Goal: Task Accomplishment & Management: Complete application form

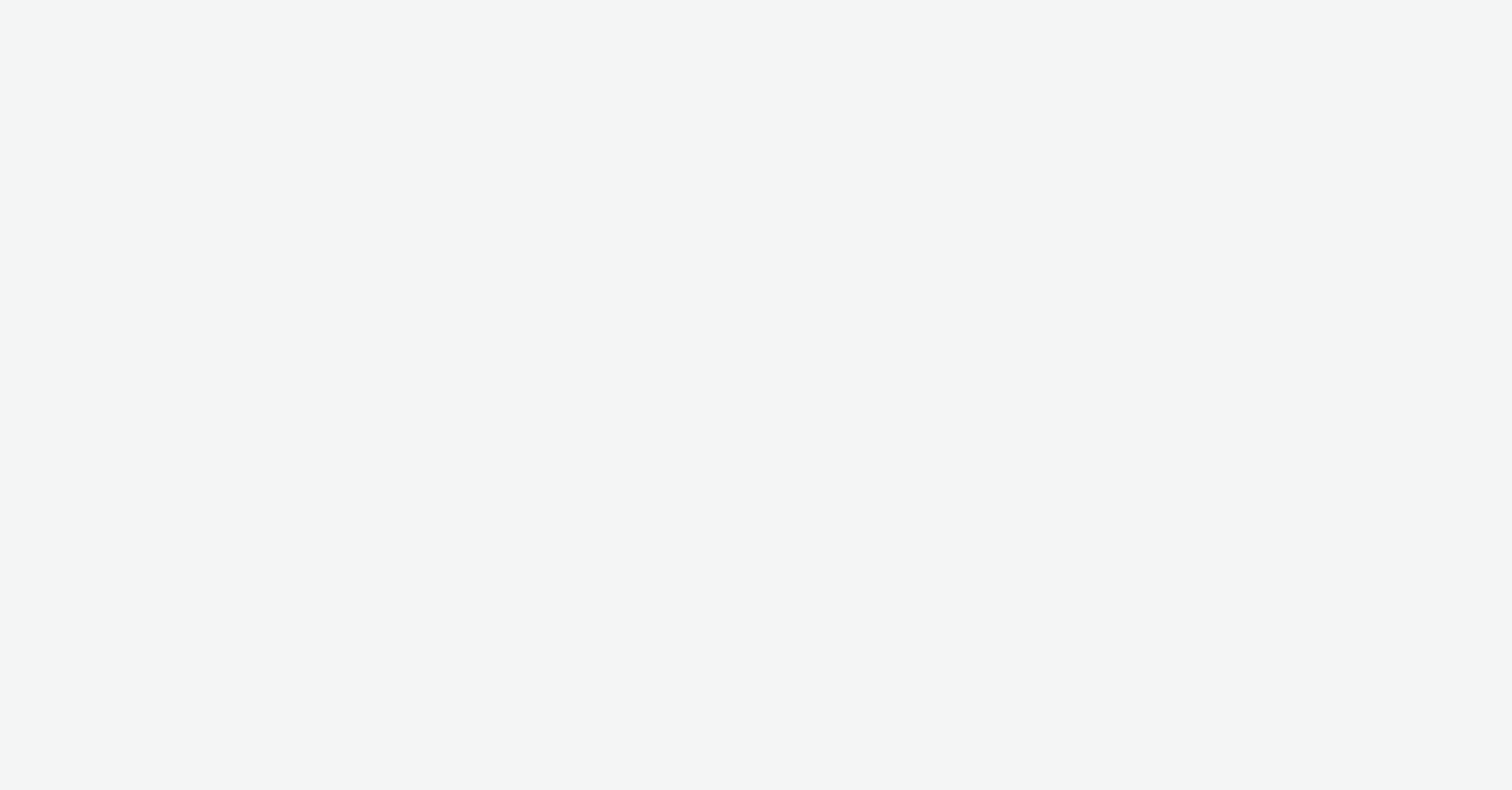
select select "b626f941-834b-427f-b453-0a2b95f57350"
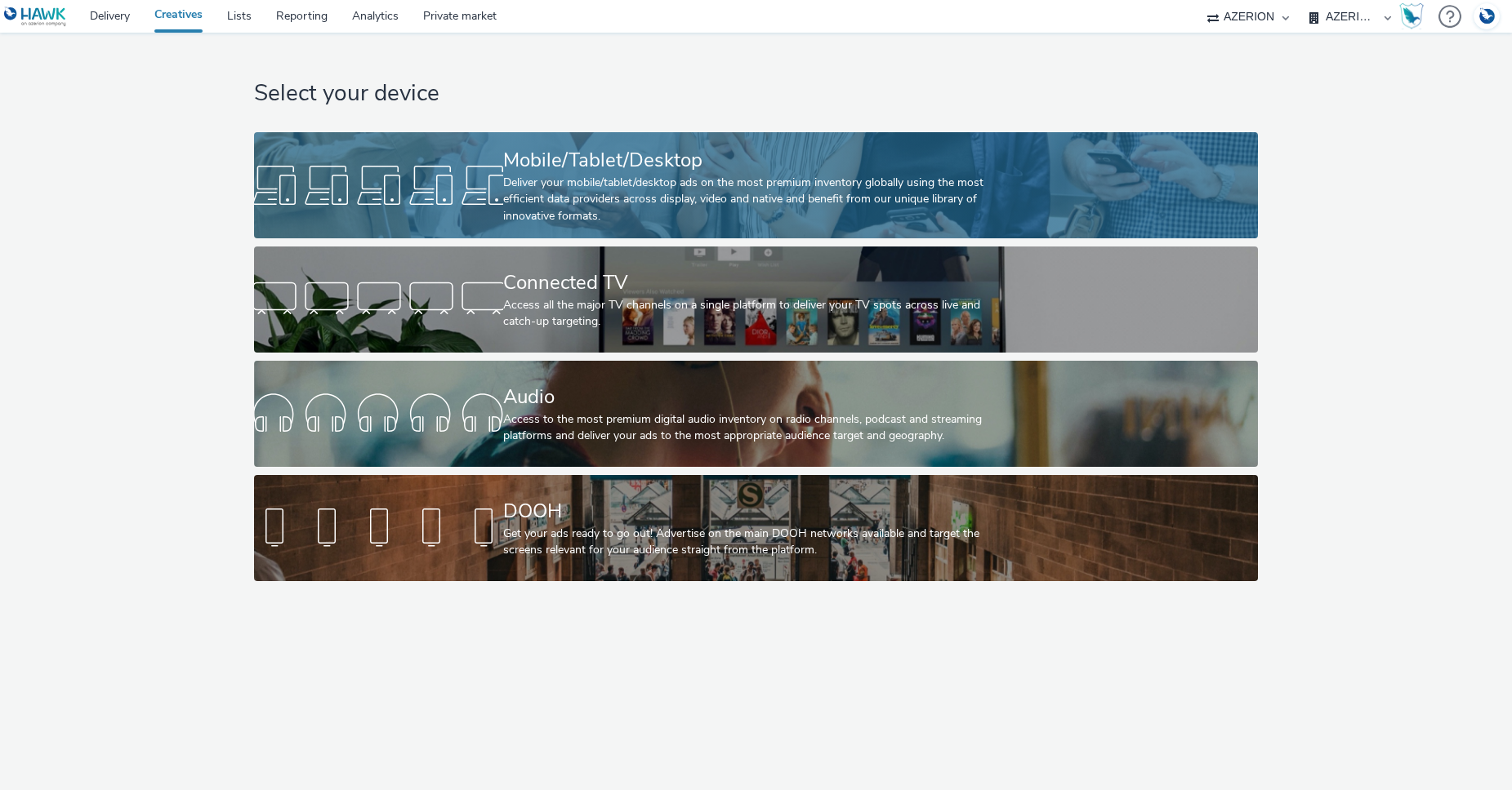
click at [715, 180] on div "Deliver your mobile/tablet/desktop ads on the most premium inventory globally u…" at bounding box center [752, 199] width 499 height 50
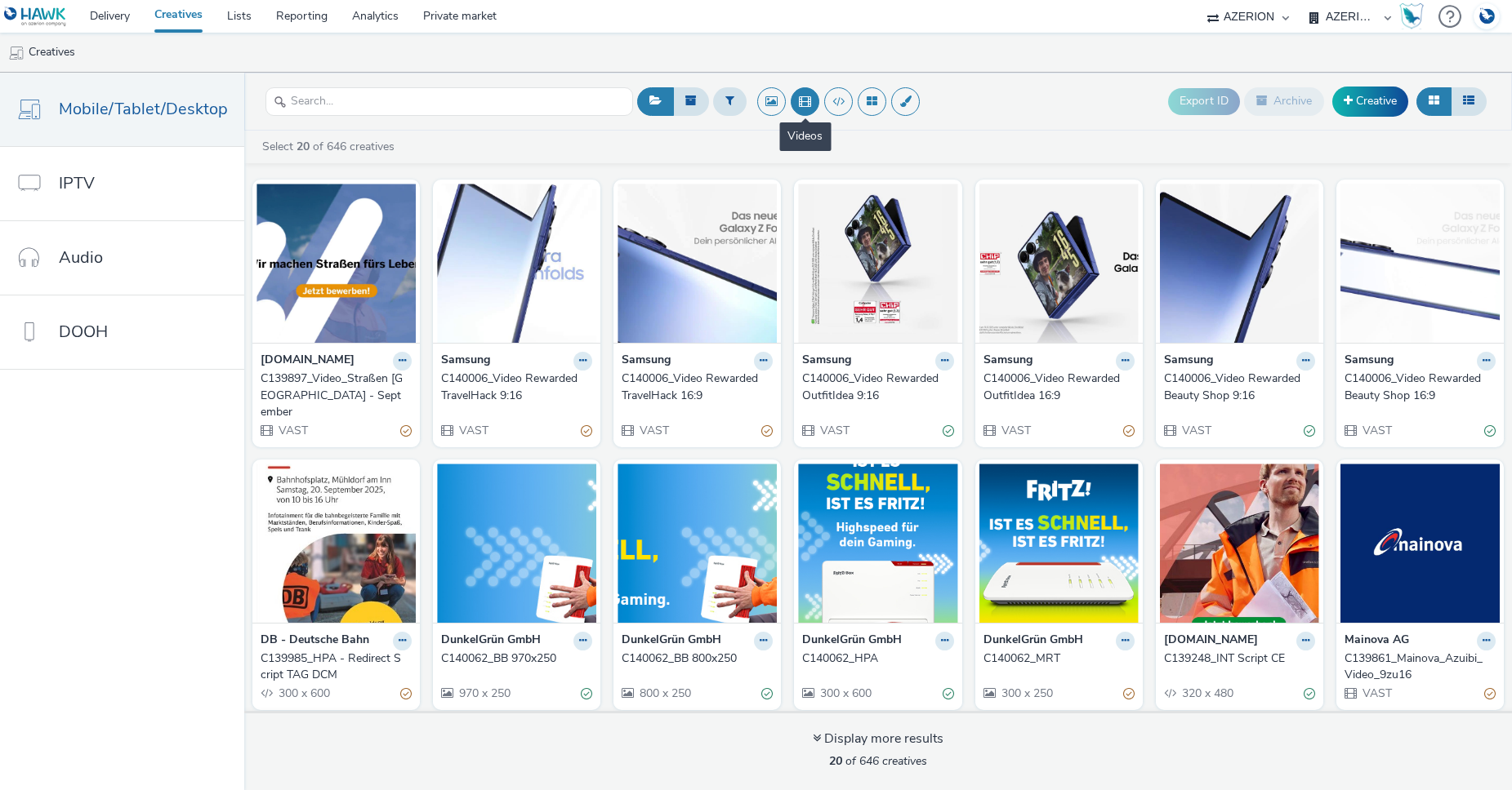
click at [800, 99] on button at bounding box center [804, 101] width 29 height 29
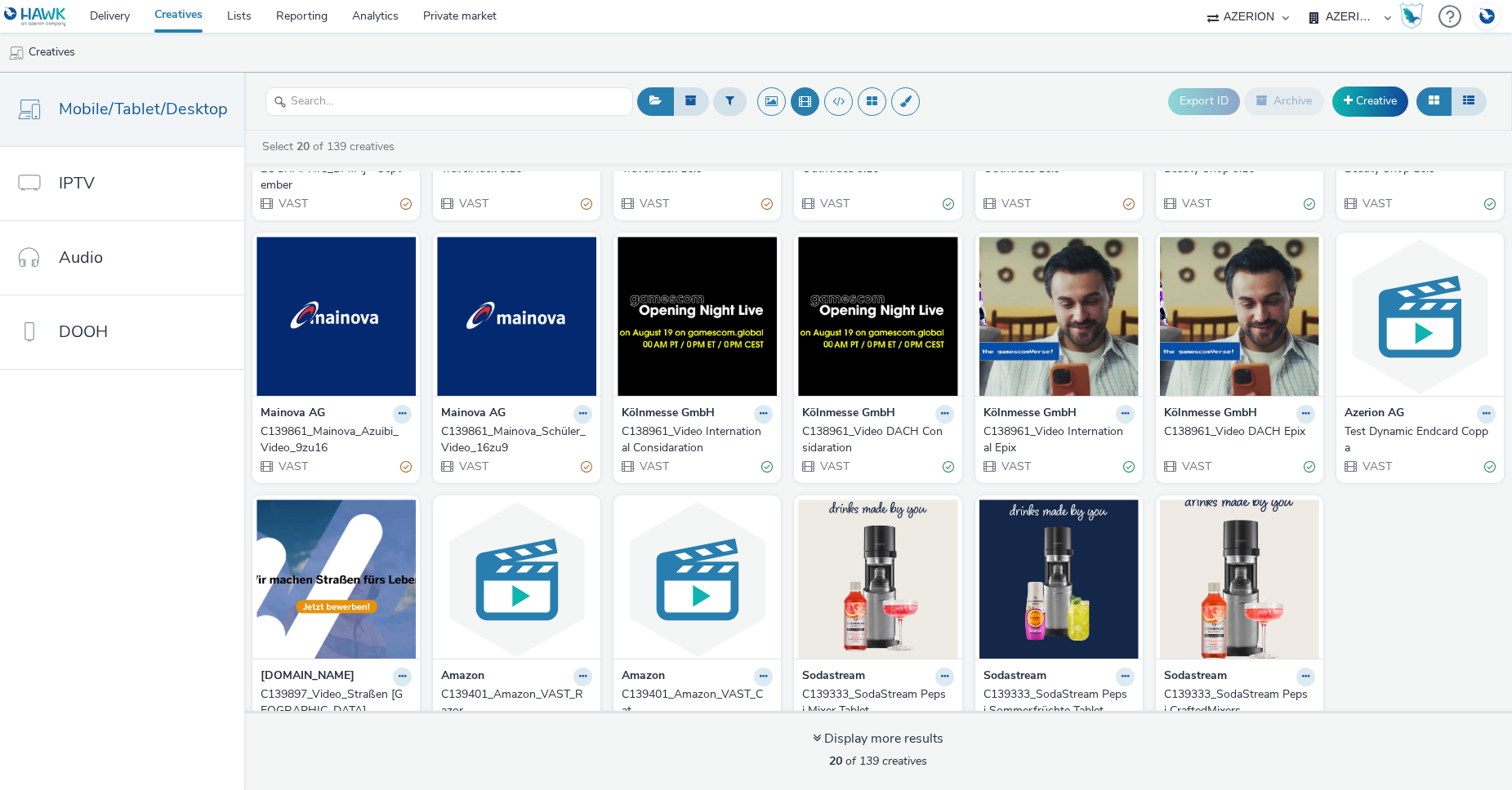
scroll to position [253, 0]
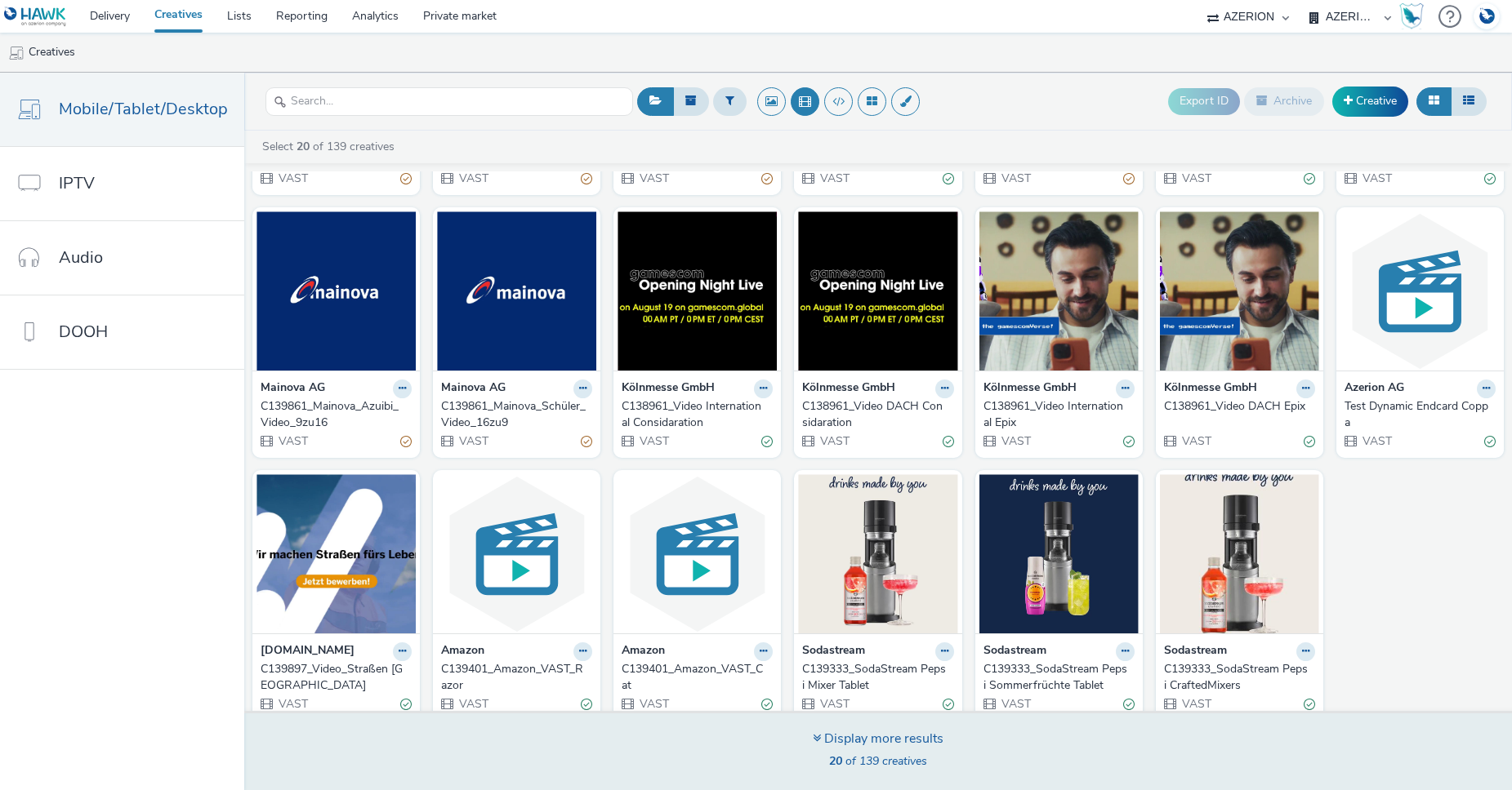
click at [942, 734] on div "Display more results 20 of 139 creatives" at bounding box center [878, 750] width 1279 height 79
click at [886, 737] on div "Display more results" at bounding box center [878, 738] width 131 height 19
click at [829, 743] on div "Display more results" at bounding box center [878, 738] width 131 height 19
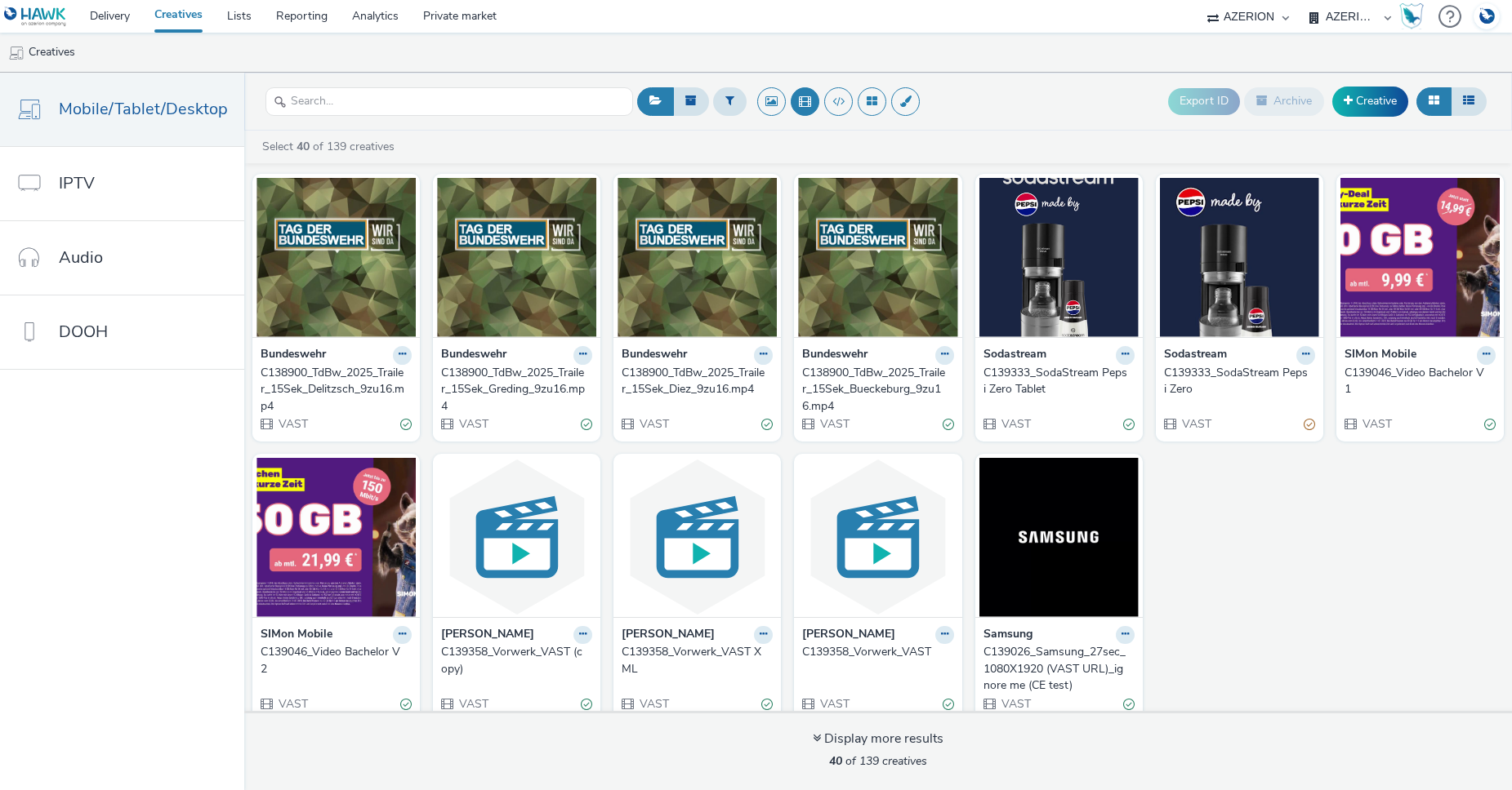
scroll to position [0, 0]
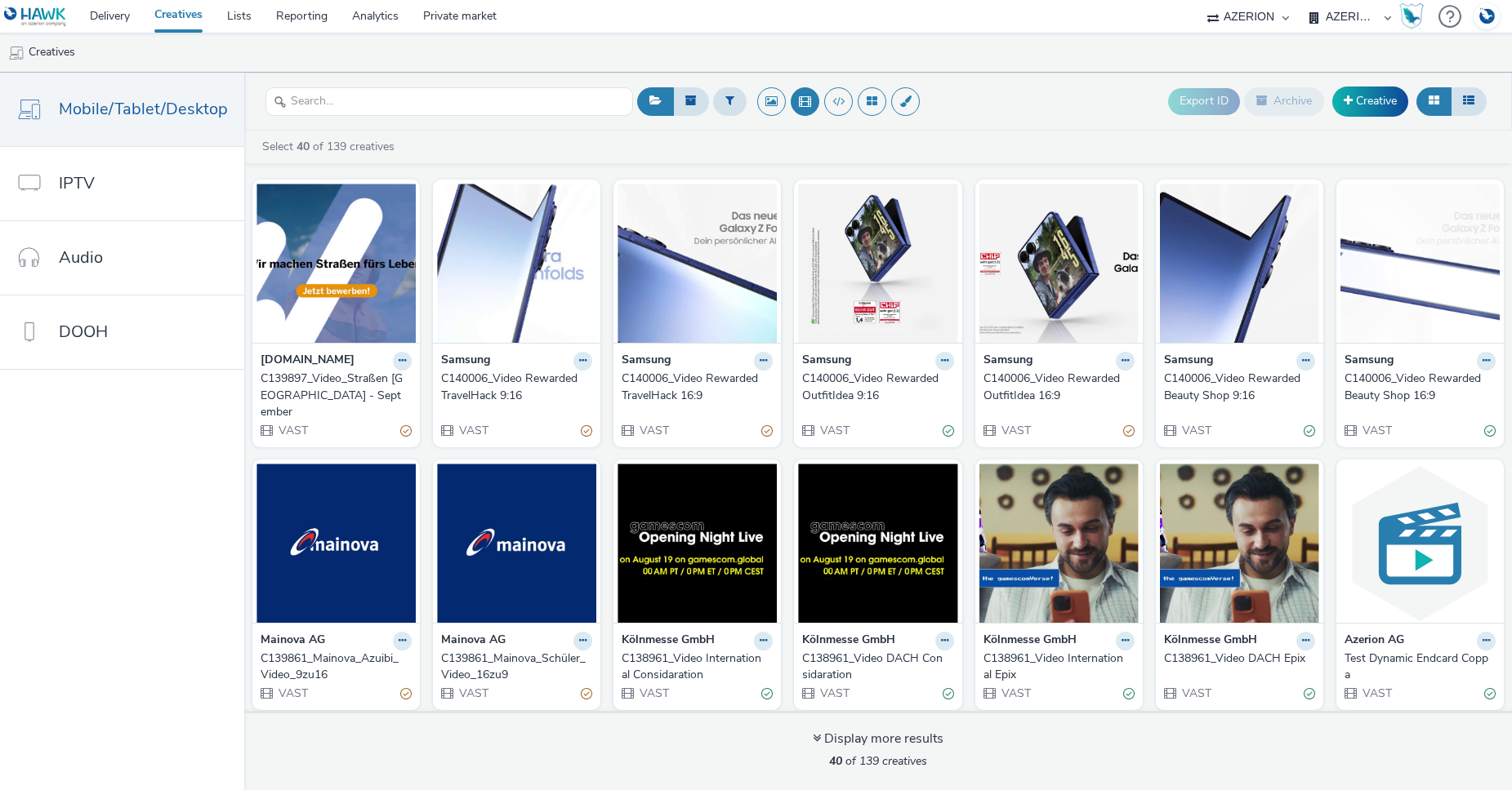
click at [1271, 15] on select "AZERION AZERION SURVEYS Broadaly comtogether Contrast Crossvertise Data Zulu Gm…" at bounding box center [1247, 16] width 98 height 33
select select "2fc77e36-bb93-4aa3-9dff-dcb08e02eac6"
click at [1199, 0] on select "AZERION AZERION SURVEYS Broadaly comtogether Contrast Crossvertise Data Zulu Gm…" at bounding box center [1247, 16] width 98 height 33
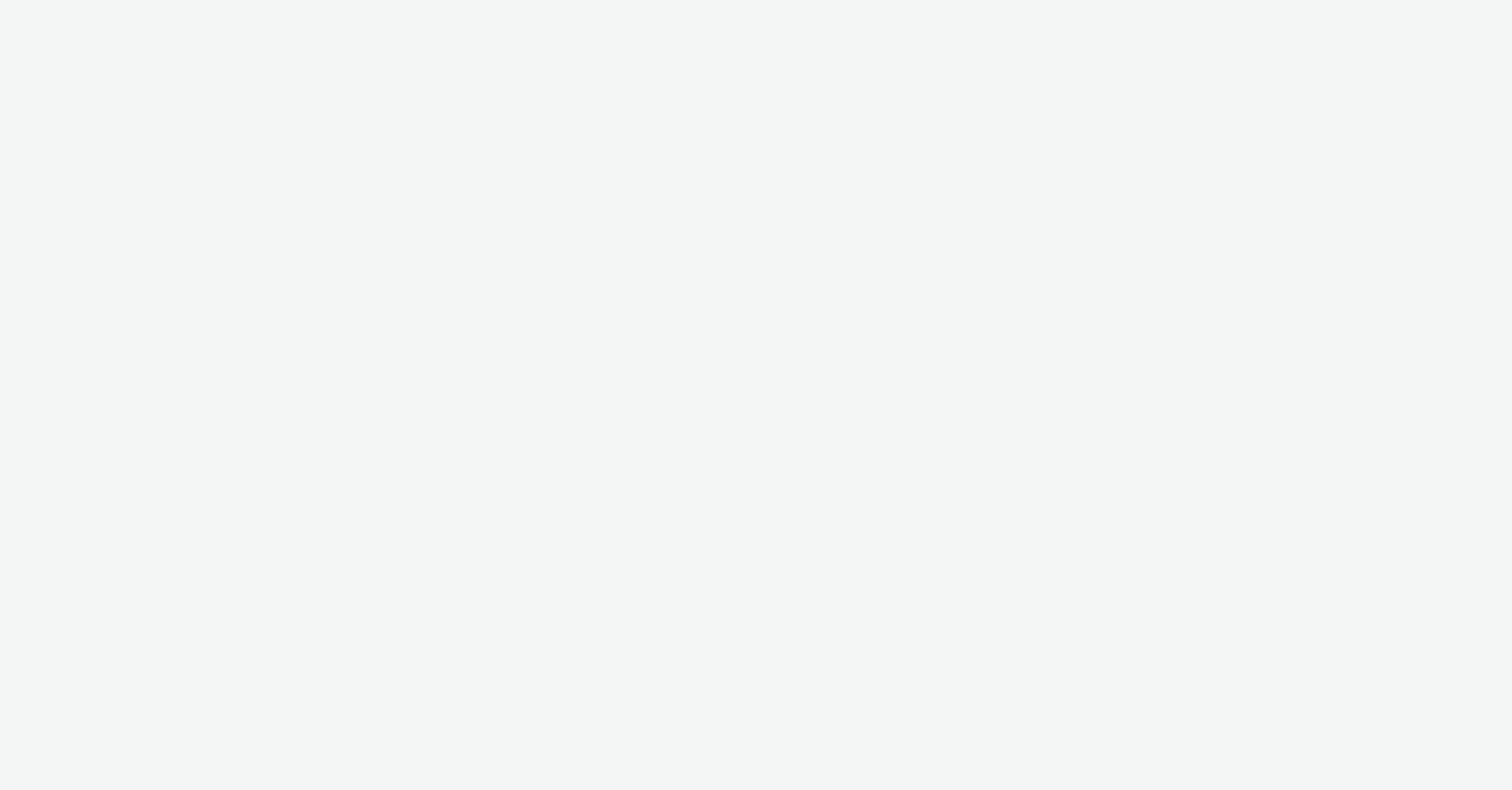
select select "2fc77e36-bb93-4aa3-9dff-dcb08e02eac6"
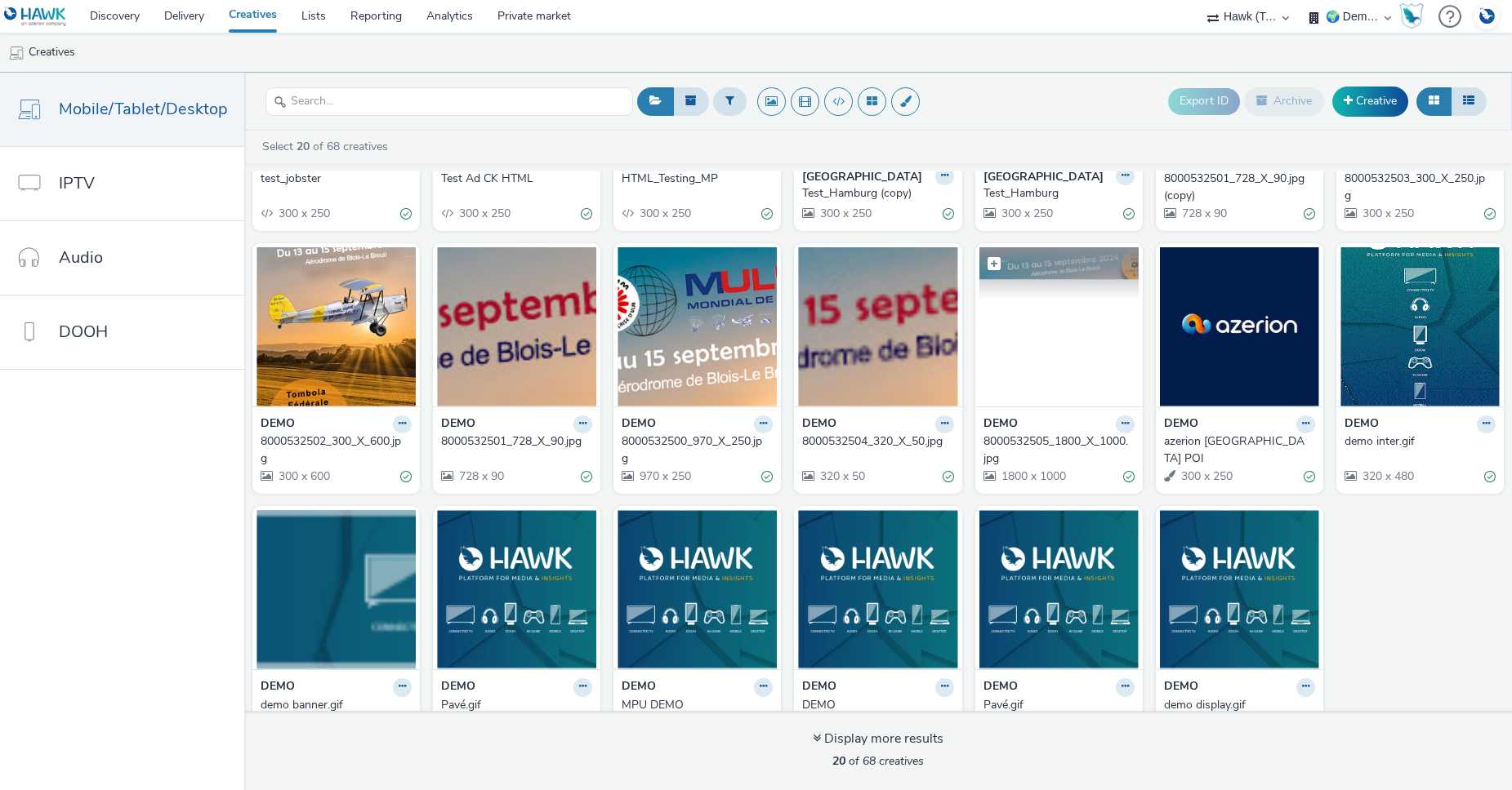
scroll to position [236, 0]
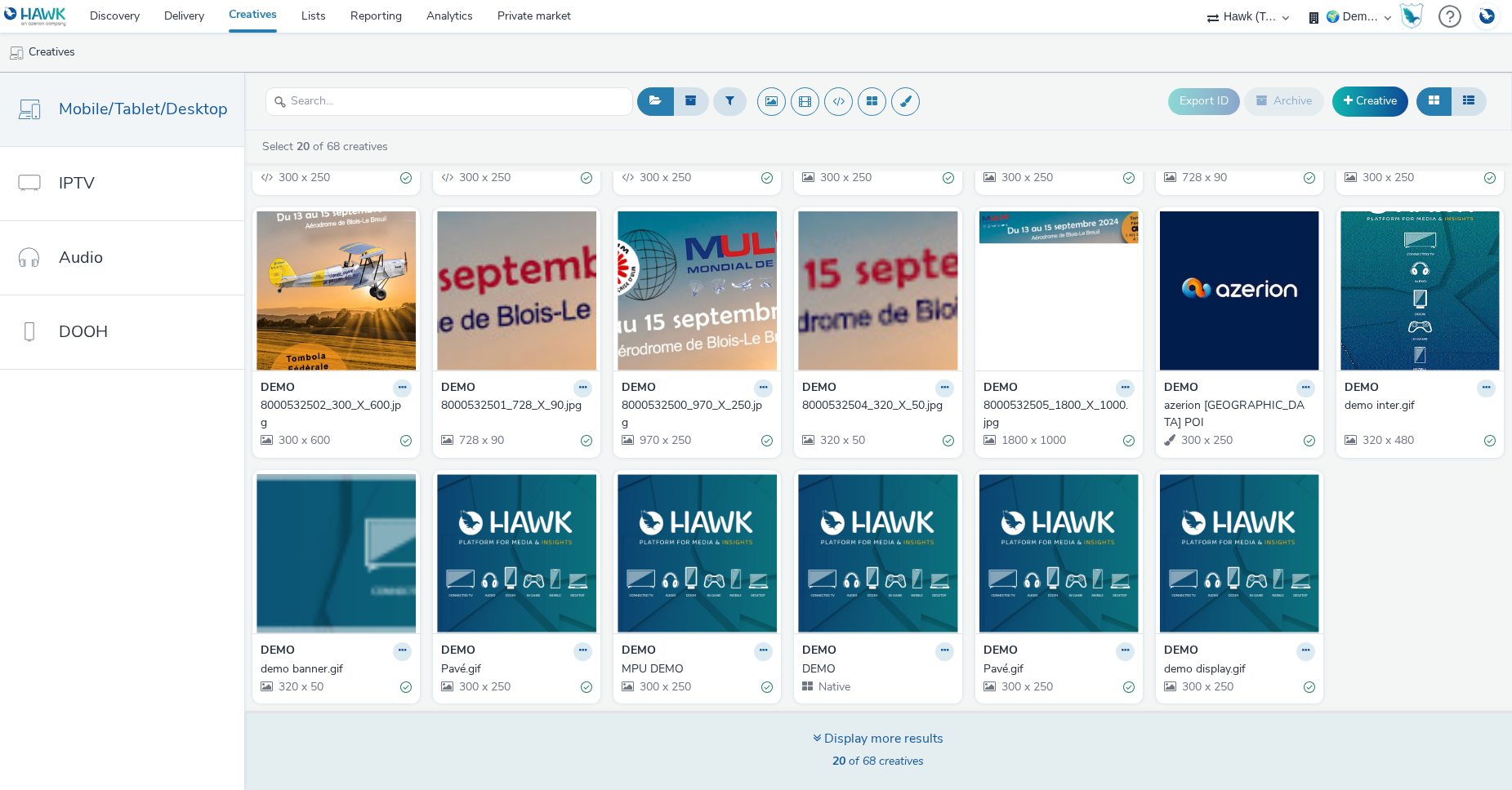
click at [938, 734] on div "Display more results" at bounding box center [878, 738] width 131 height 19
click at [840, 736] on div "Display more results" at bounding box center [878, 738] width 131 height 19
click at [814, 739] on icon at bounding box center [817, 737] width 8 height 13
click at [829, 738] on div "Display more results" at bounding box center [878, 738] width 131 height 19
click at [853, 739] on div "Display more results" at bounding box center [878, 738] width 131 height 19
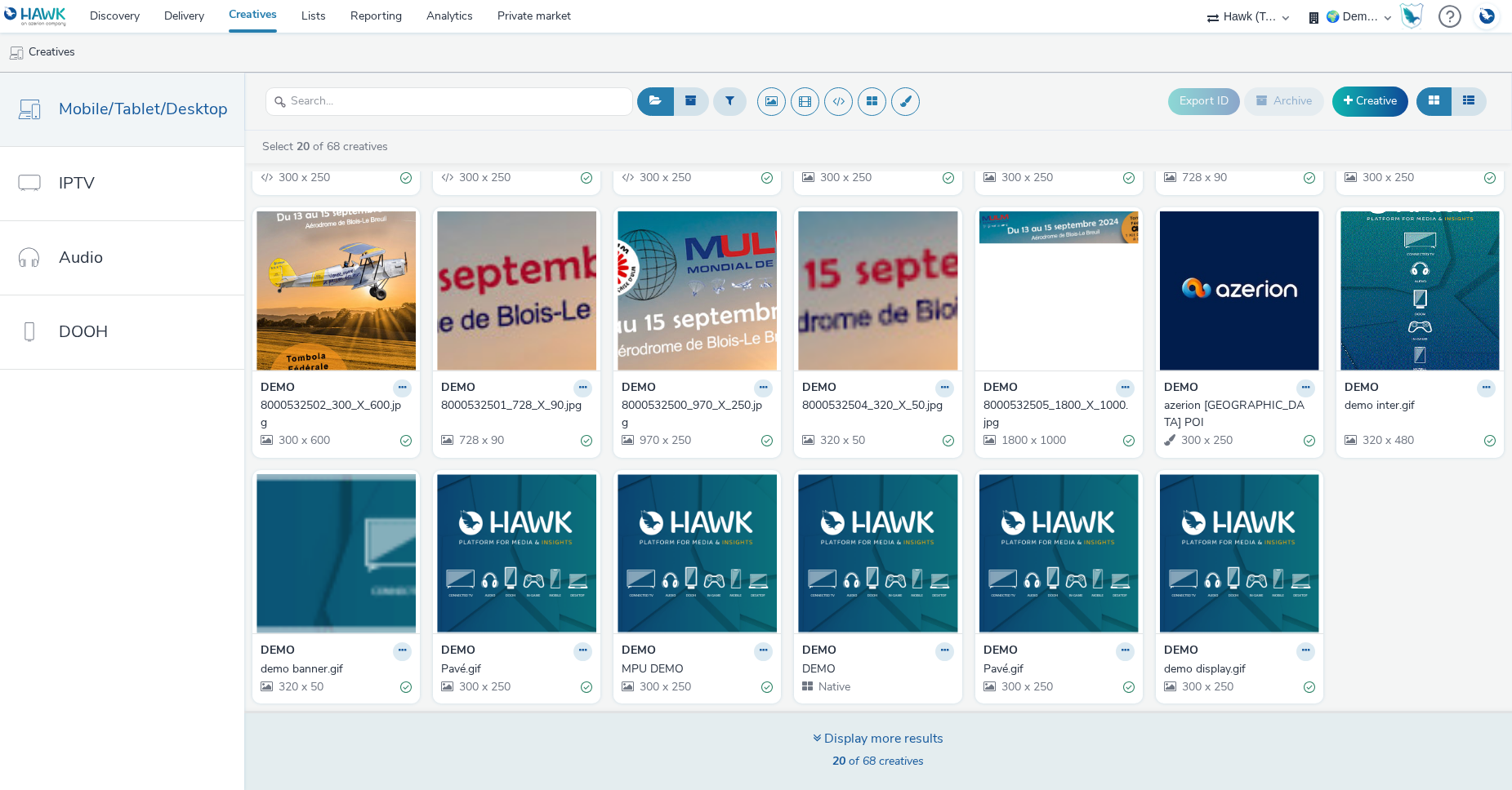
click at [853, 739] on div "Display more results" at bounding box center [878, 738] width 131 height 19
click at [814, 735] on icon at bounding box center [817, 737] width 8 height 13
click at [882, 744] on div "Display more results" at bounding box center [878, 738] width 131 height 19
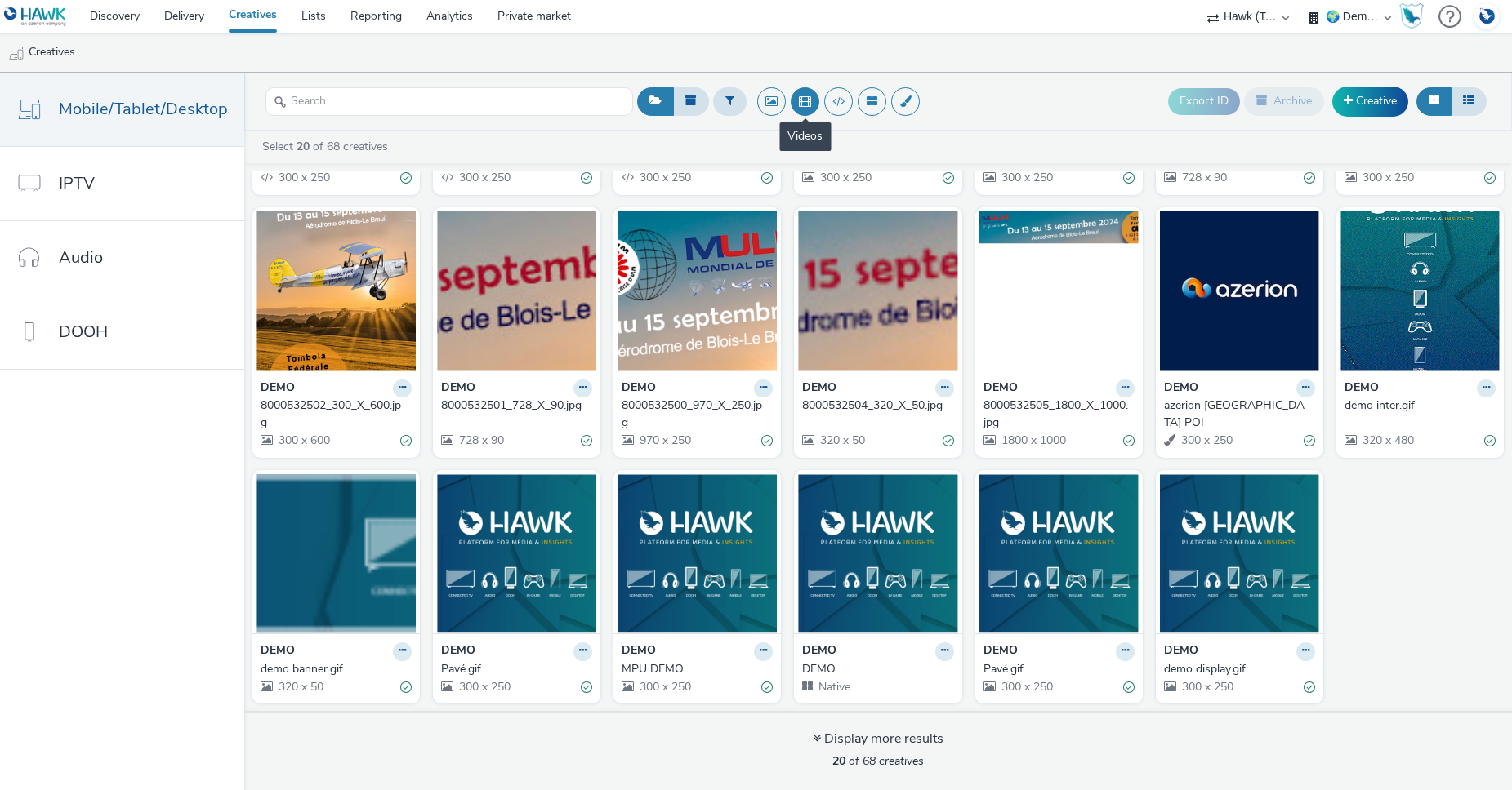
click at [793, 100] on button at bounding box center [804, 101] width 29 height 29
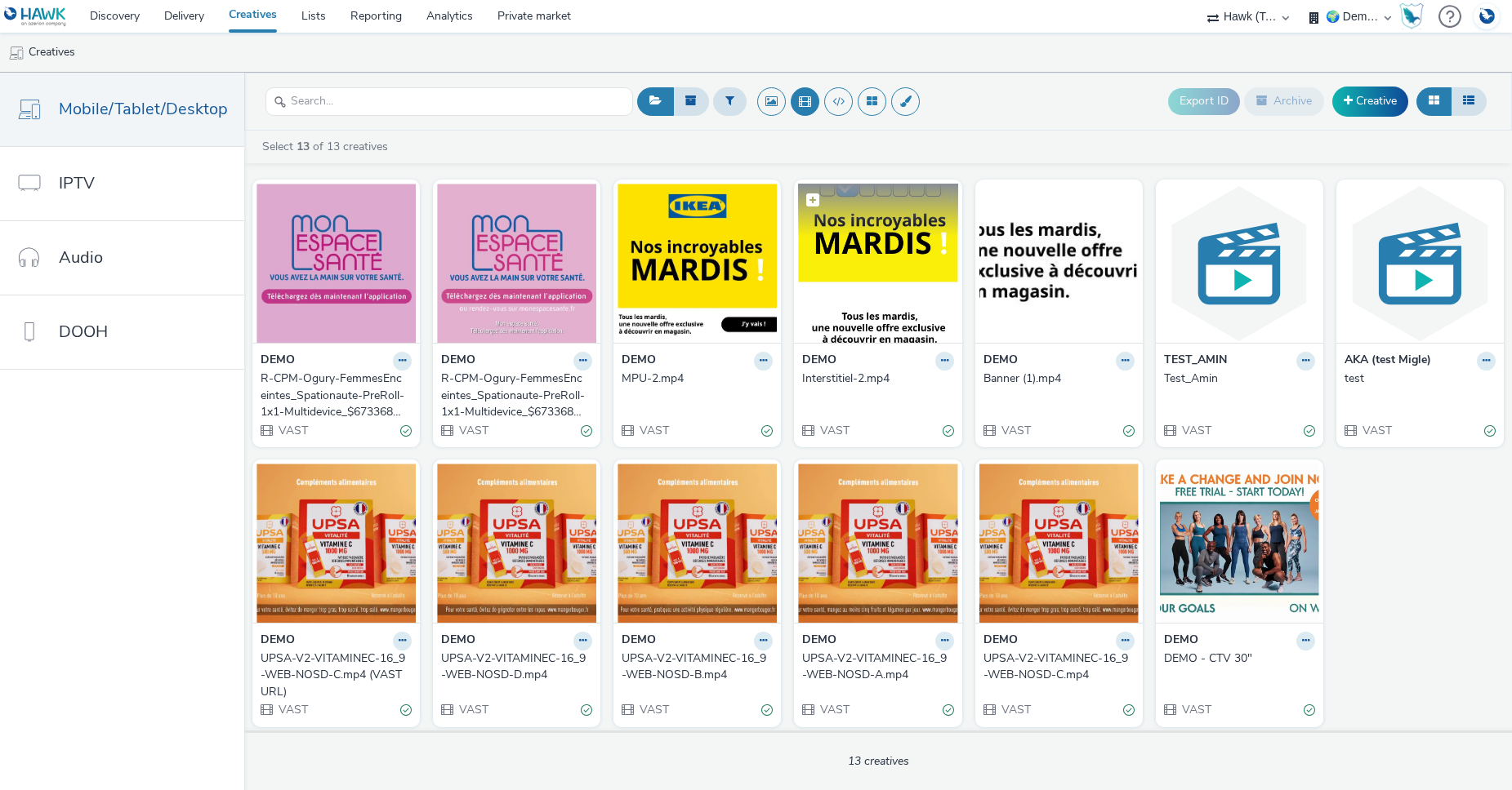
scroll to position [4, 0]
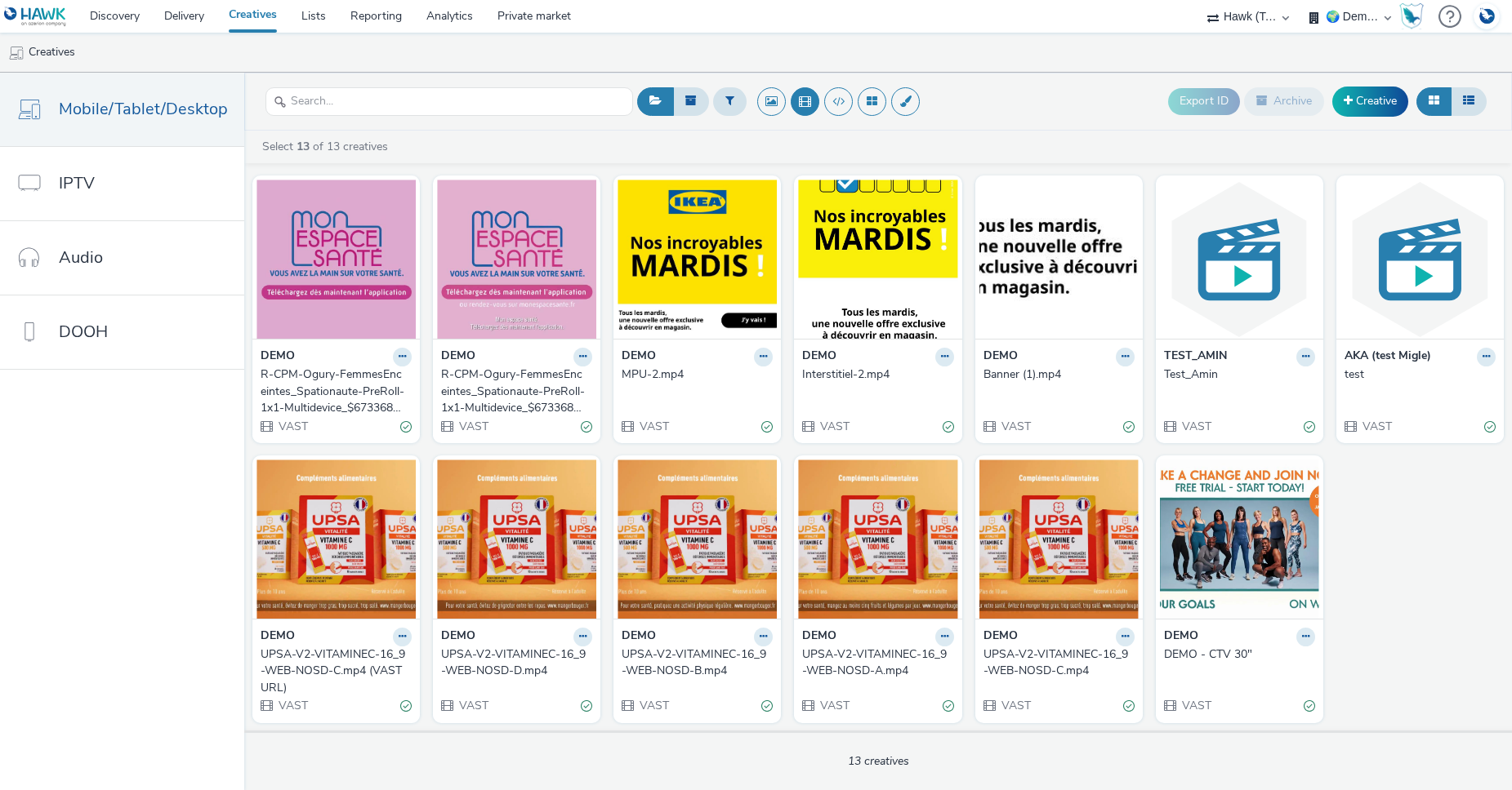
click at [1256, 16] on select "AZERION AZERION SURVEYS Broadaly comtogether Contrast Crossvertise Data Zulu Gm…" at bounding box center [1247, 16] width 98 height 33
click at [1199, 0] on select "AZERION AZERION SURVEYS Broadaly comtogether Contrast Crossvertise Data Zulu Gm…" at bounding box center [1247, 16] width 98 height 33
click at [1329, 15] on select "🇩🇪 Team DE 🌍 Demonstration" at bounding box center [1349, 16] width 98 height 33
select select "aab7641c-3f90-4897-85be-a7af20797def"
click at [1301, 0] on select "🇩🇪 Team DE 🌍 Demonstration" at bounding box center [1349, 16] width 98 height 33
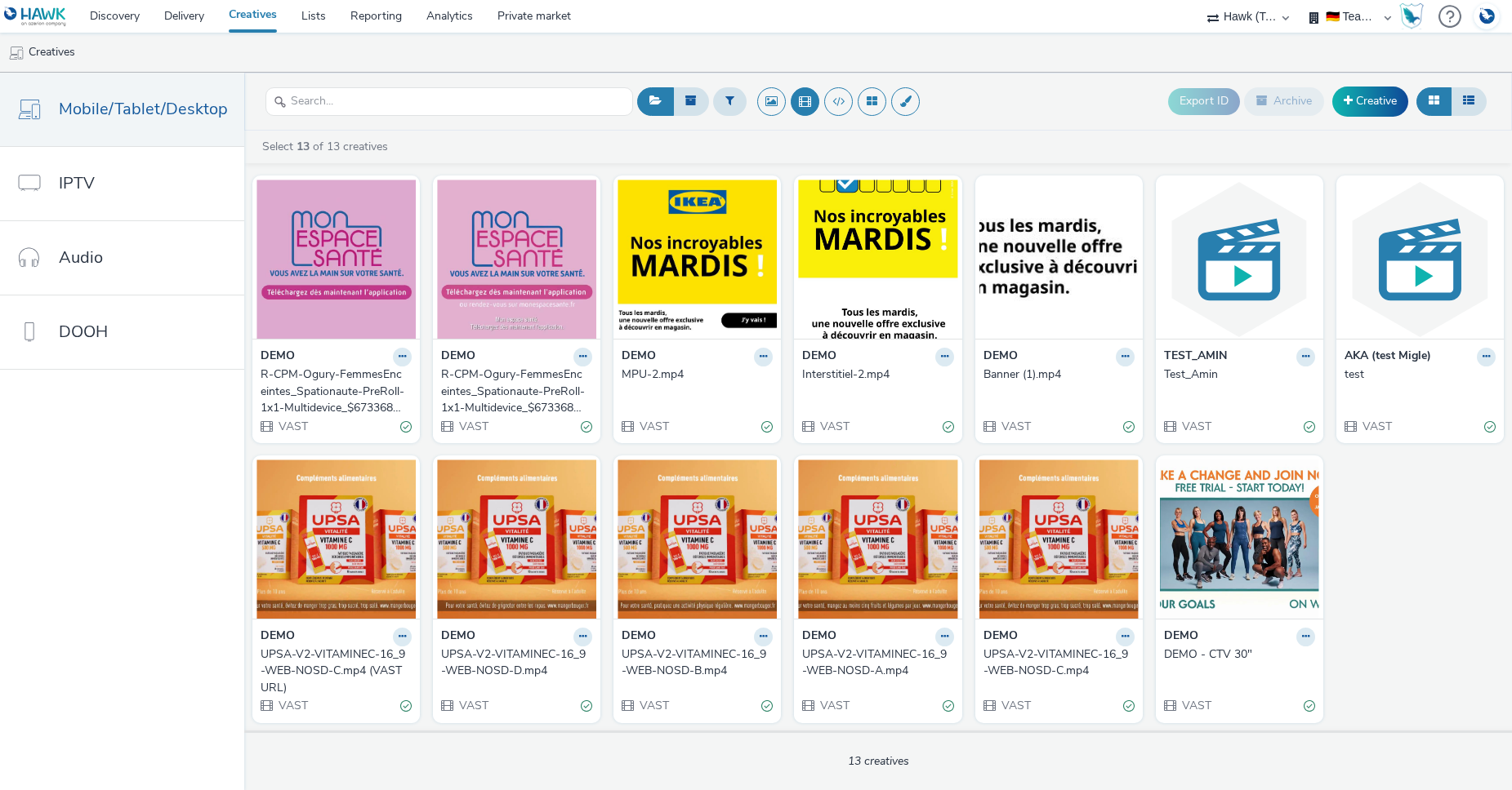
scroll to position [0, 0]
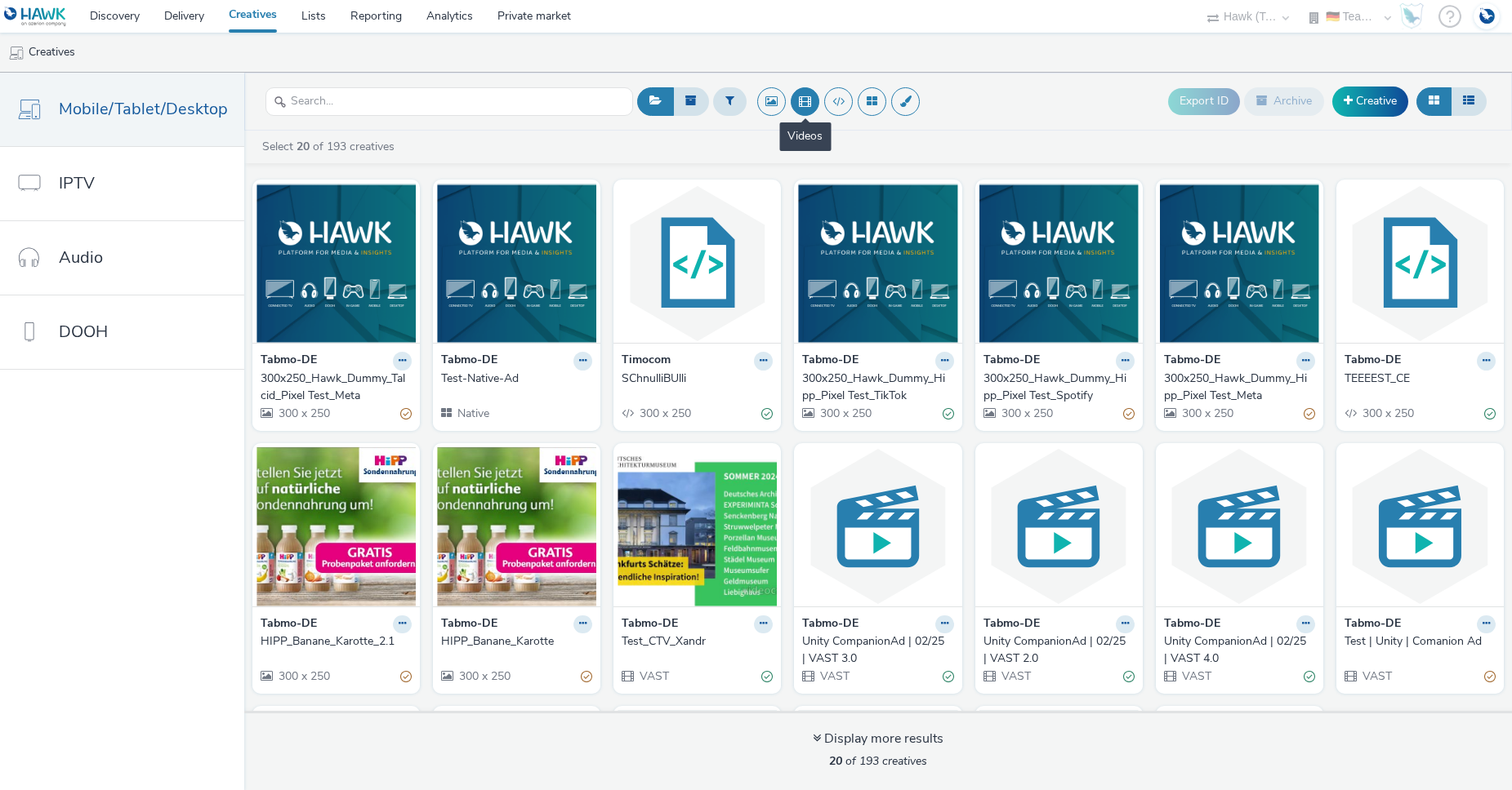
click at [801, 96] on button at bounding box center [804, 101] width 29 height 29
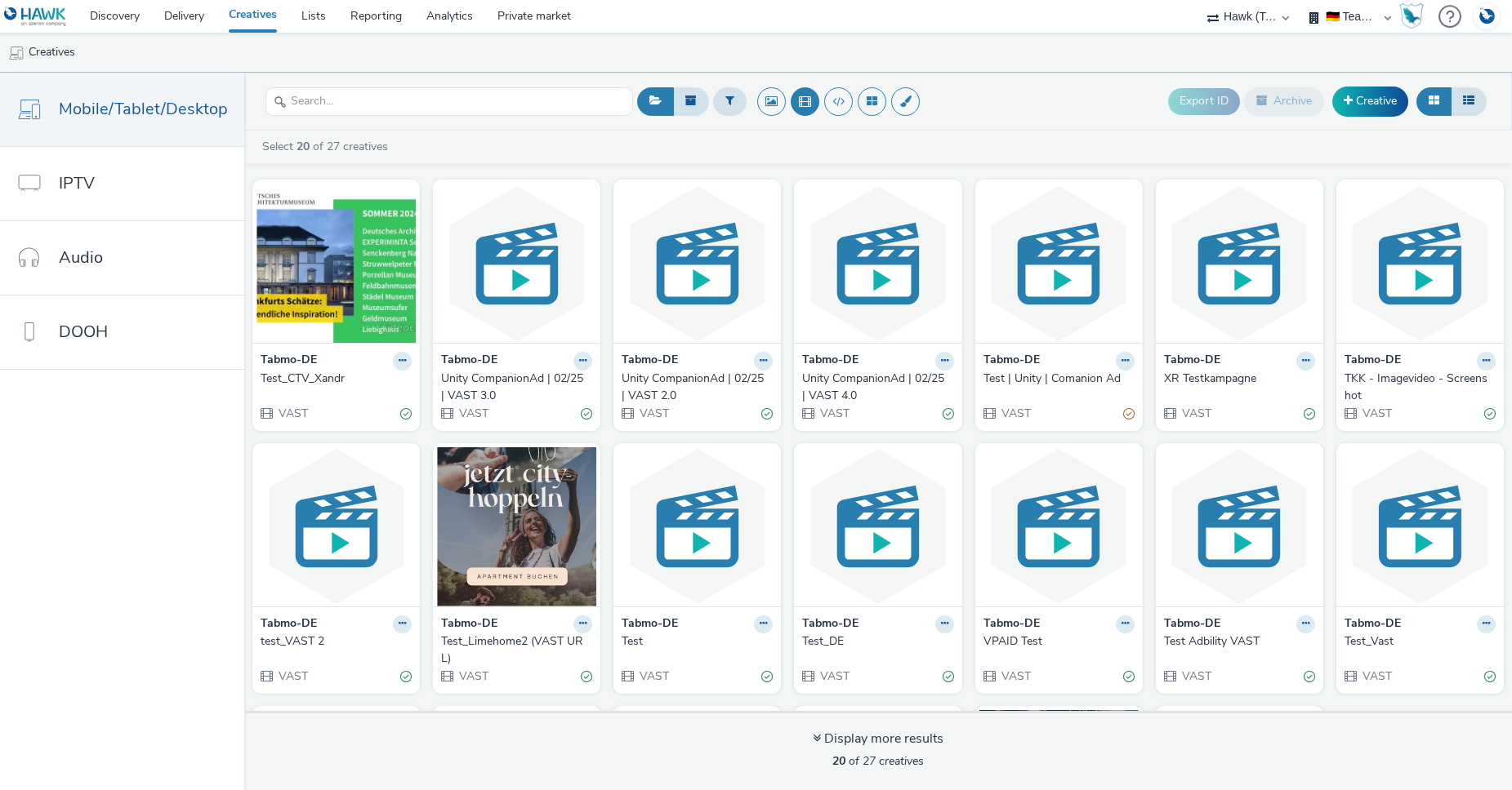
click at [716, 401] on div "Unity CompanionAd | 02/25 | VAST 2.0" at bounding box center [694, 388] width 145 height 34
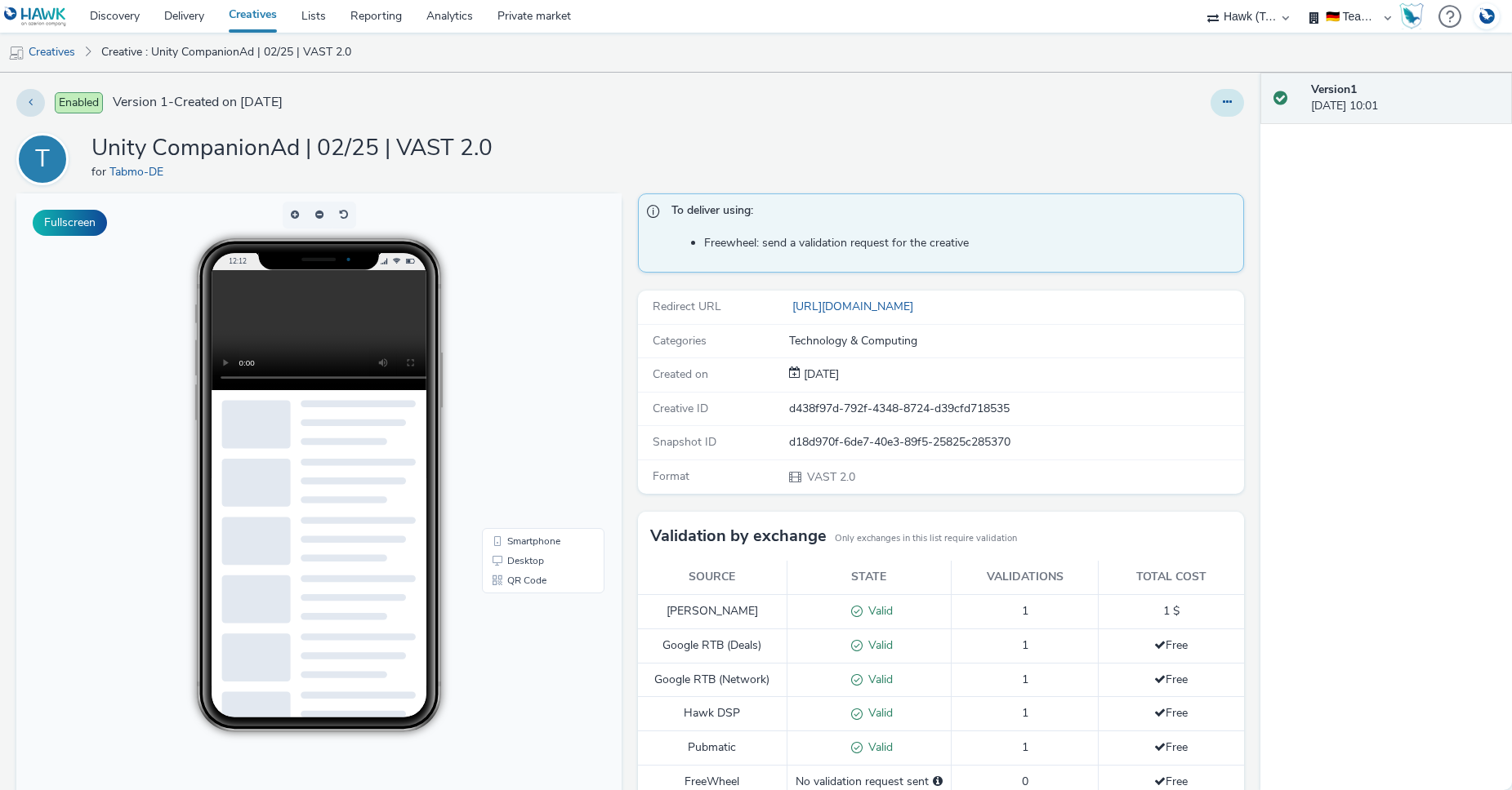
click at [1222, 93] on button at bounding box center [1227, 103] width 34 height 28
click at [1169, 135] on link "Edit" at bounding box center [1183, 135] width 123 height 33
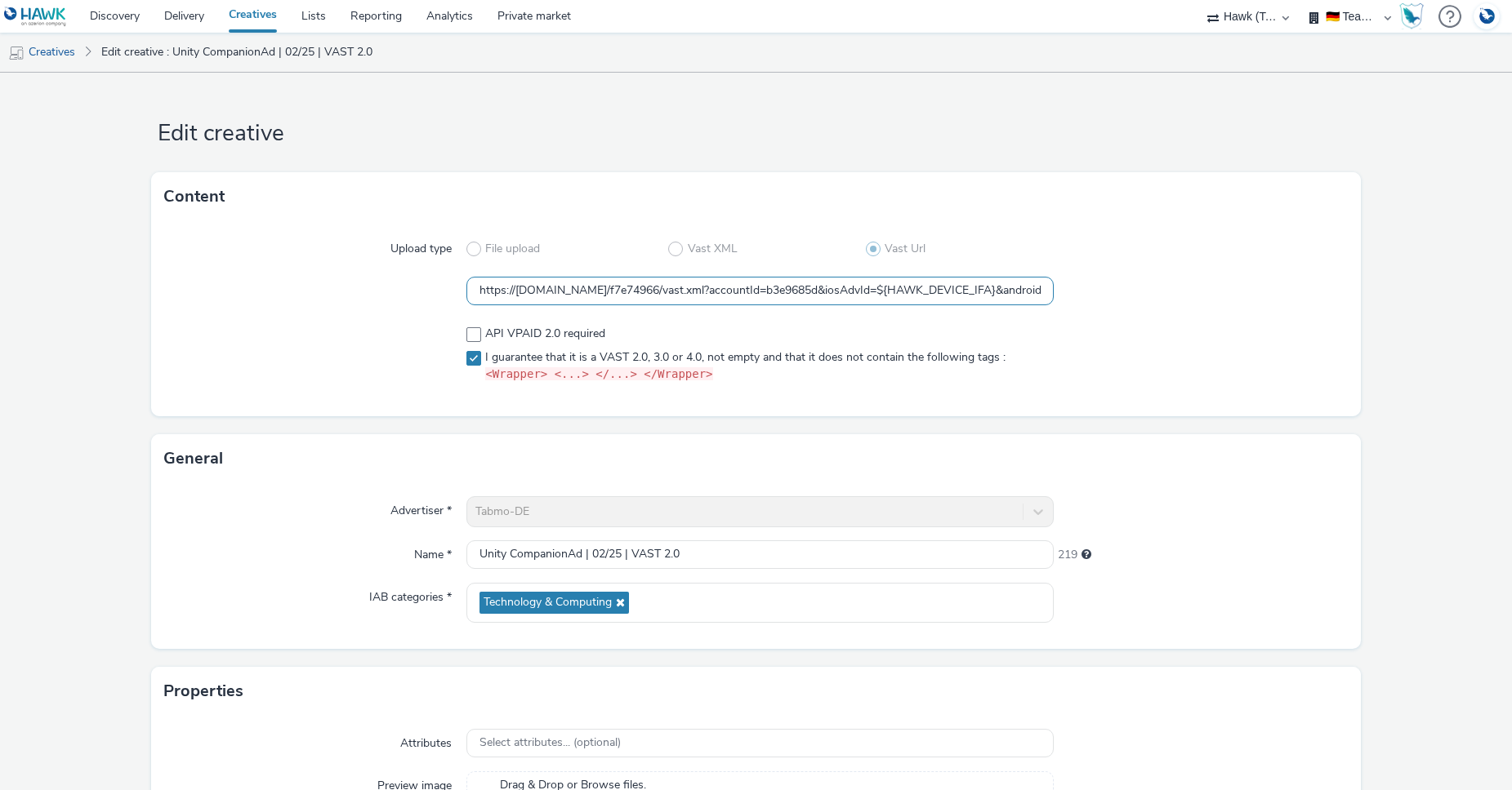
click at [1000, 295] on input "https://[DOMAIN_NAME]/f7e74966/vast.xml?accountId=b3e9685d&iosAdvId=${HAWK_DEVI…" at bounding box center [759, 290] width 587 height 29
click at [1174, 347] on div at bounding box center [1201, 354] width 294 height 70
click at [1240, 18] on select "AZERION AZERION SURVEYS Broadaly comtogether Contrast Crossvertise Data Zulu Gm…" at bounding box center [1247, 16] width 98 height 33
select select "ac009755-aa48-4799-8050-7a339a378eb8"
click at [1199, 0] on select "AZERION AZERION SURVEYS Broadaly comtogether Contrast Crossvertise Data Zulu Gm…" at bounding box center [1247, 16] width 98 height 33
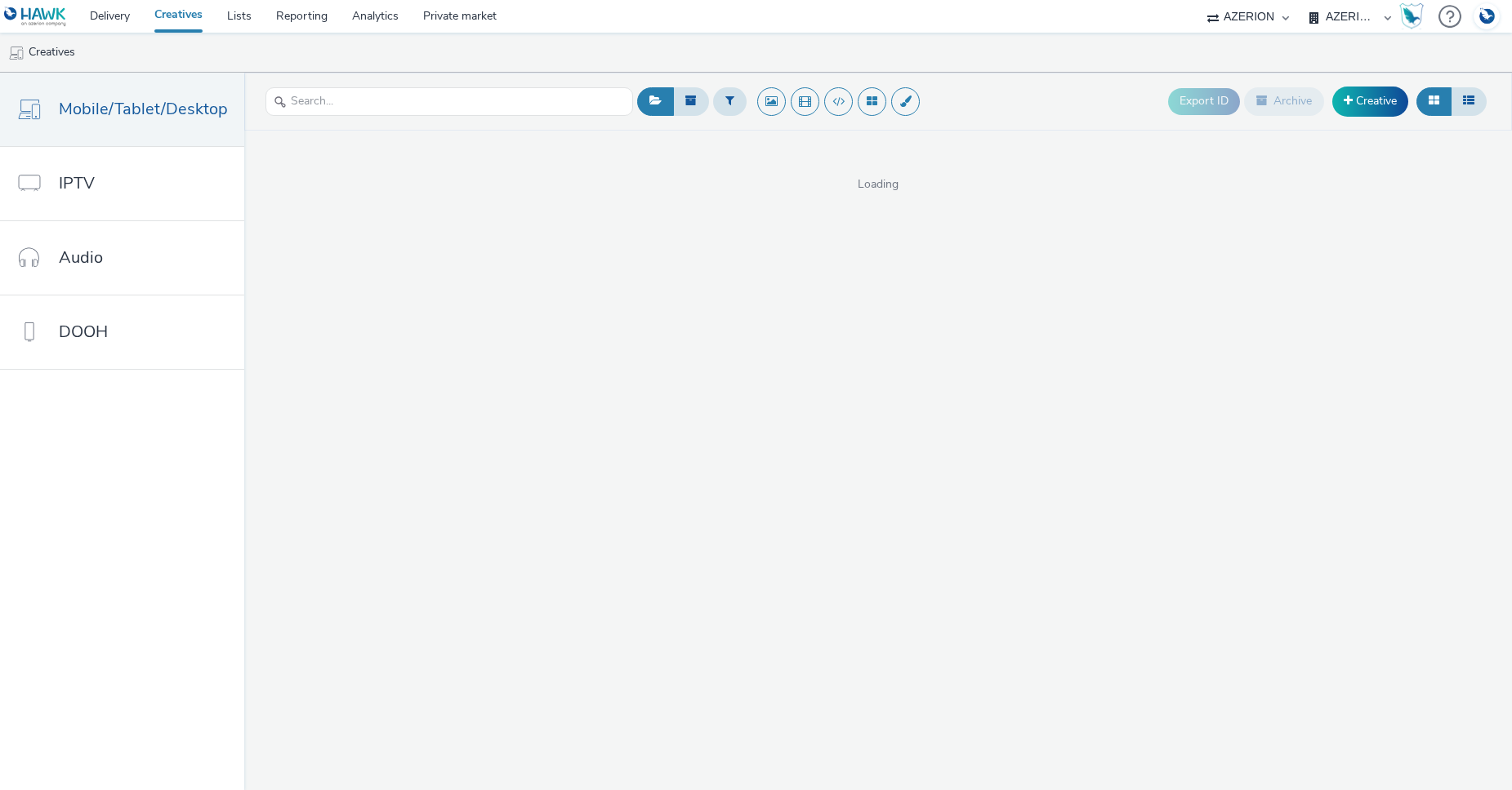
click at [1340, 20] on select "AZERION AZERION APAC AZERION AUSTRIA AZERION BEL - ADEXPERTS AZERION BRAZIL AZE…" at bounding box center [1349, 16] width 98 height 33
select select "b626f941-834b-427f-b453-0a2b95f57350"
click at [1301, 0] on select "AZERION AZERION APAC AZERION AUSTRIA AZERION BEL - ADEXPERTS AZERION BRAZIL AZE…" at bounding box center [1349, 16] width 98 height 33
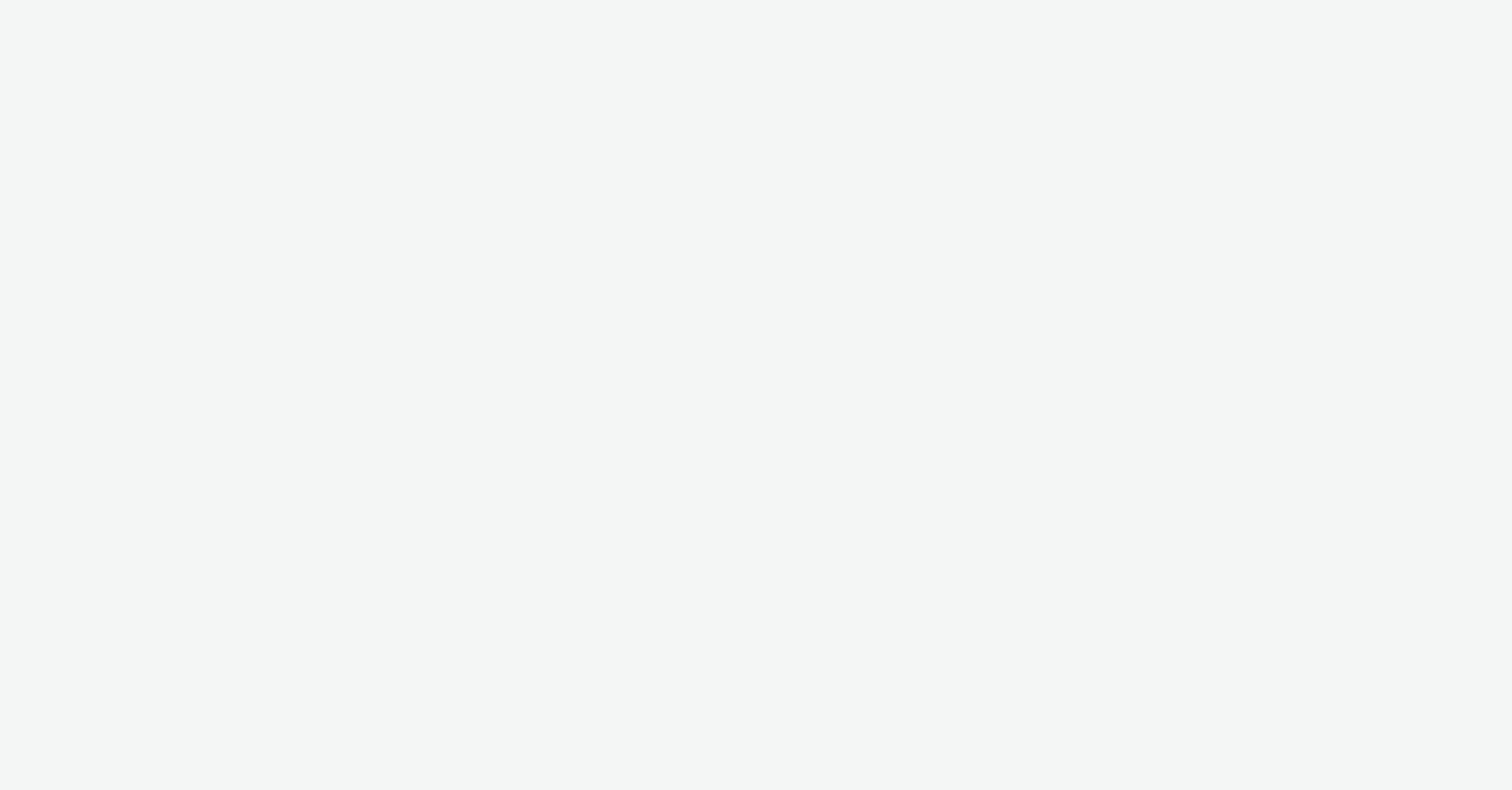
select select "b626f941-834b-427f-b453-0a2b95f57350"
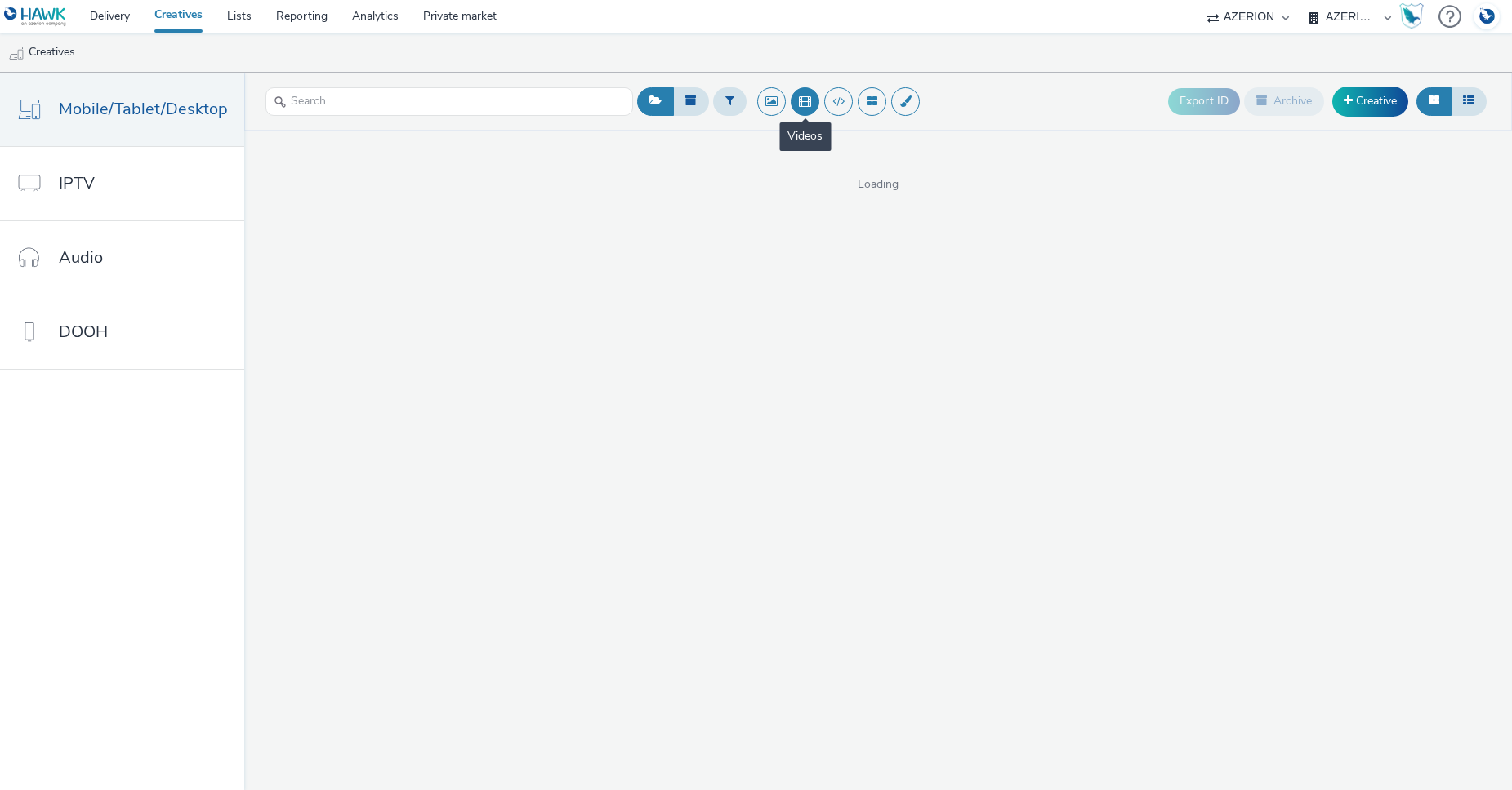
click at [796, 103] on button at bounding box center [804, 101] width 29 height 29
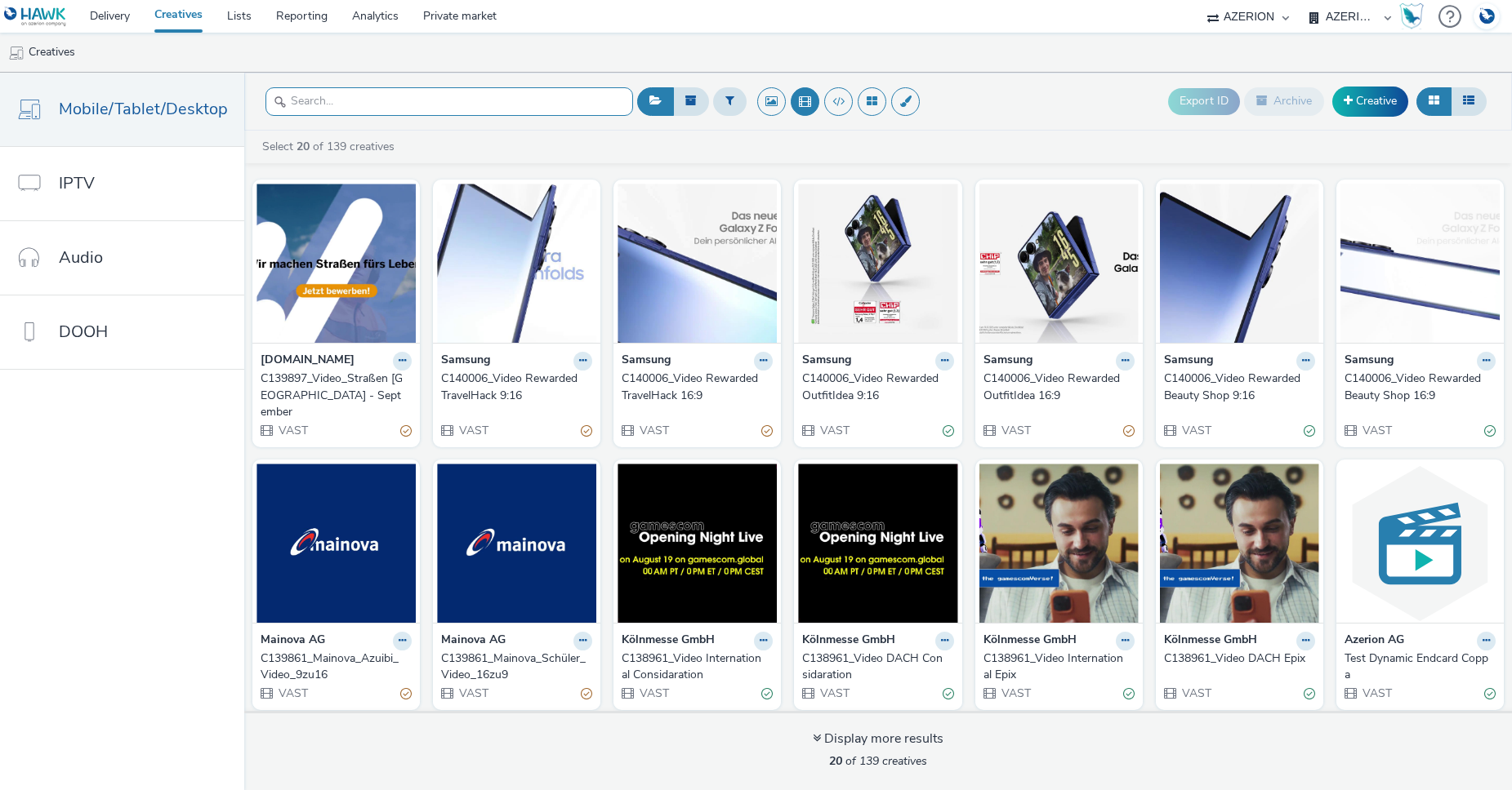
click at [498, 112] on input "text" at bounding box center [449, 101] width 368 height 29
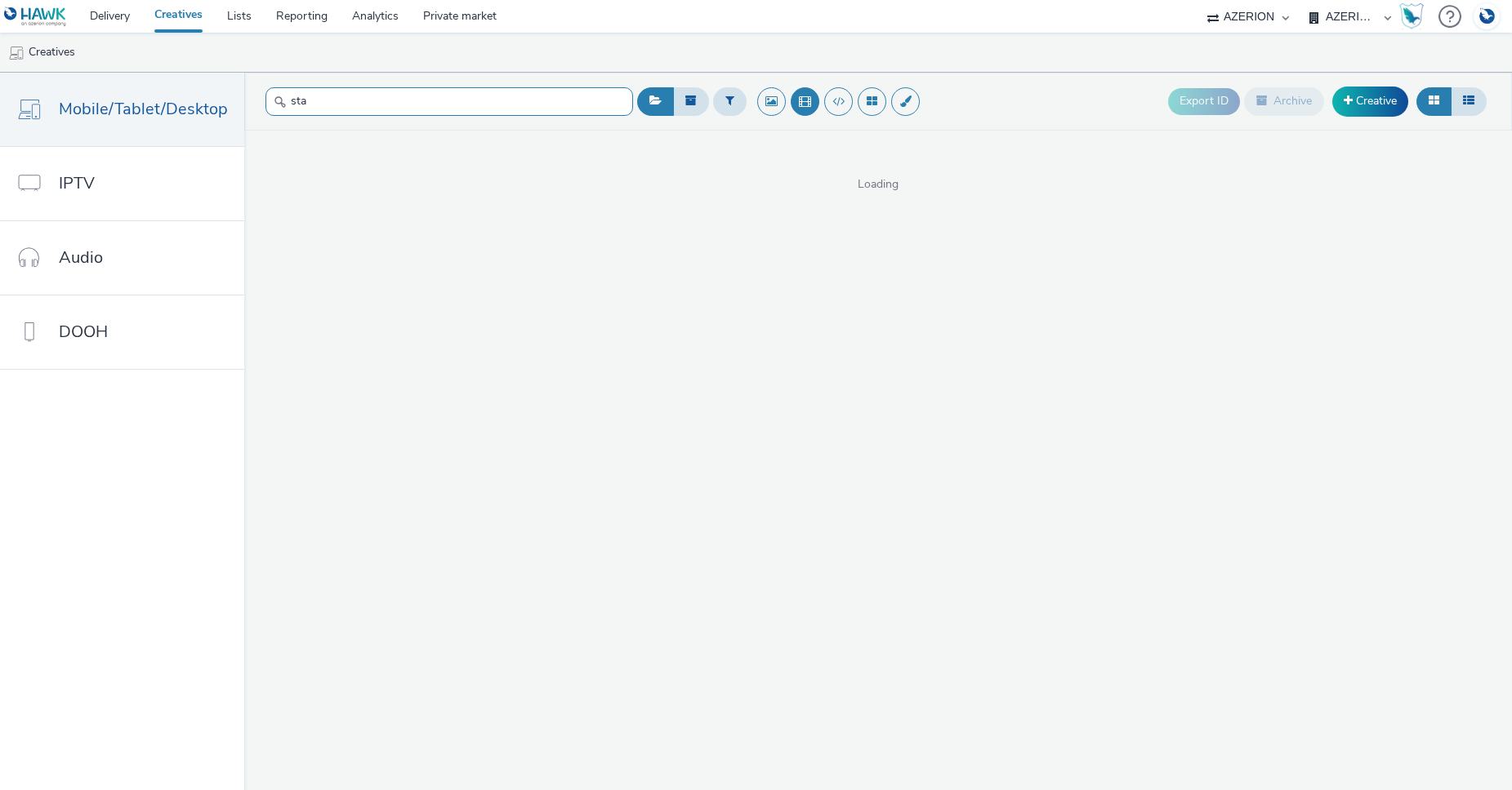
type input "star"
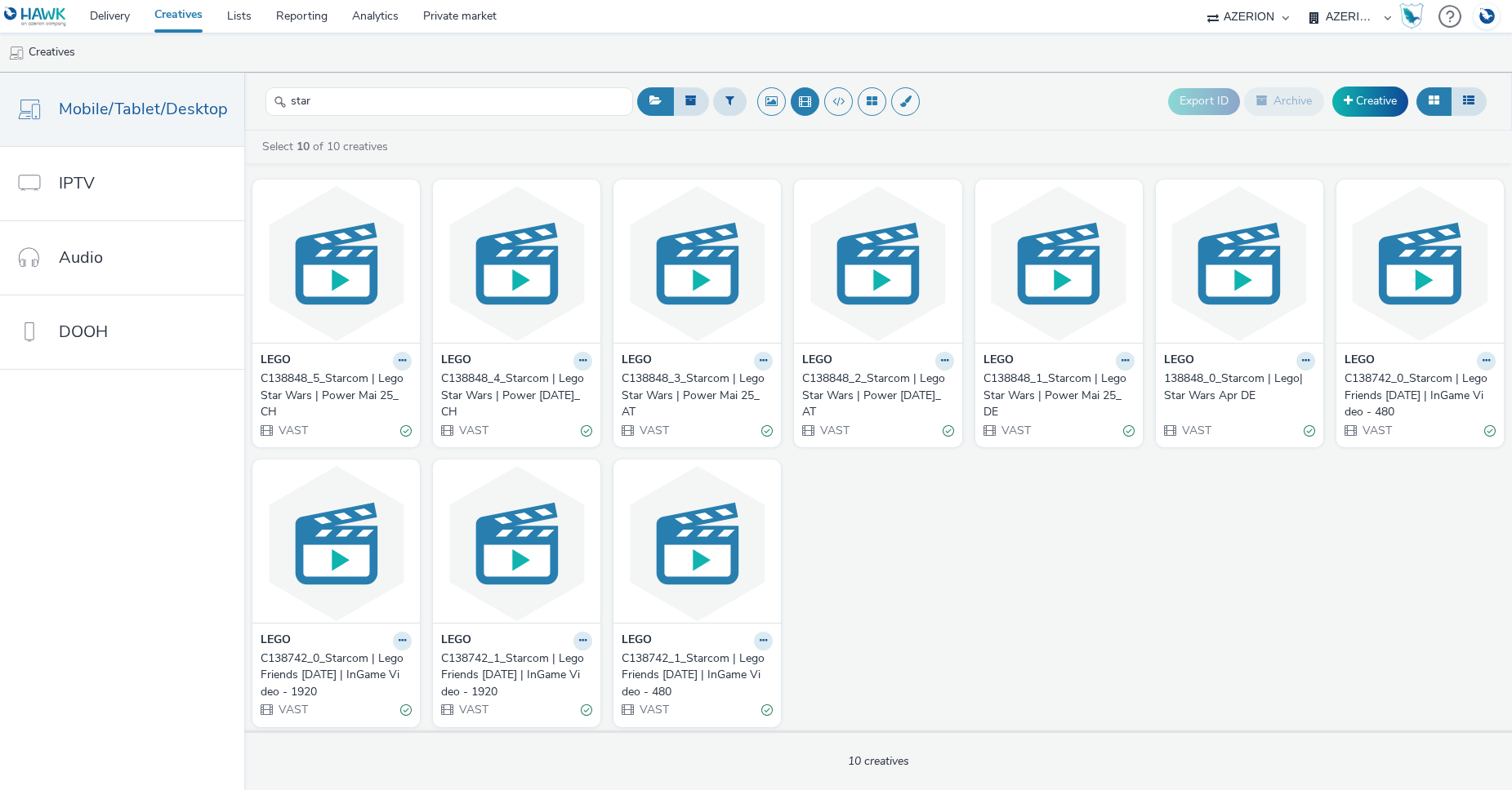
click at [359, 395] on div "C138848_5_Starcom | Lego Star Wars | Power Mai 25_CH" at bounding box center [333, 395] width 145 height 50
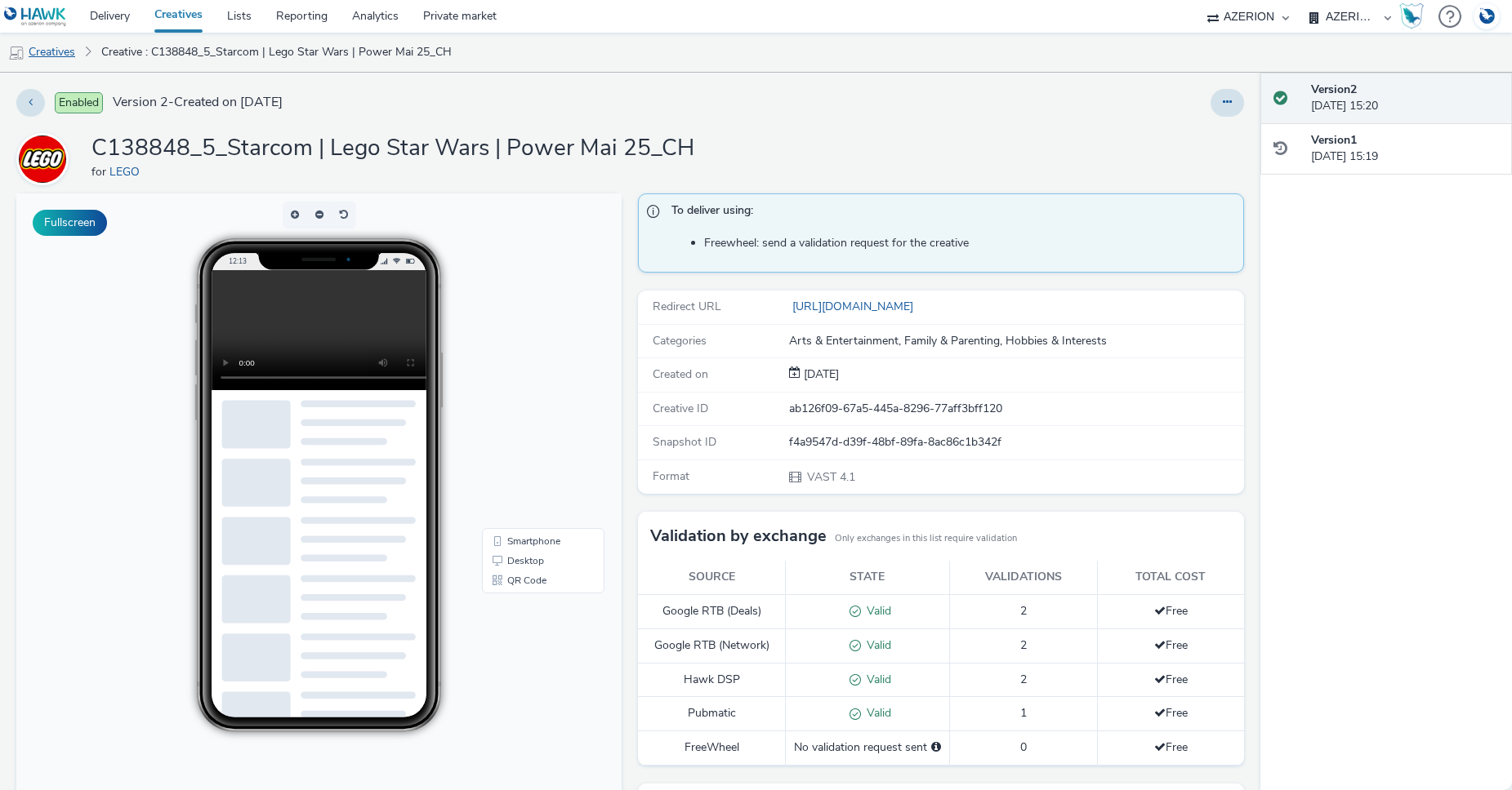
click at [44, 53] on link "Creatives" at bounding box center [42, 53] width 83 height 40
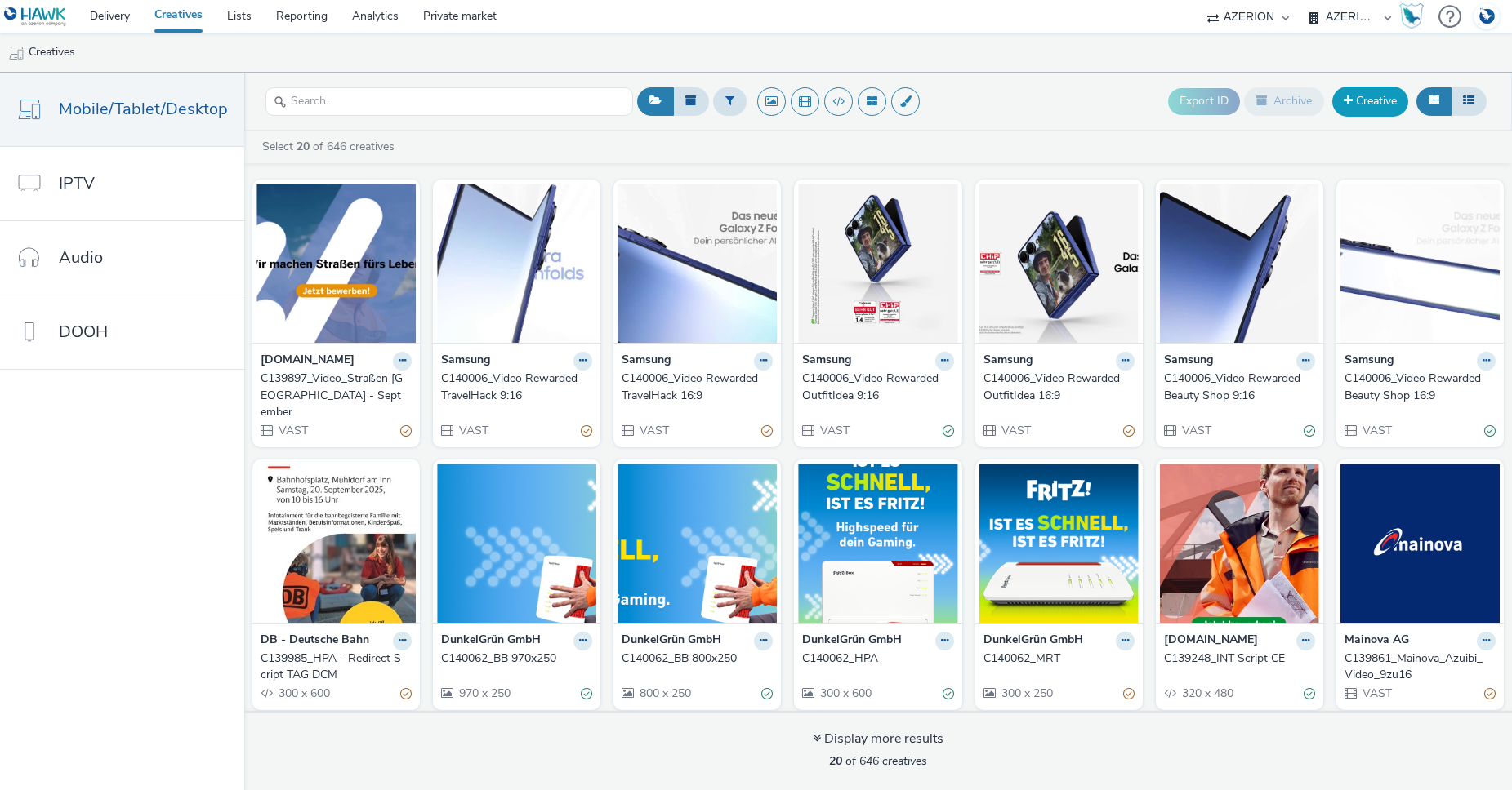
click at [1372, 99] on link "Creative" at bounding box center [1369, 101] width 76 height 30
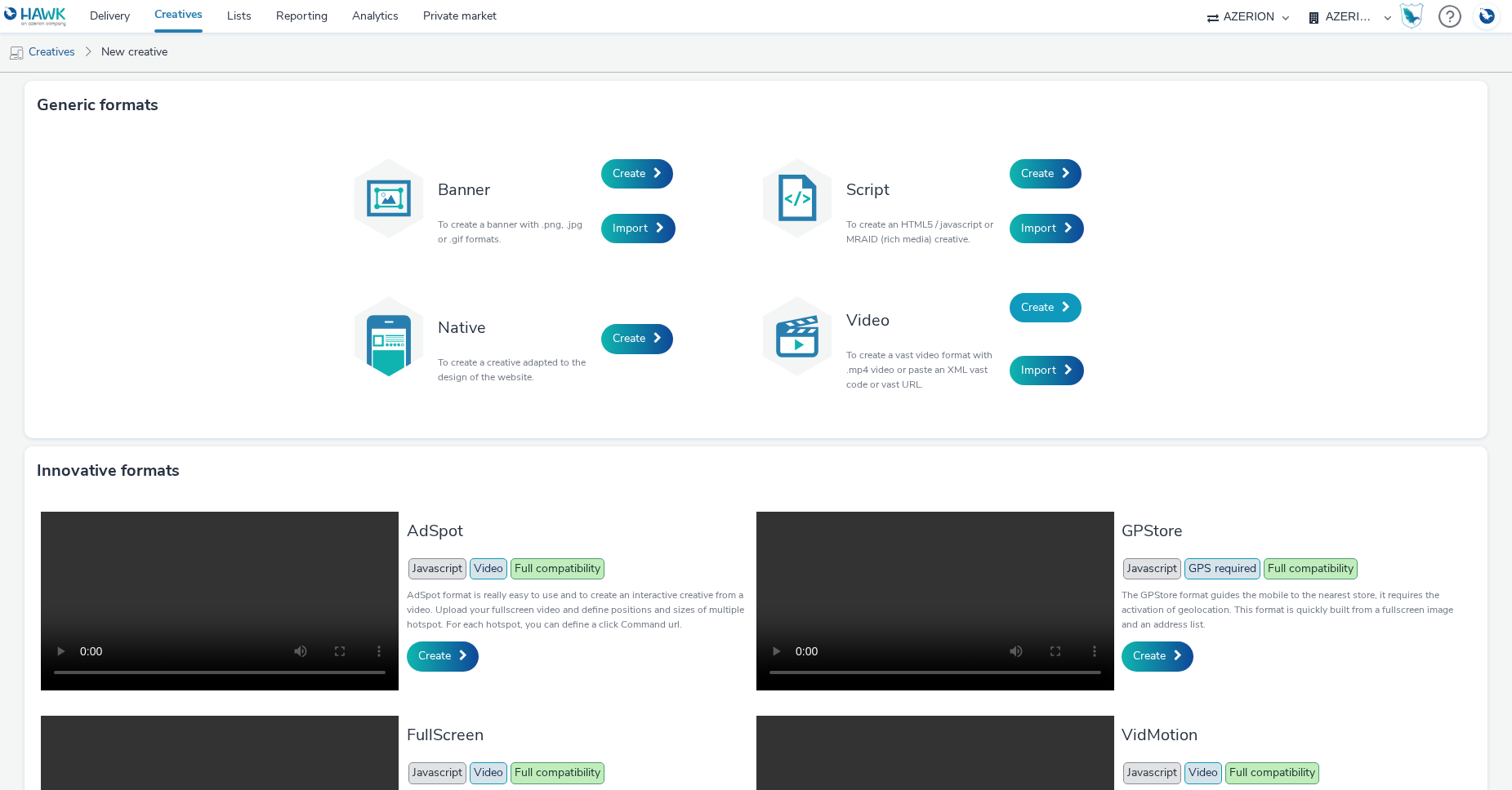
click at [1058, 312] on link "Create" at bounding box center [1045, 308] width 71 height 30
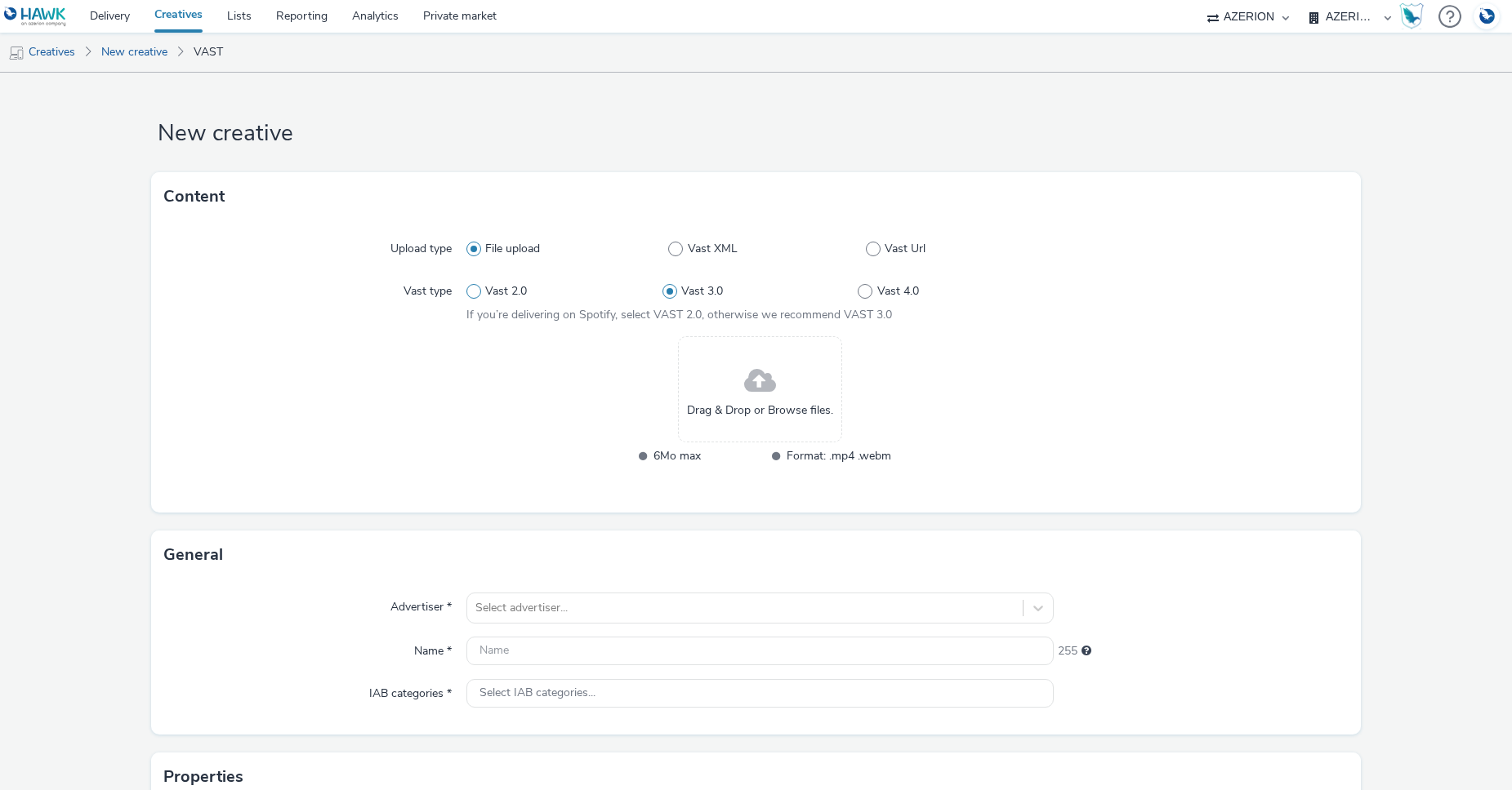
click at [469, 294] on span at bounding box center [473, 291] width 15 height 15
click at [469, 294] on input "Vast 2.0" at bounding box center [471, 291] width 11 height 11
radio input "true"
radio input "false"
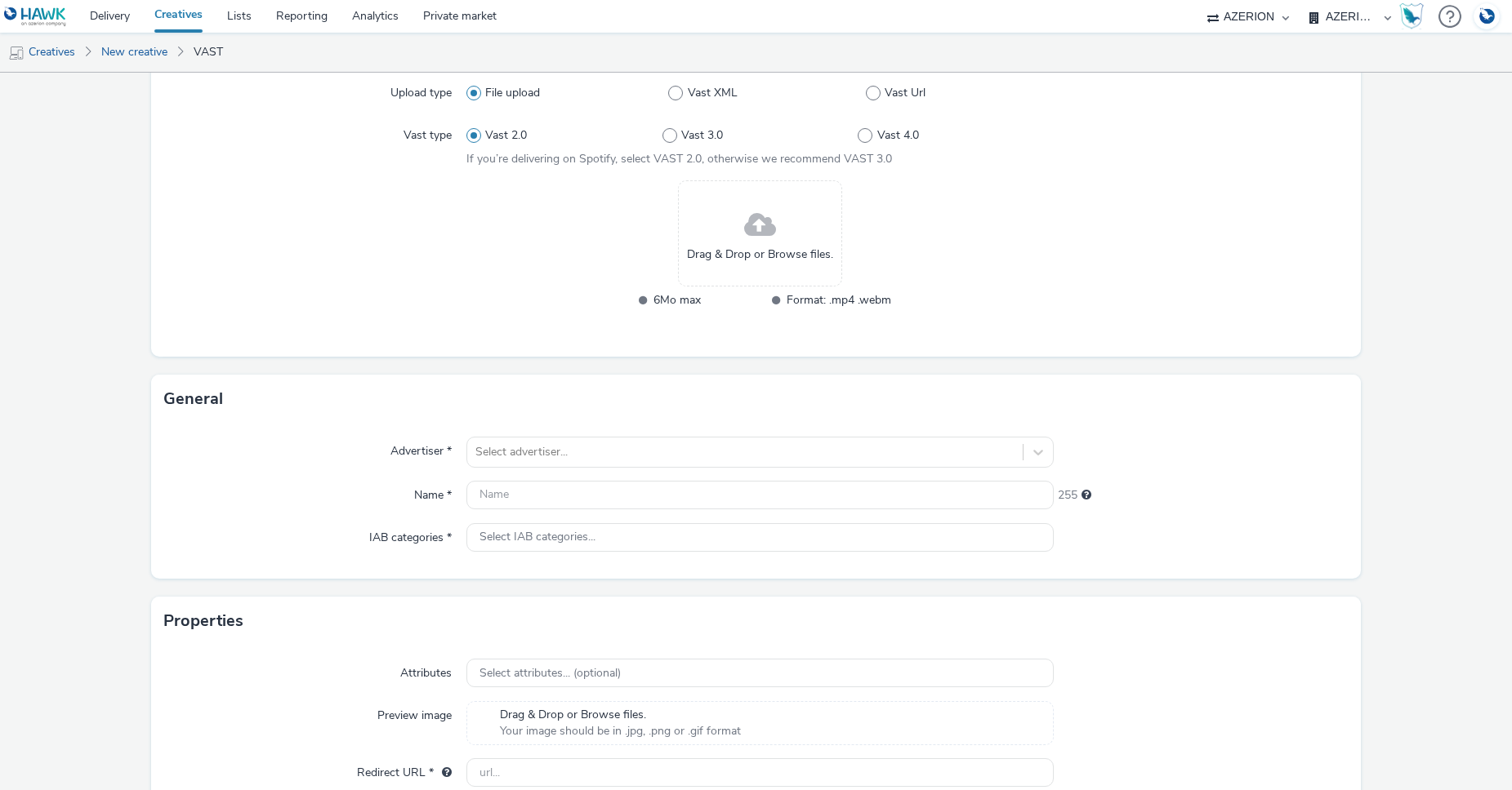
scroll to position [173, 0]
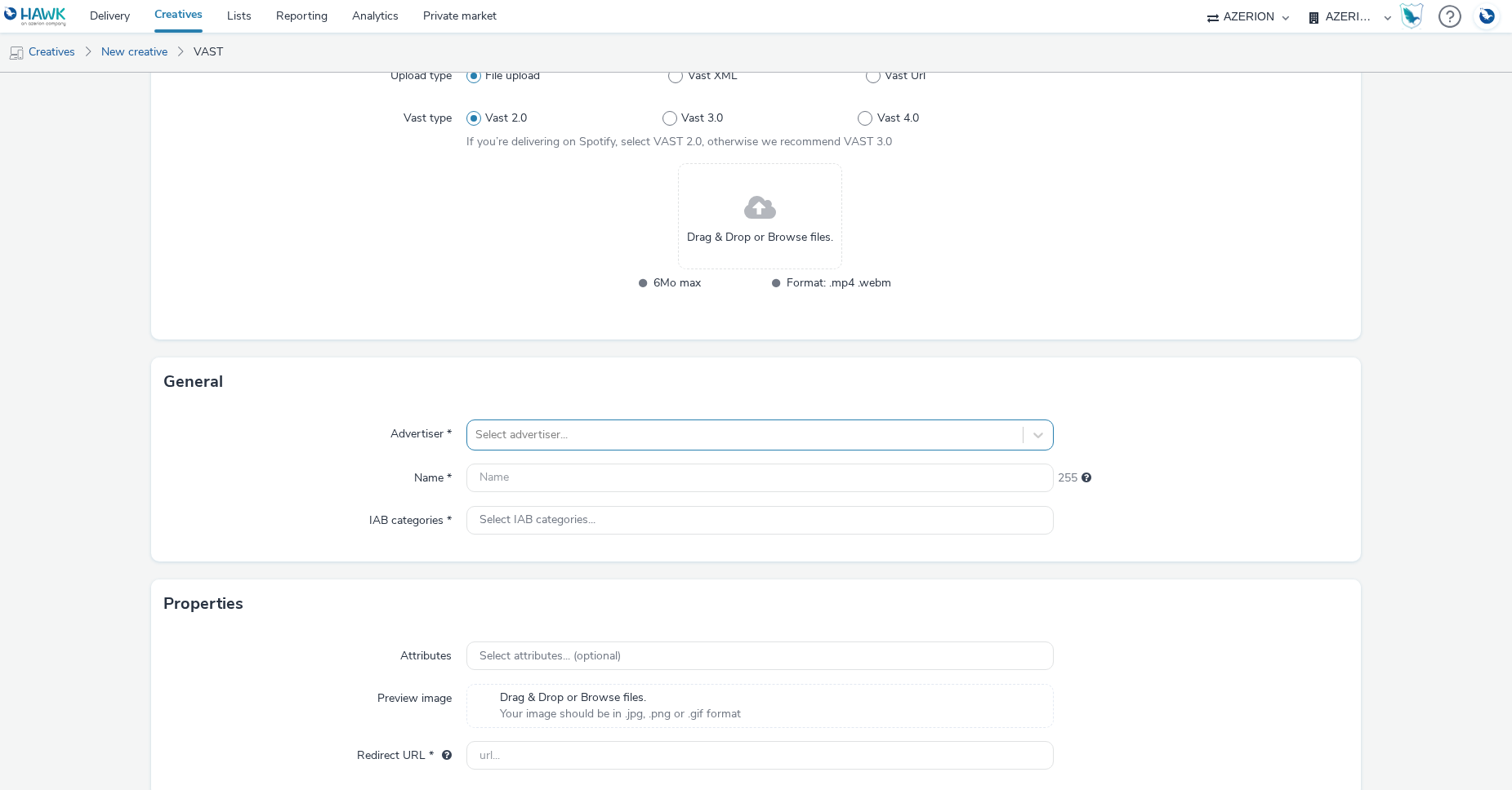
click at [648, 437] on div at bounding box center [745, 435] width 539 height 20
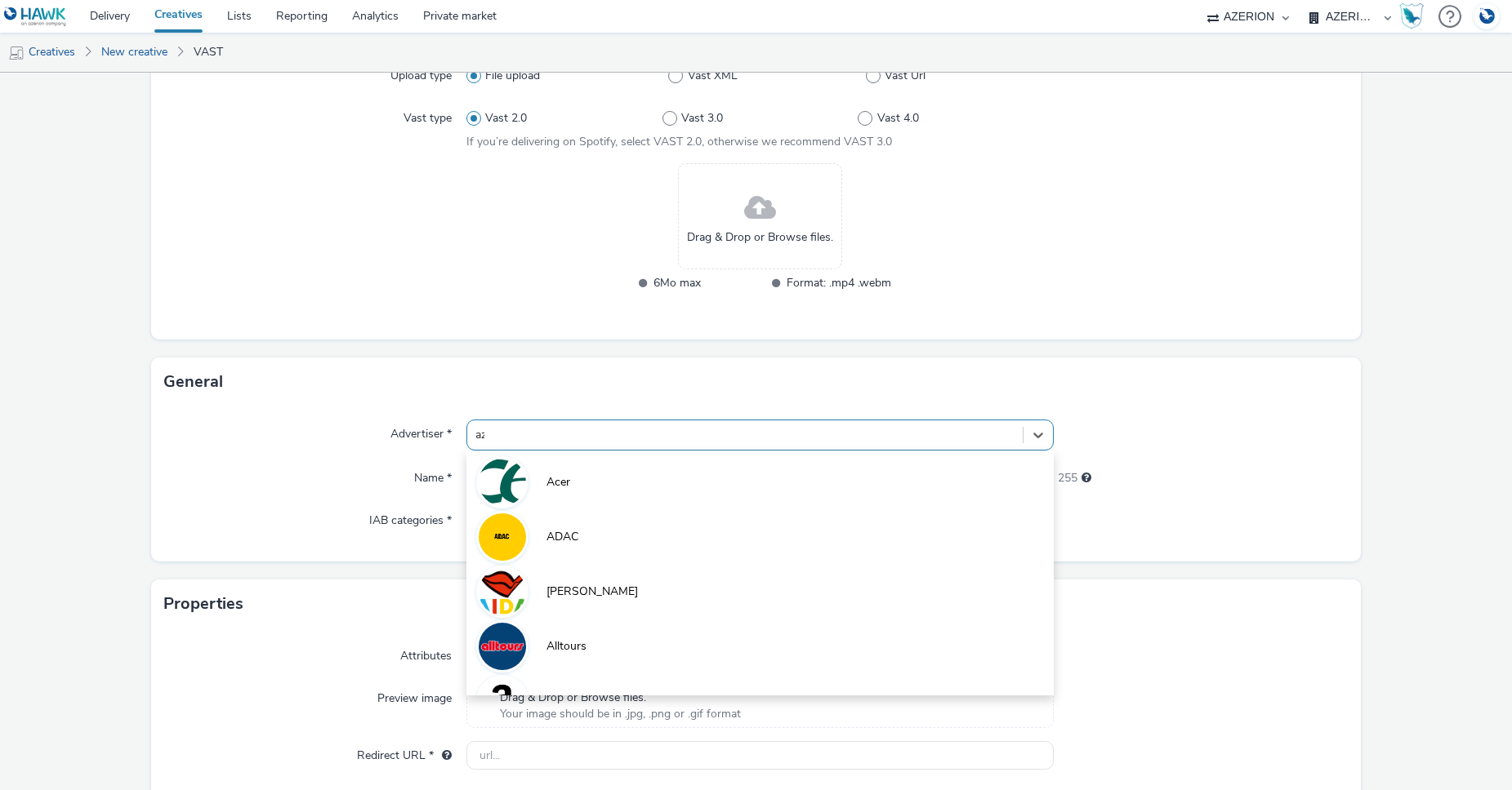
type input "aze"
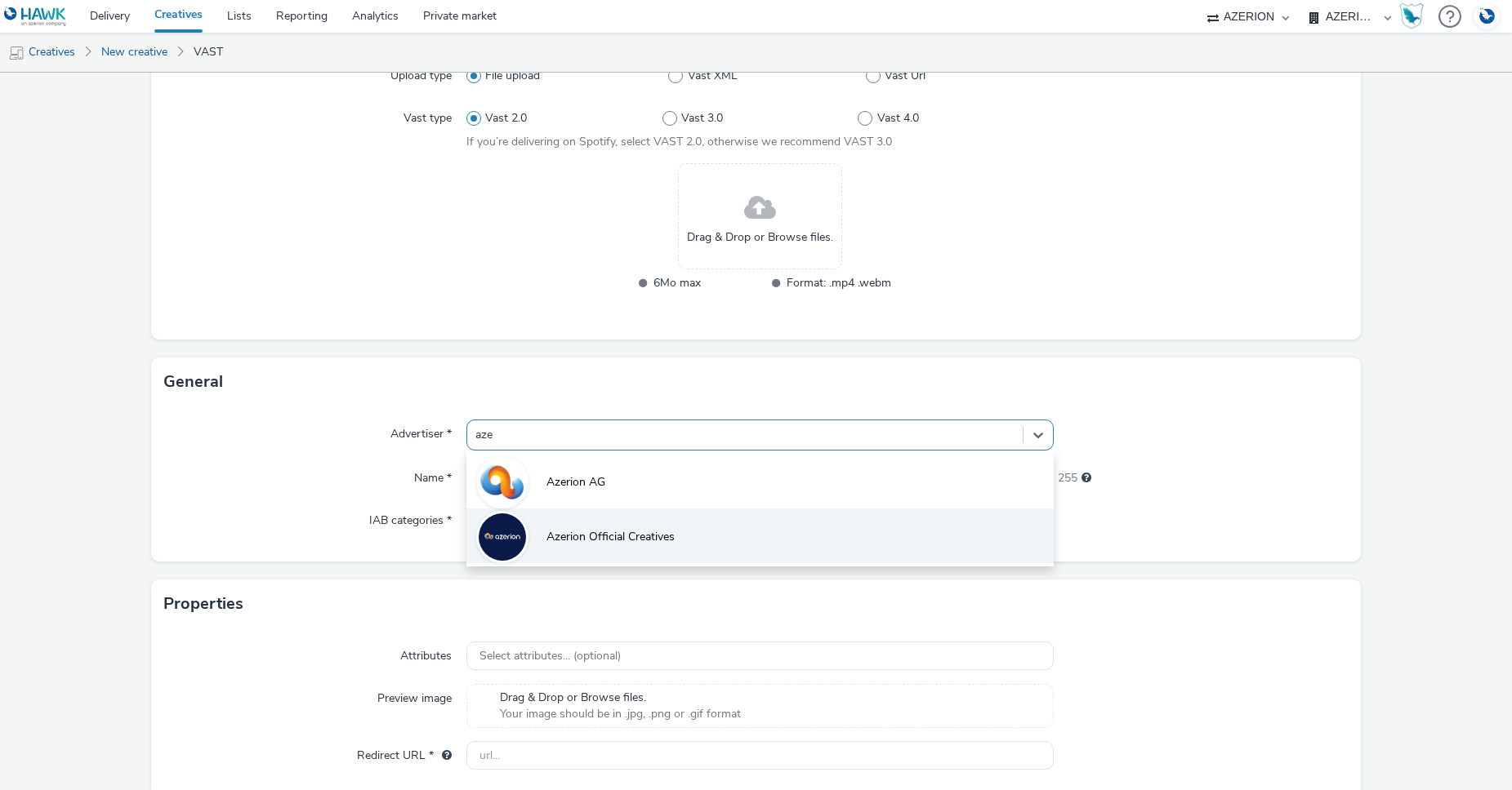
click at [658, 539] on span "Azerion Official Creatives" at bounding box center [610, 537] width 128 height 16
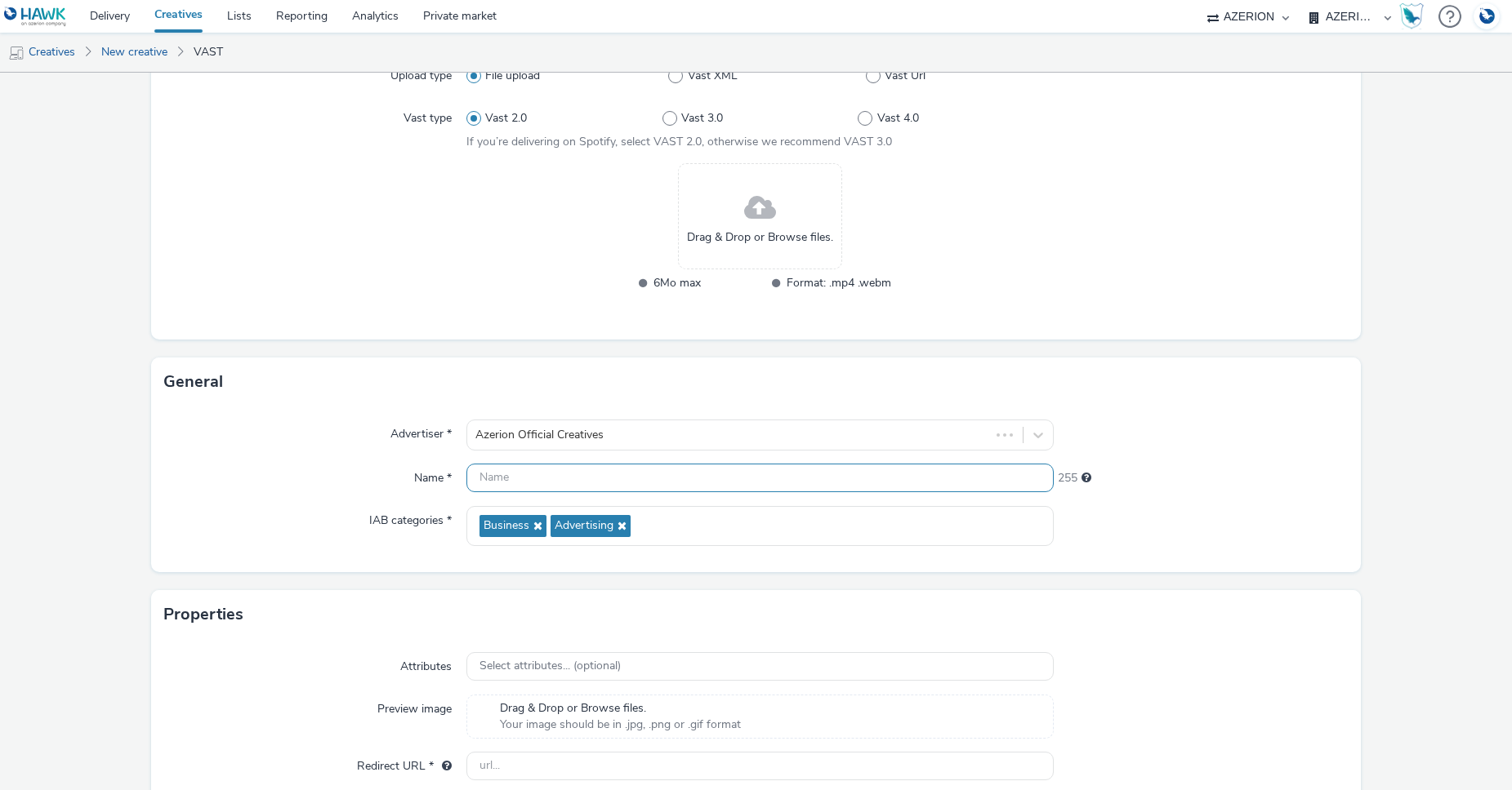
click at [581, 472] on input "text" at bounding box center [759, 478] width 587 height 29
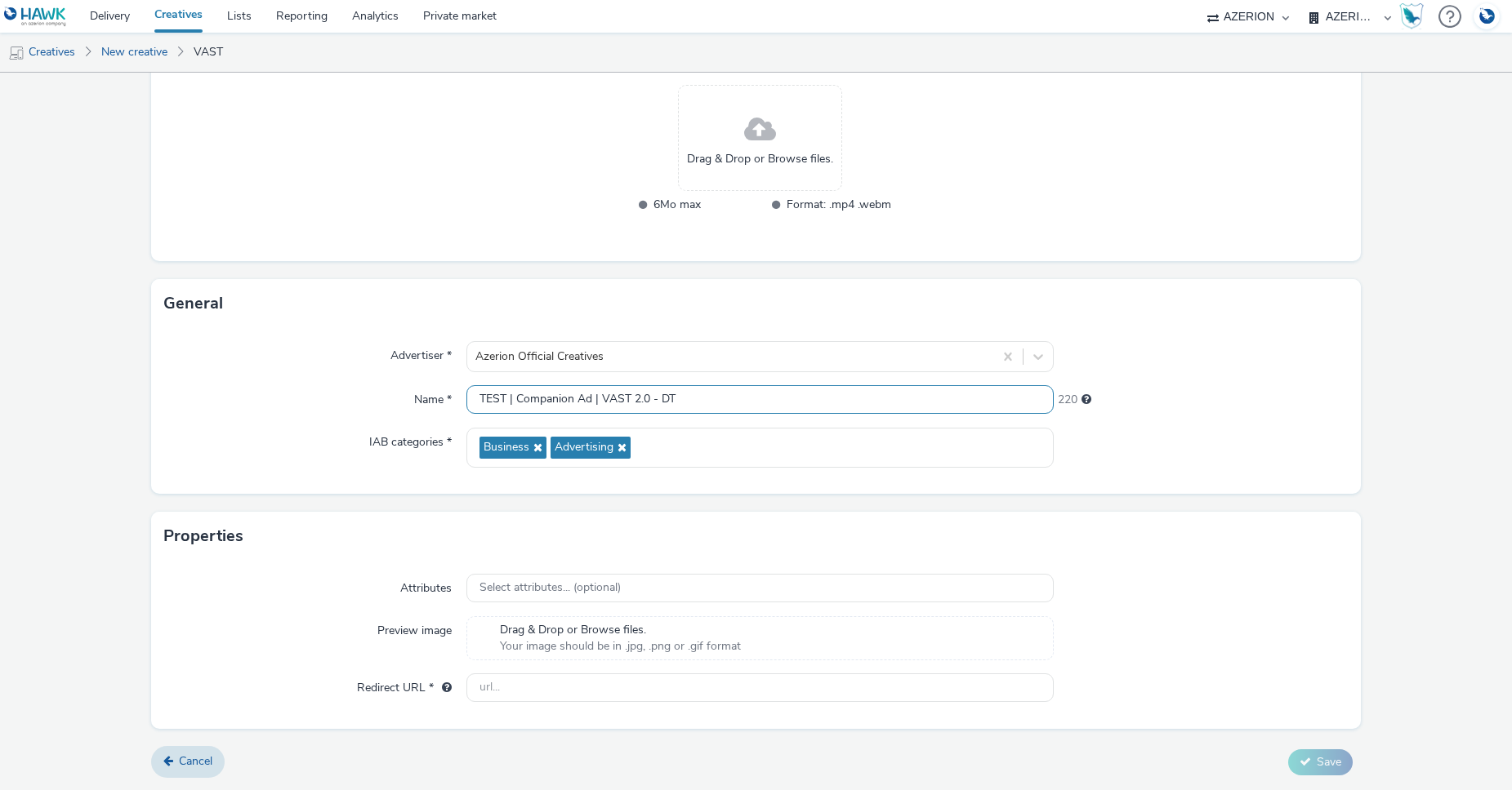
scroll to position [0, 0]
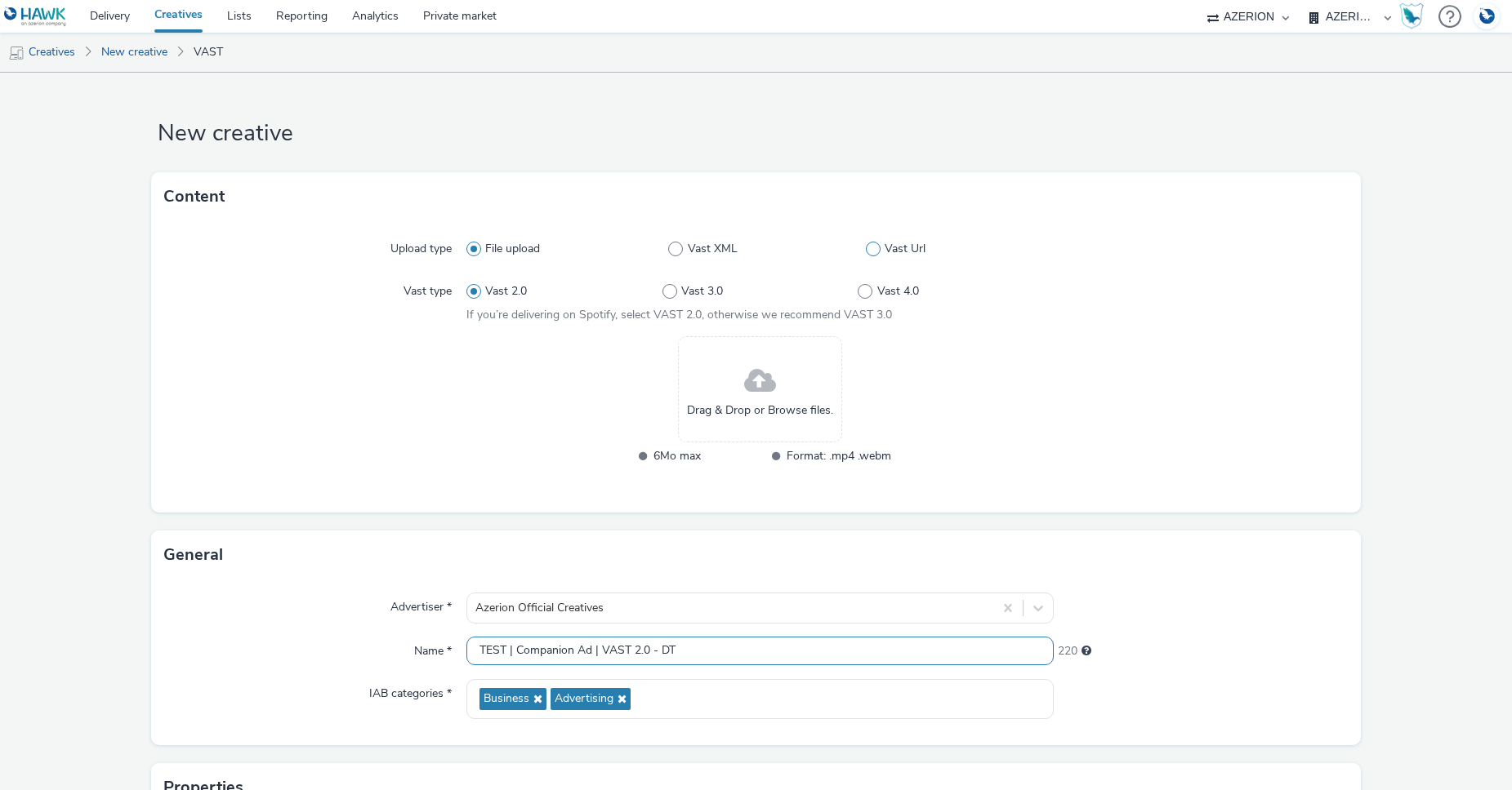
type input "TEST | Companion Ad | VAST 2.0 - DT"
click at [866, 248] on span at bounding box center [872, 249] width 15 height 15
click at [866, 248] on input "Vast Url" at bounding box center [871, 249] width 11 height 11
radio input "false"
radio input "true"
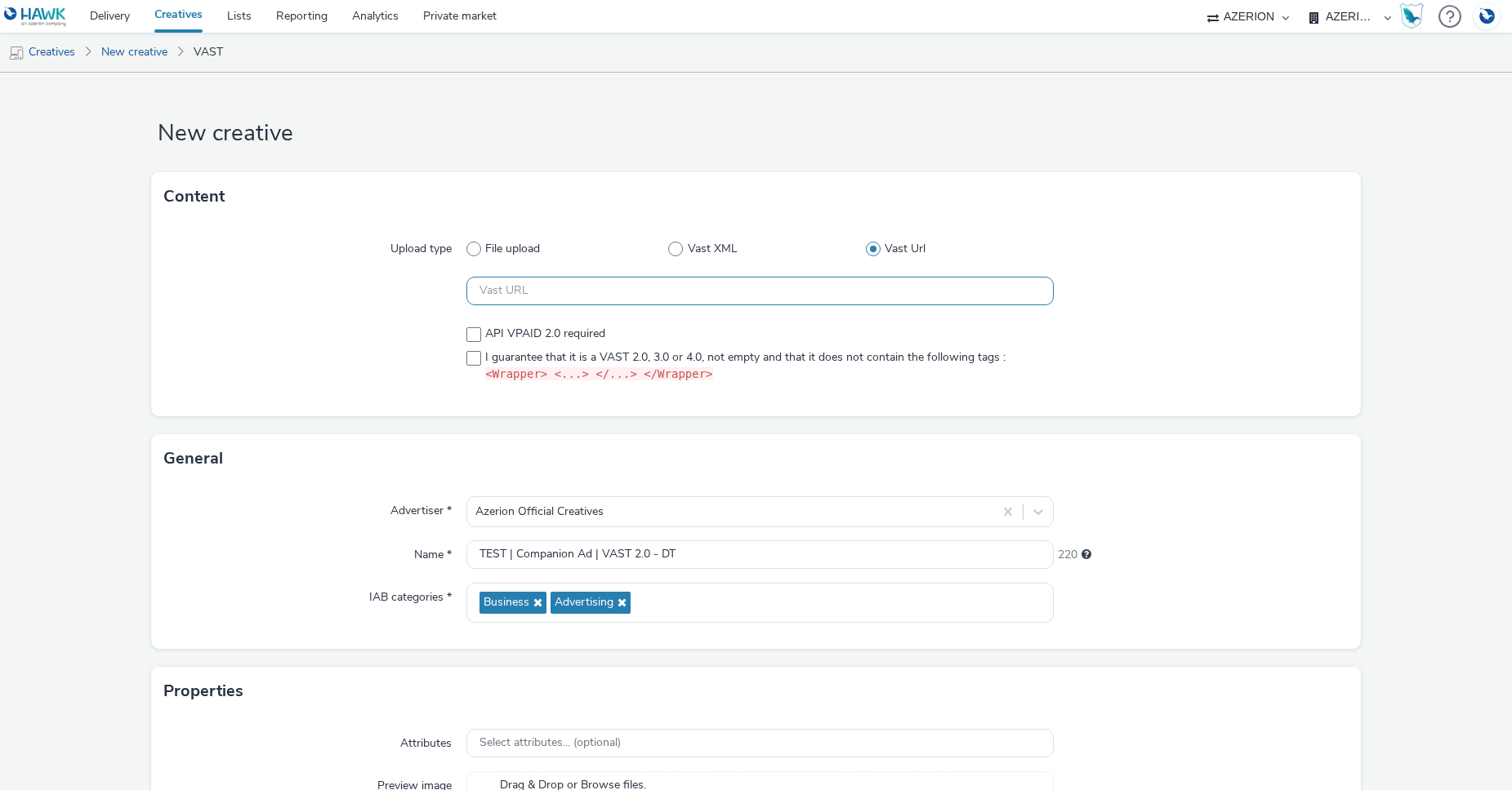
click at [562, 299] on input "text" at bounding box center [759, 290] width 587 height 29
paste input "https://[DOMAIN_NAME]/f7e74966/vast.xml?accountId=b3e9685d&iosAdvId=${HAWK_DEVI…"
type input "https://[DOMAIN_NAME]/f7e74966/vast.xml?accountId=b3e9685d&iosAdvId=${HAWK_DEVI…"
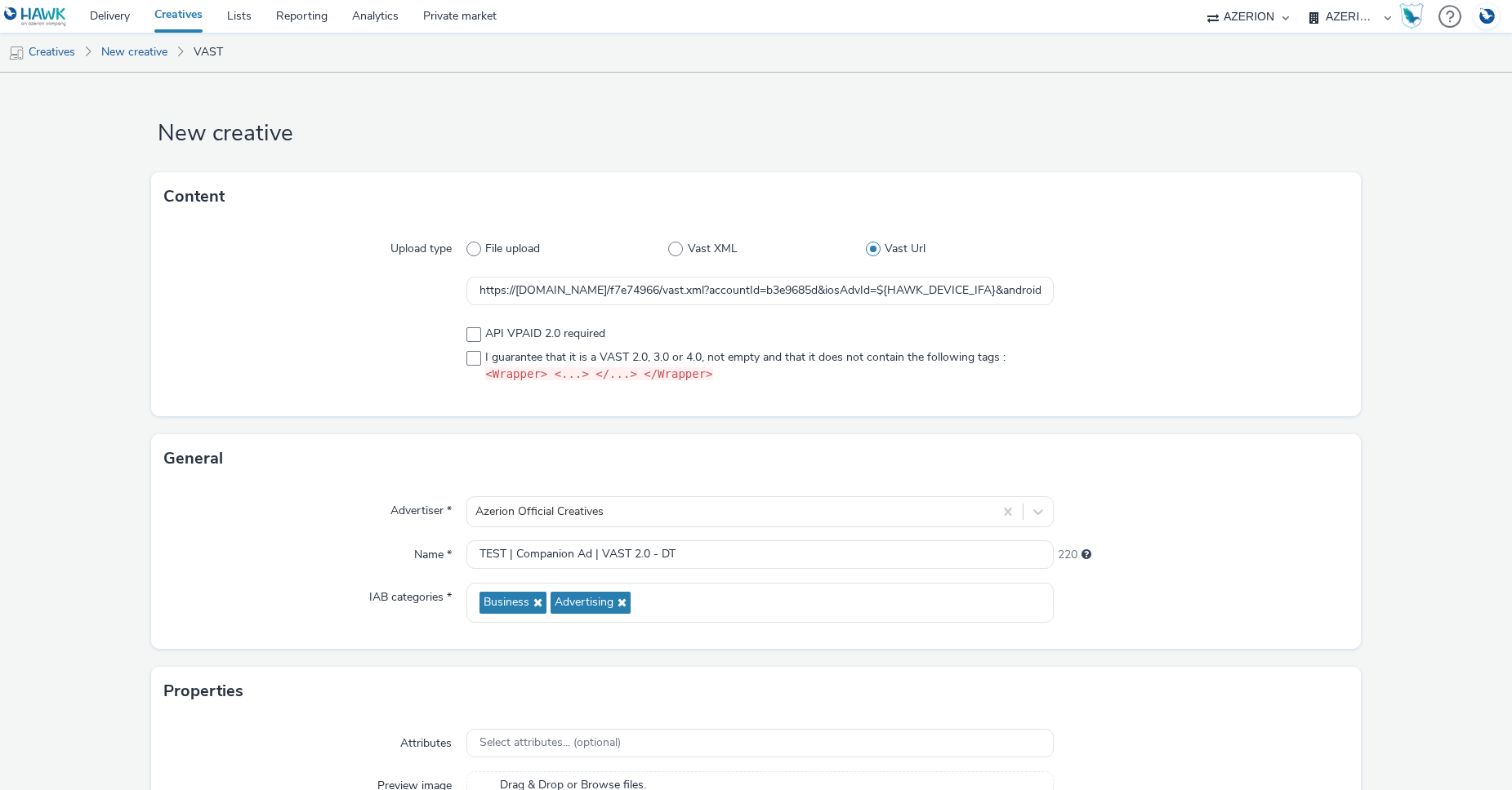
click at [1123, 282] on div at bounding box center [1201, 291] width 294 height 30
click at [470, 361] on span at bounding box center [473, 358] width 15 height 15
checkbox input "true"
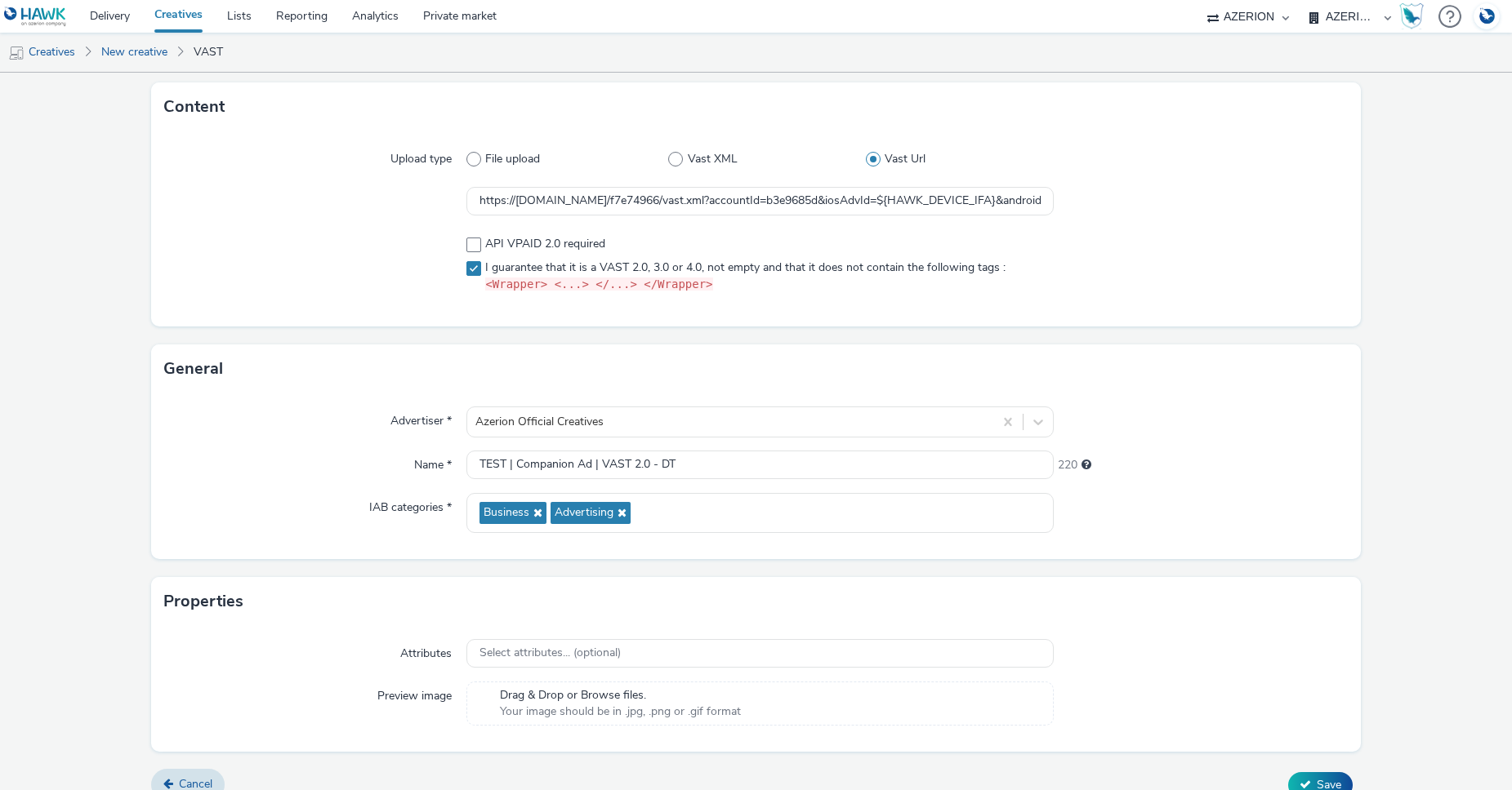
scroll to position [111, 0]
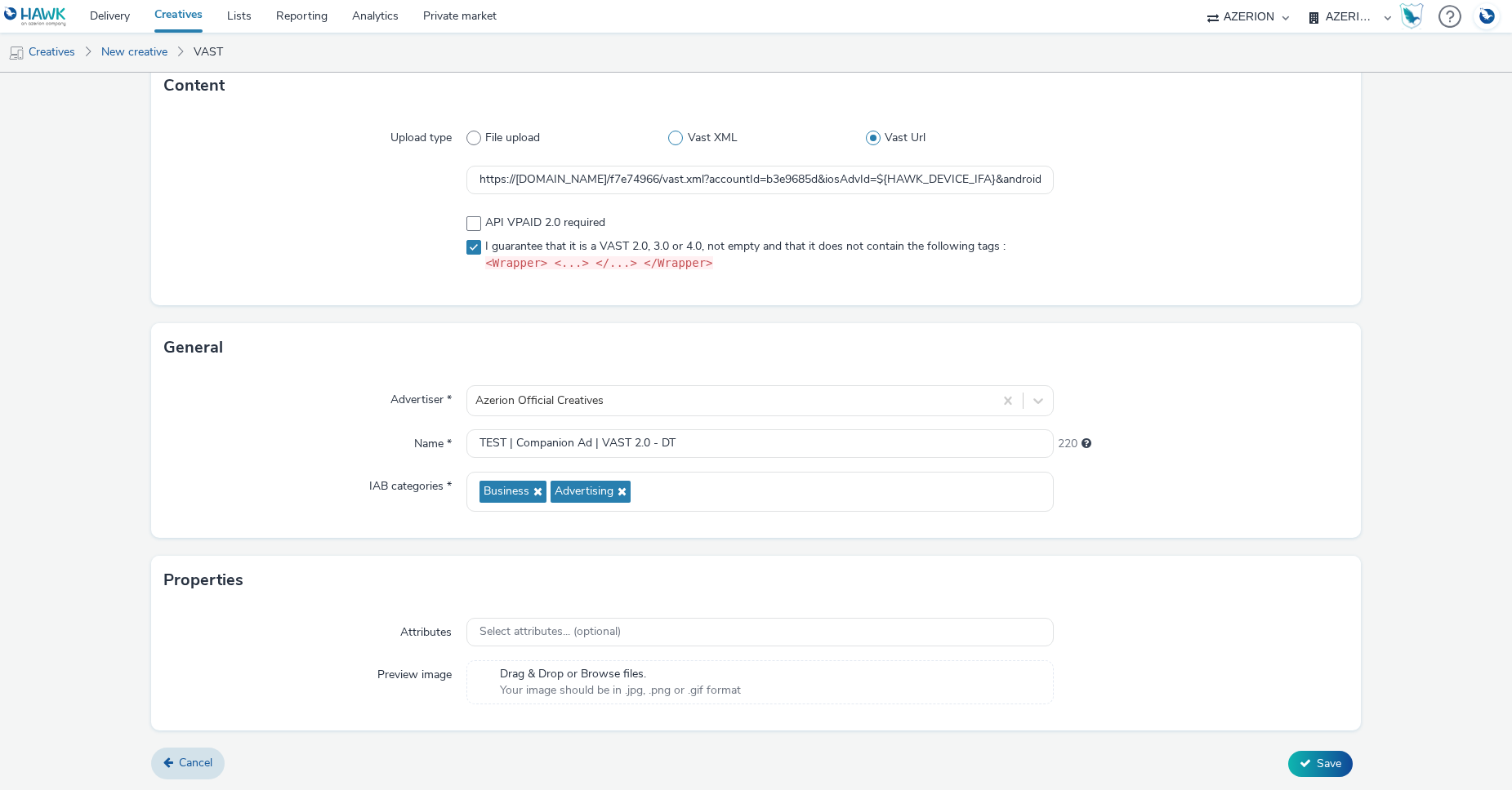
click at [670, 141] on span at bounding box center [675, 138] width 15 height 15
click at [670, 141] on input "Vast XML" at bounding box center [673, 138] width 11 height 11
radio input "true"
radio input "false"
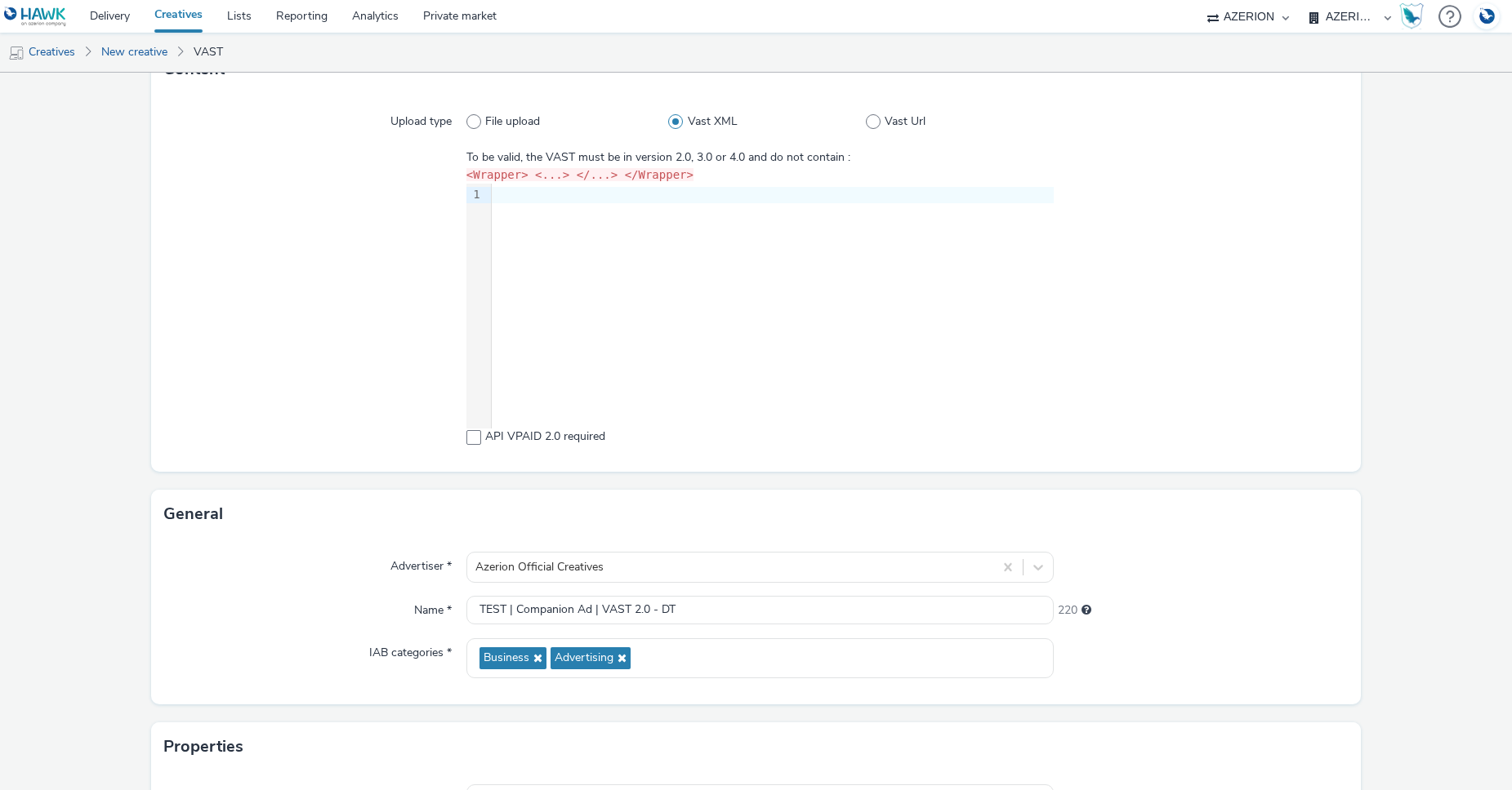
scroll to position [0, 0]
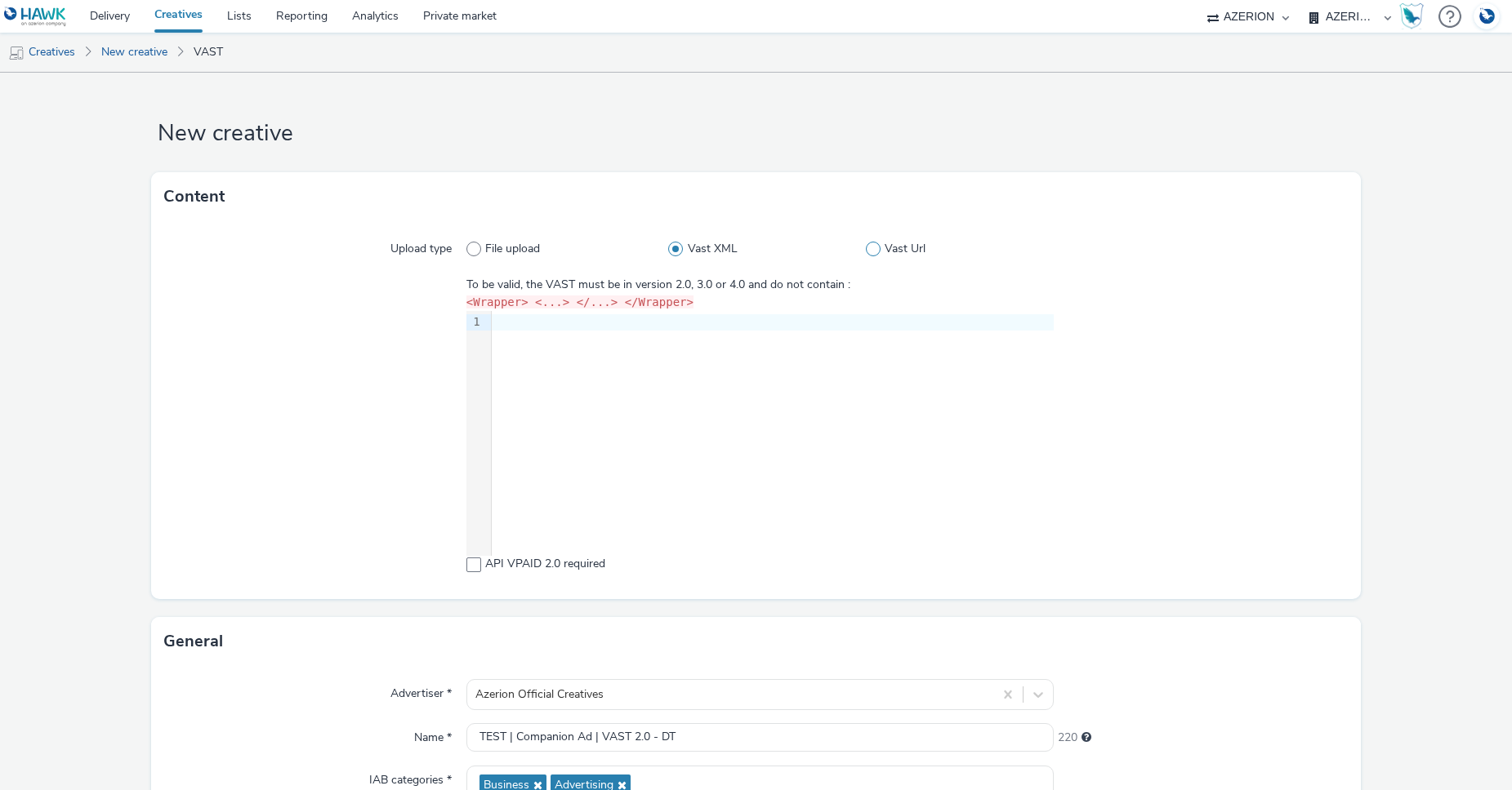
click at [866, 248] on span at bounding box center [872, 249] width 15 height 15
click at [866, 248] on input "Vast Url" at bounding box center [871, 249] width 11 height 11
radio input "false"
radio input "true"
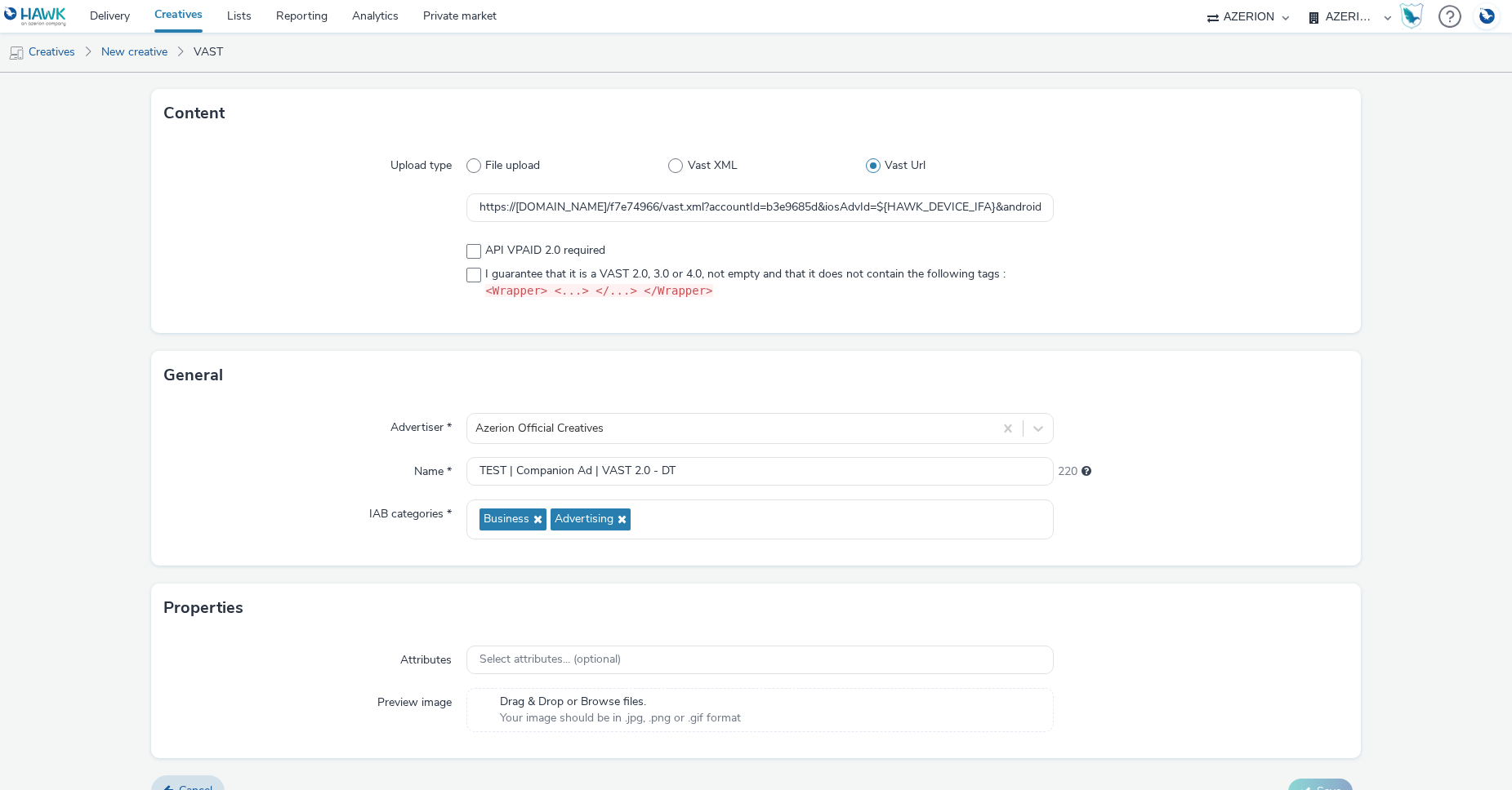
scroll to position [111, 0]
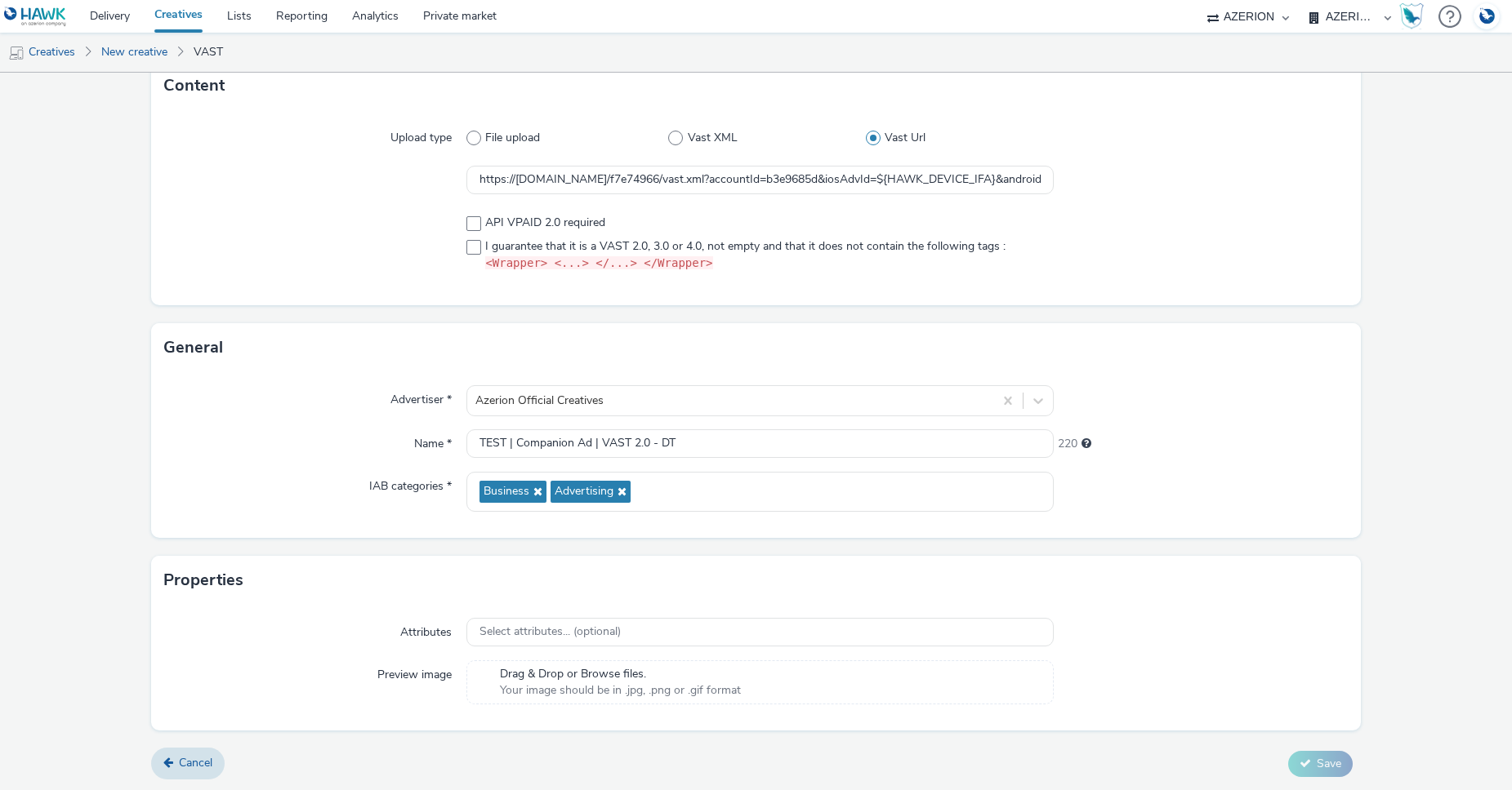
drag, startPoint x: 474, startPoint y: 220, endPoint x: 470, endPoint y: 237, distance: 17.5
click at [474, 220] on span at bounding box center [473, 223] width 15 height 15
checkbox input "true"
click at [470, 247] on span at bounding box center [473, 247] width 15 height 15
checkbox input "true"
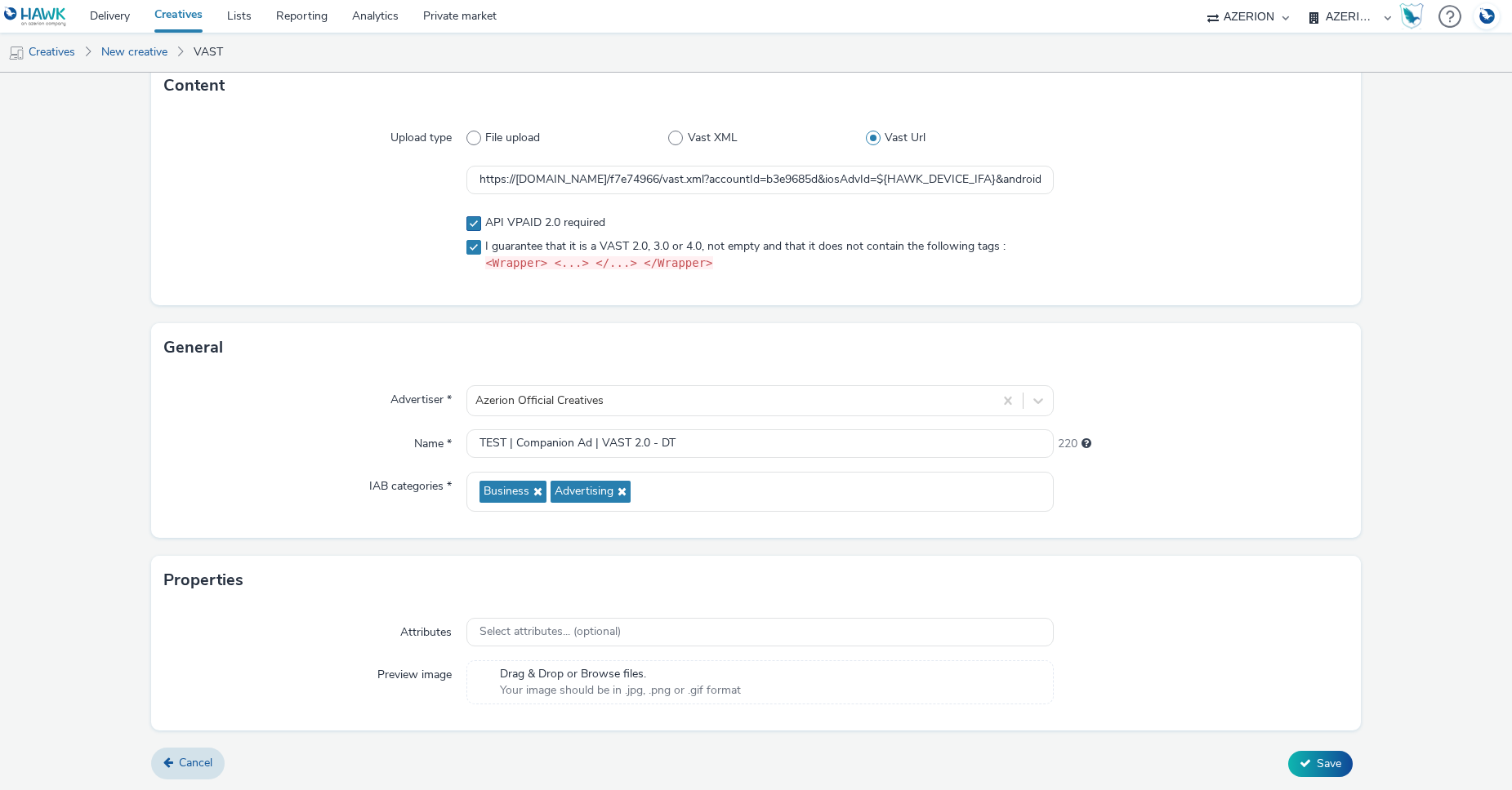
click at [468, 220] on span at bounding box center [473, 223] width 15 height 15
checkbox input "false"
click at [1319, 769] on span "Save" at bounding box center [1329, 764] width 25 height 16
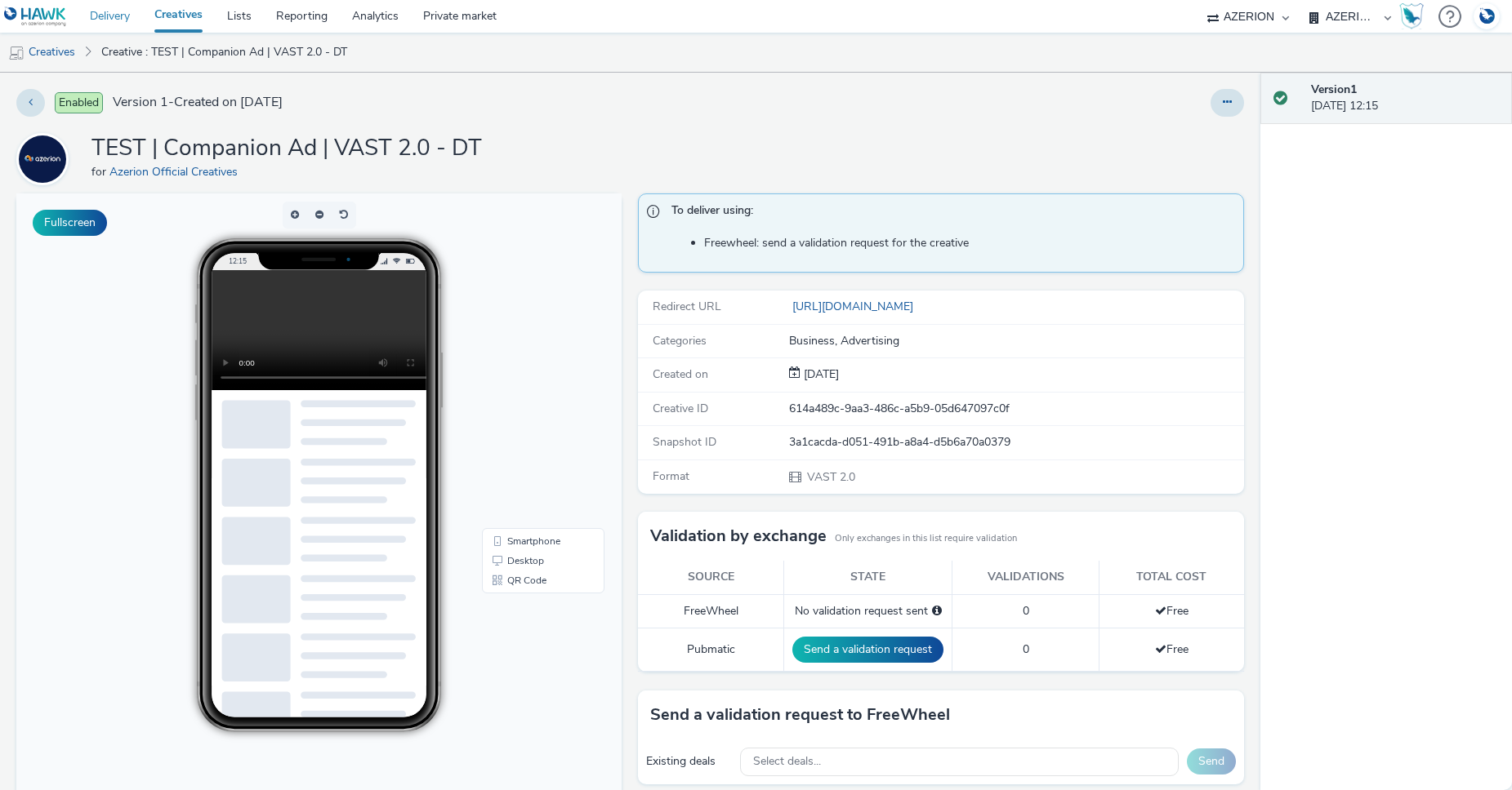
click at [118, 13] on link "Delivery" at bounding box center [109, 16] width 64 height 33
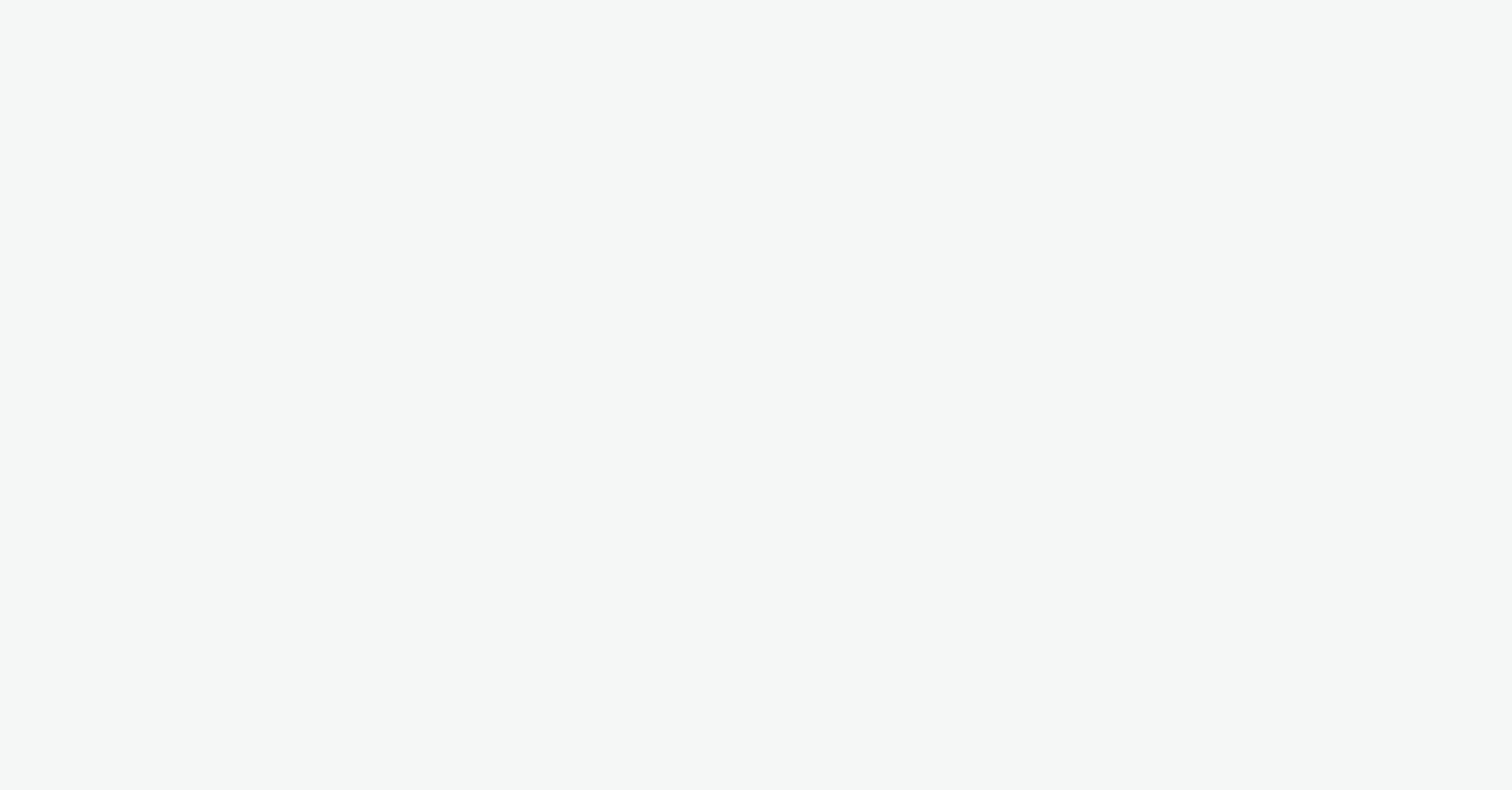
select select "b626f941-834b-427f-b453-0a2b95f57350"
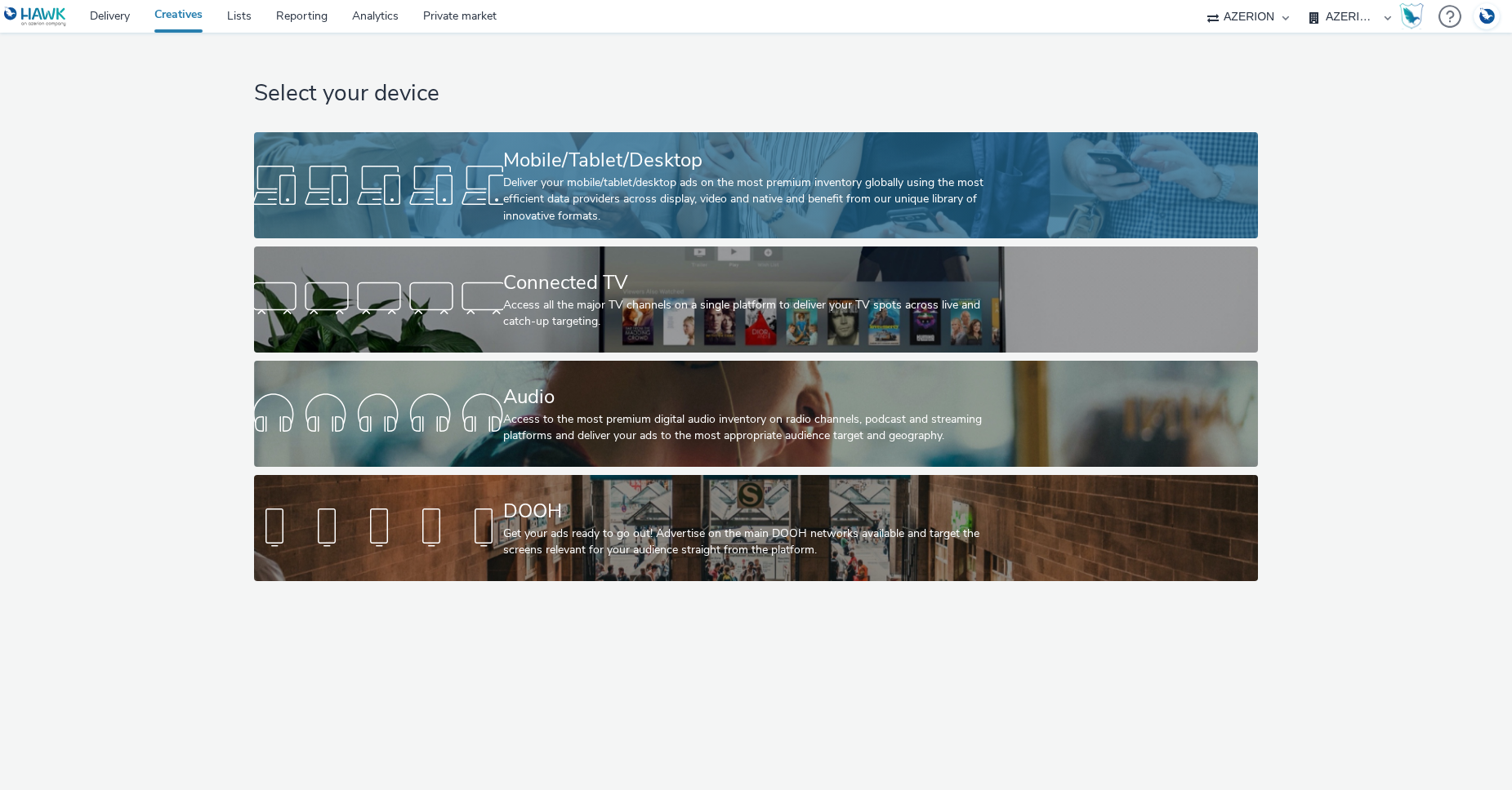
click at [570, 146] on div "Mobile/Tablet/Desktop" at bounding box center [752, 160] width 499 height 29
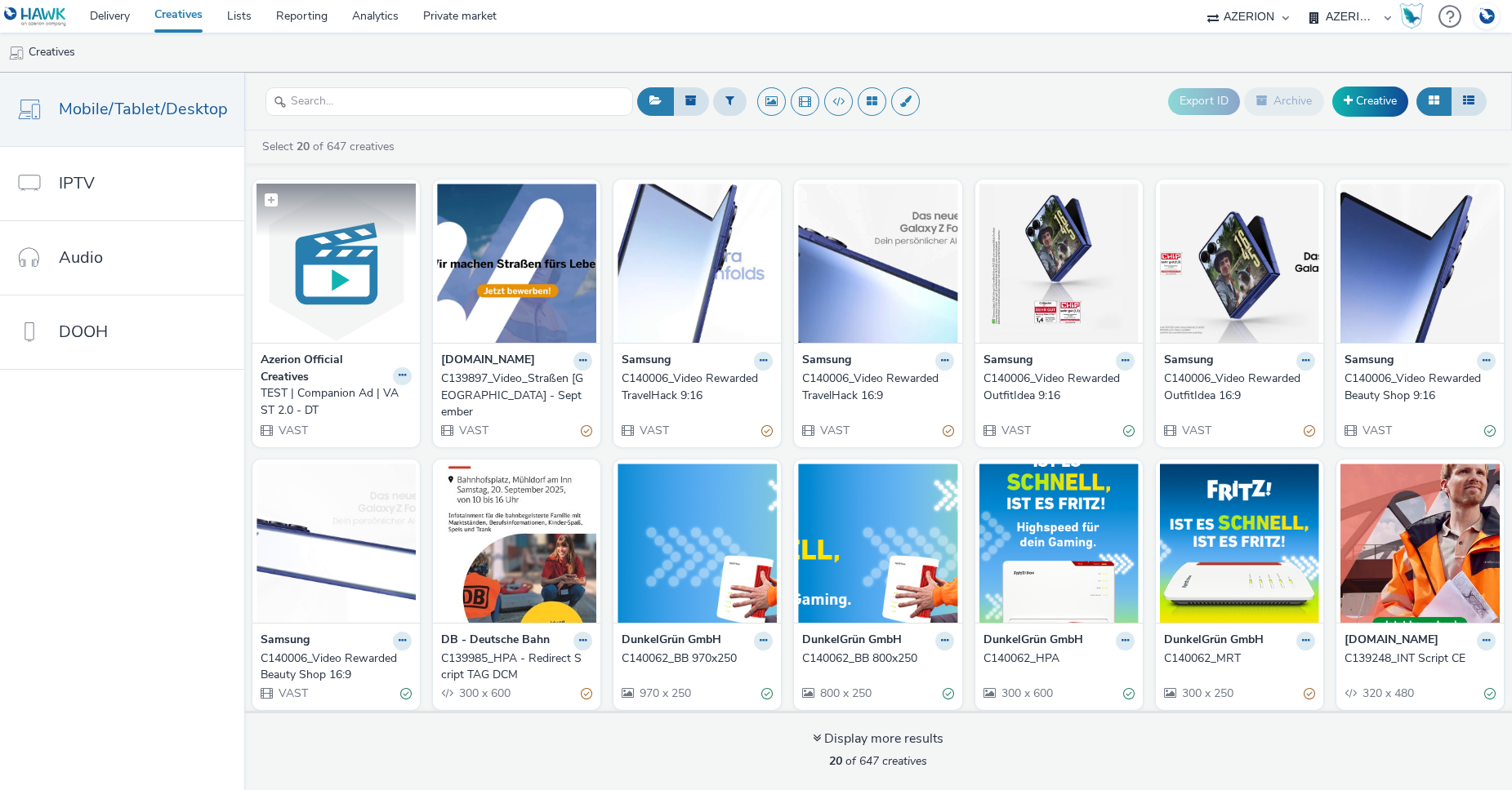
click at [257, 327] on img at bounding box center [336, 263] width 160 height 160
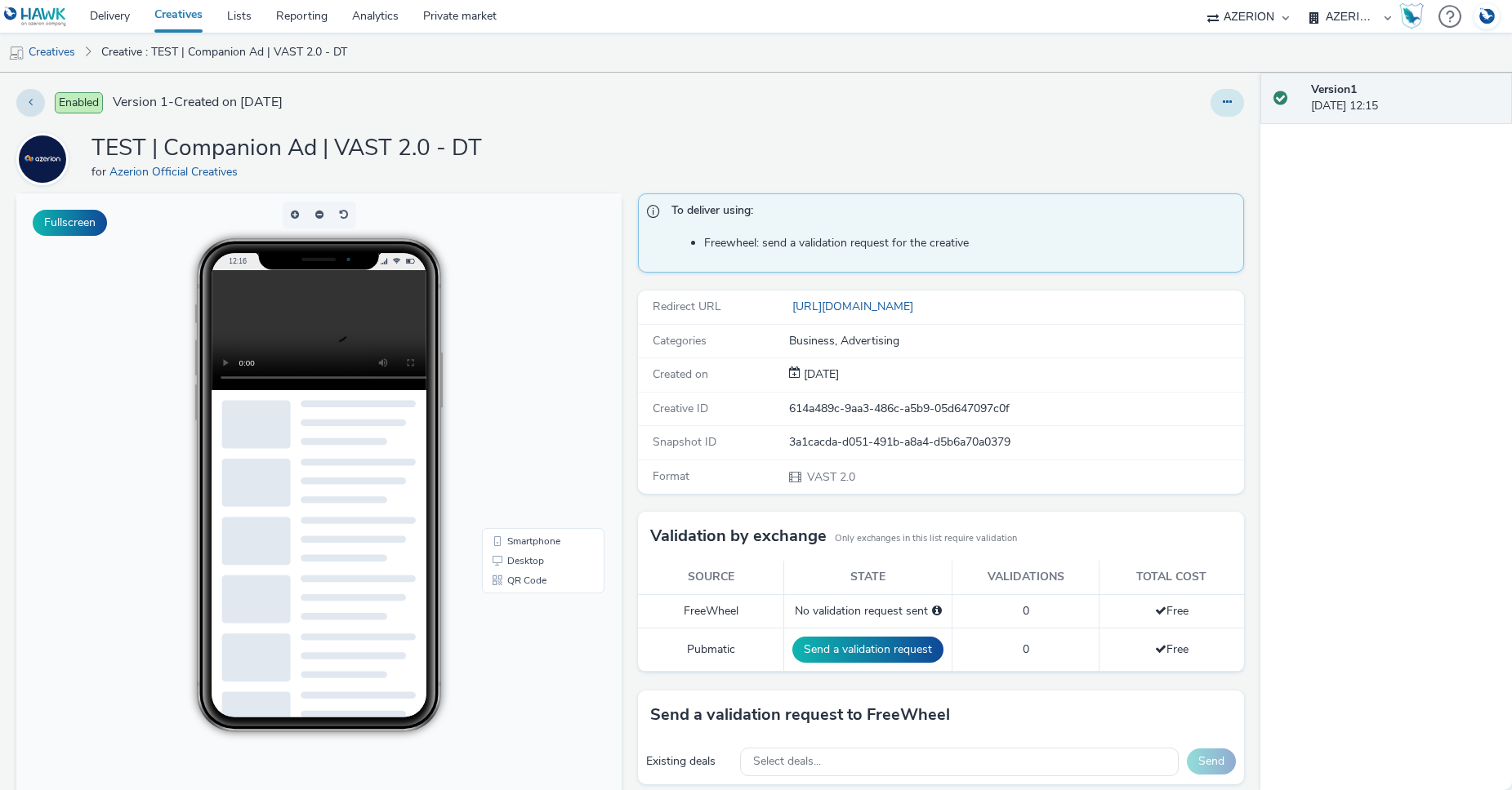
click at [1220, 99] on button at bounding box center [1227, 103] width 34 height 28
click at [1164, 135] on link "Edit" at bounding box center [1183, 135] width 123 height 33
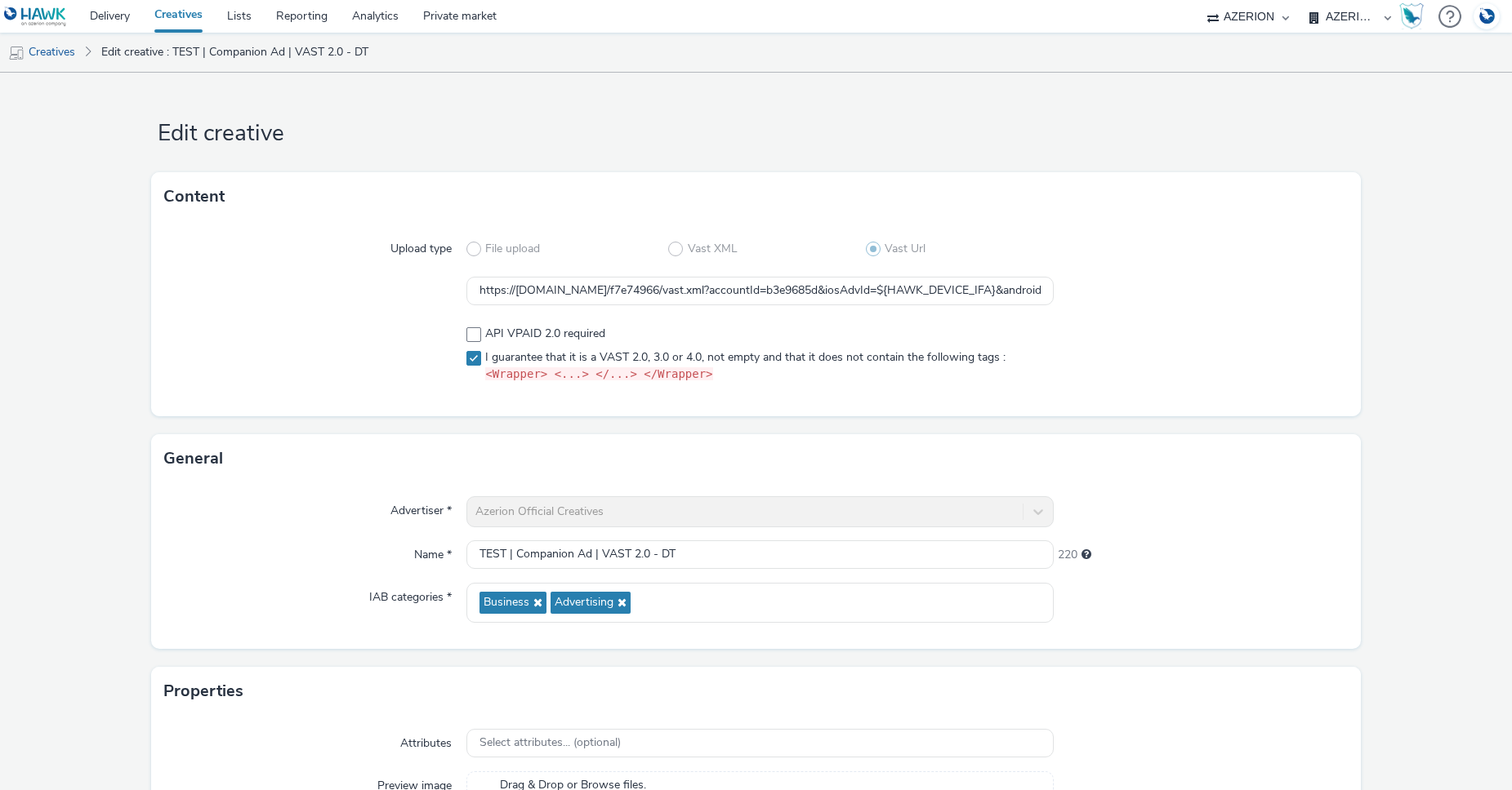
scroll to position [154, 0]
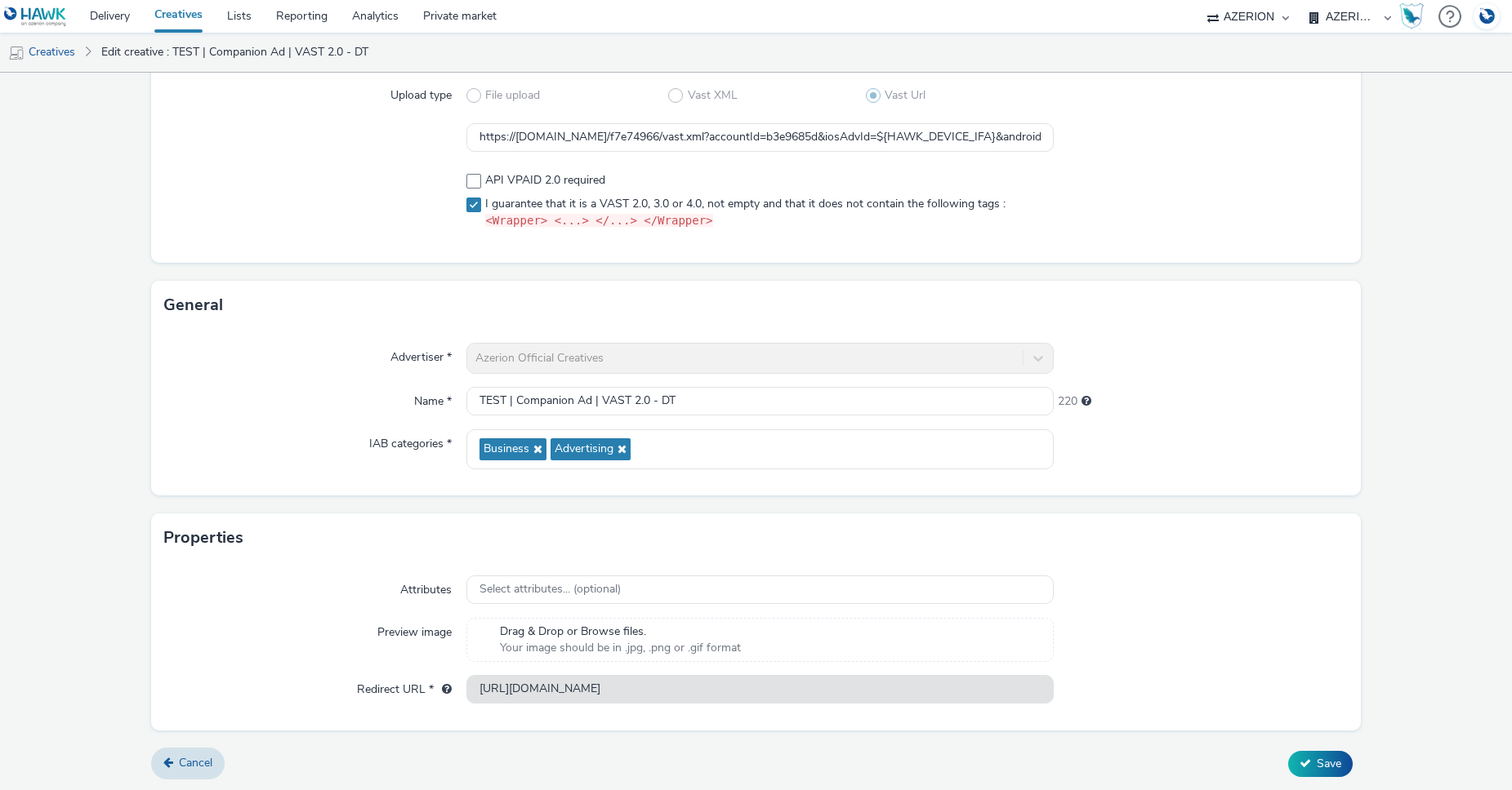
click at [732, 350] on div "Azerion Official Creatives" at bounding box center [759, 358] width 587 height 31
click at [189, 761] on span "Cancel" at bounding box center [195, 763] width 34 height 16
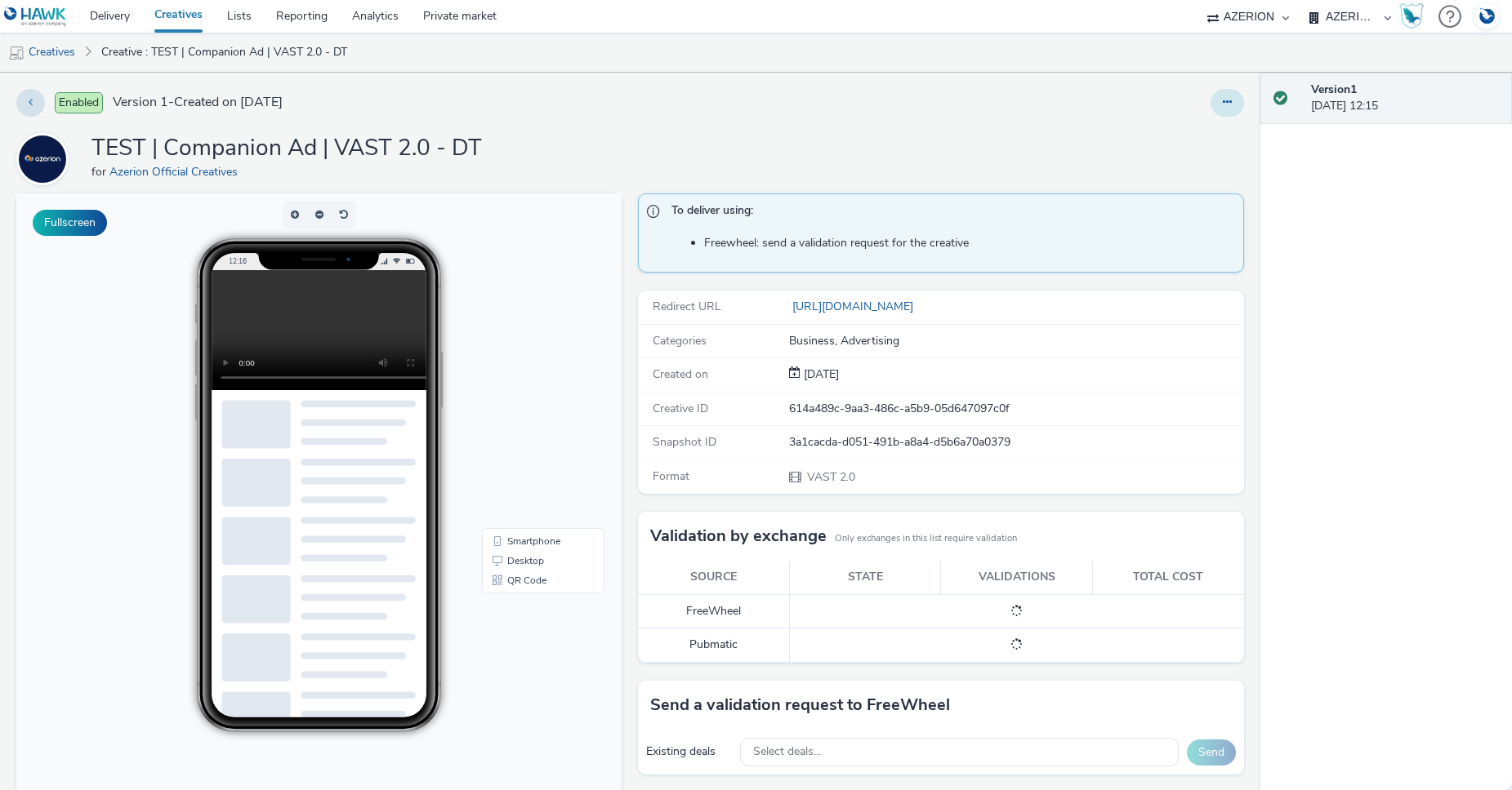
click at [1222, 101] on icon at bounding box center [1226, 102] width 9 height 12
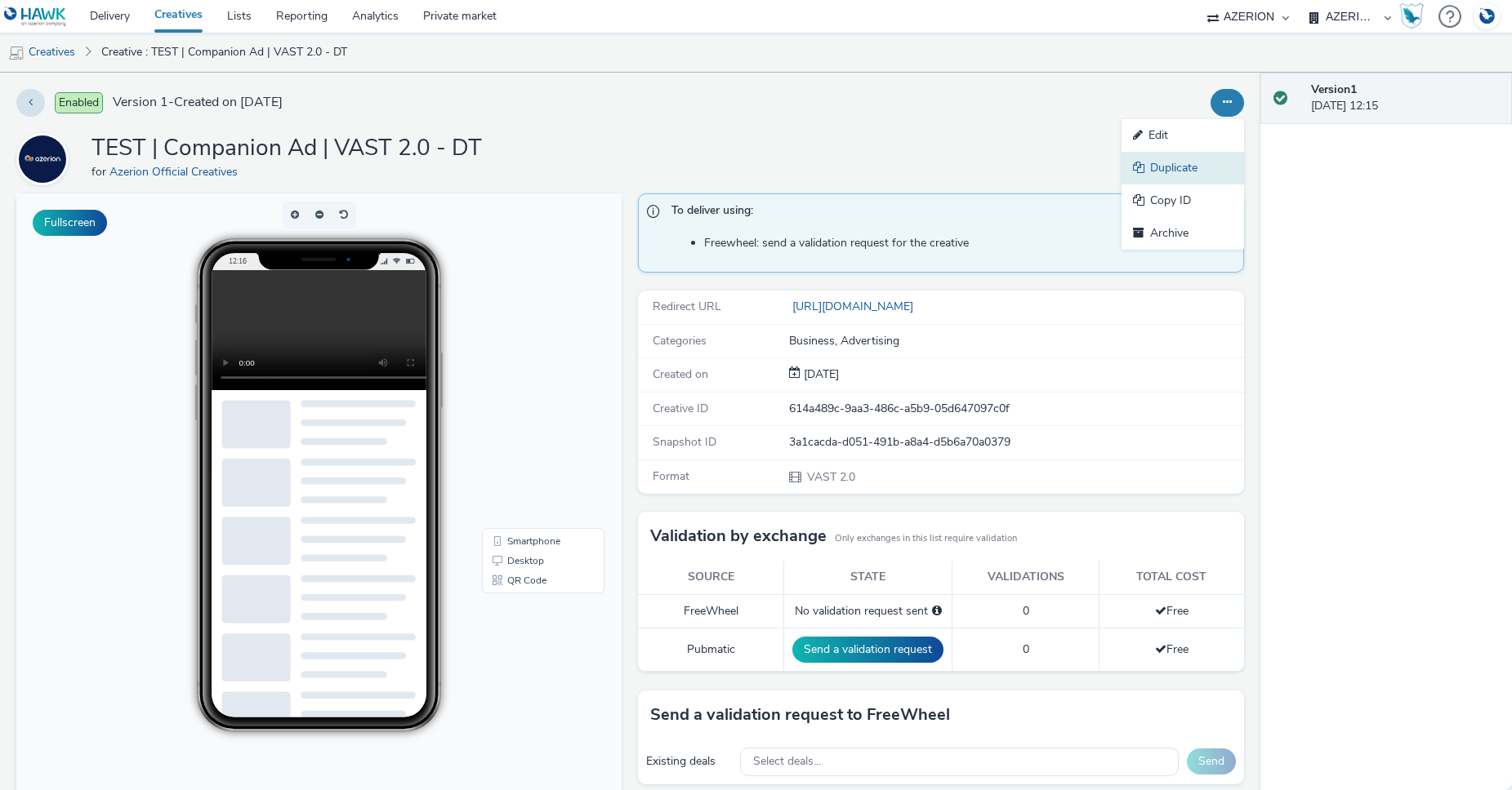
click at [1165, 169] on link "Duplicate" at bounding box center [1183, 168] width 123 height 33
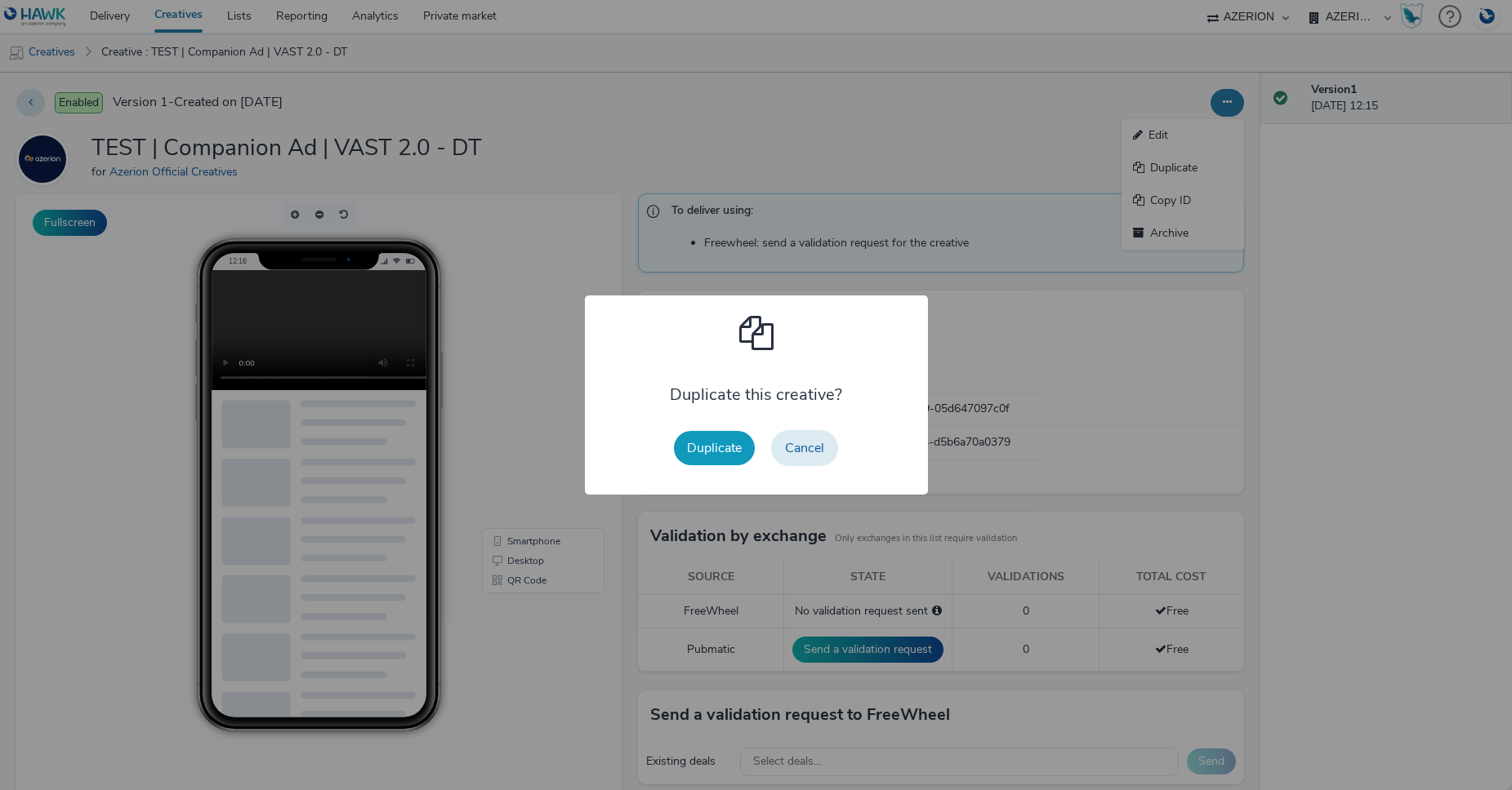
click at [727, 451] on button "Duplicate" at bounding box center [715, 448] width 81 height 35
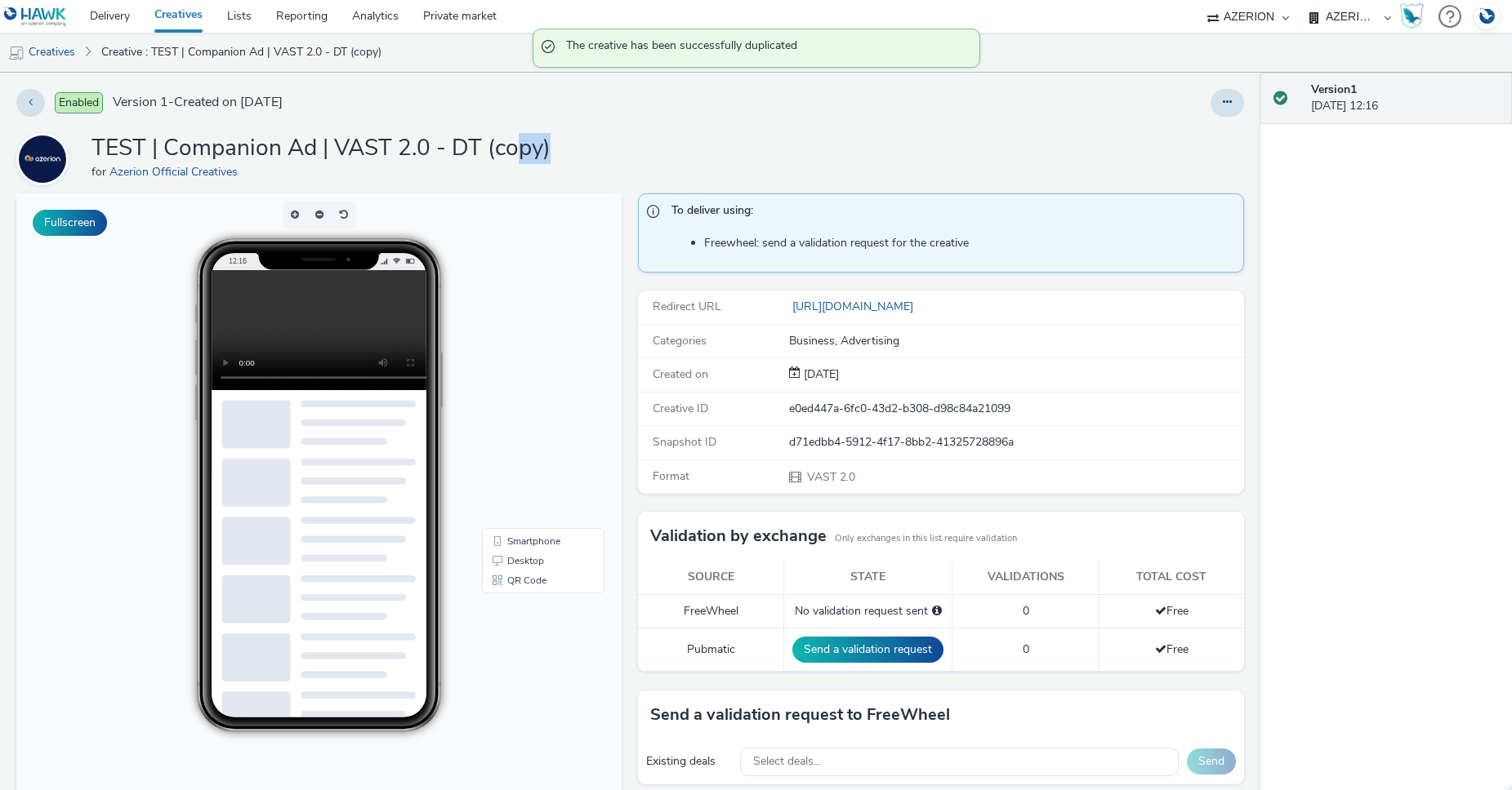
drag, startPoint x: 574, startPoint y: 146, endPoint x: 499, endPoint y: 146, distance: 75.0
click at [512, 149] on div "TEST | Companion Ad | VAST 2.0 - DT (copy) for Azerion Official Creatives" at bounding box center [630, 159] width 1227 height 53
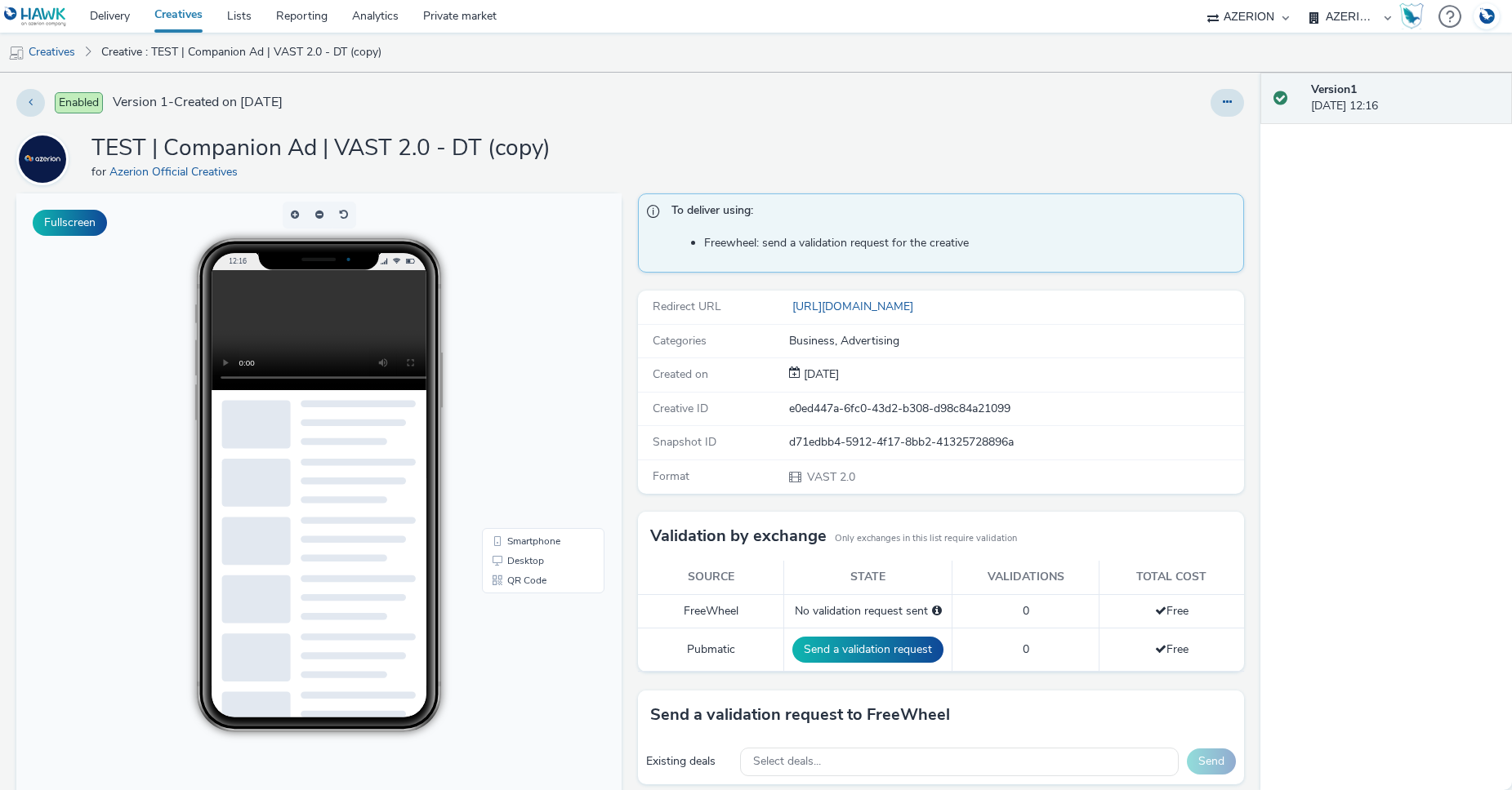
click at [702, 148] on div "TEST | Companion Ad | VAST 2.0 - DT (copy) for Azerion Official Creatives" at bounding box center [630, 159] width 1227 height 53
click at [67, 53] on link "Creatives" at bounding box center [42, 53] width 83 height 40
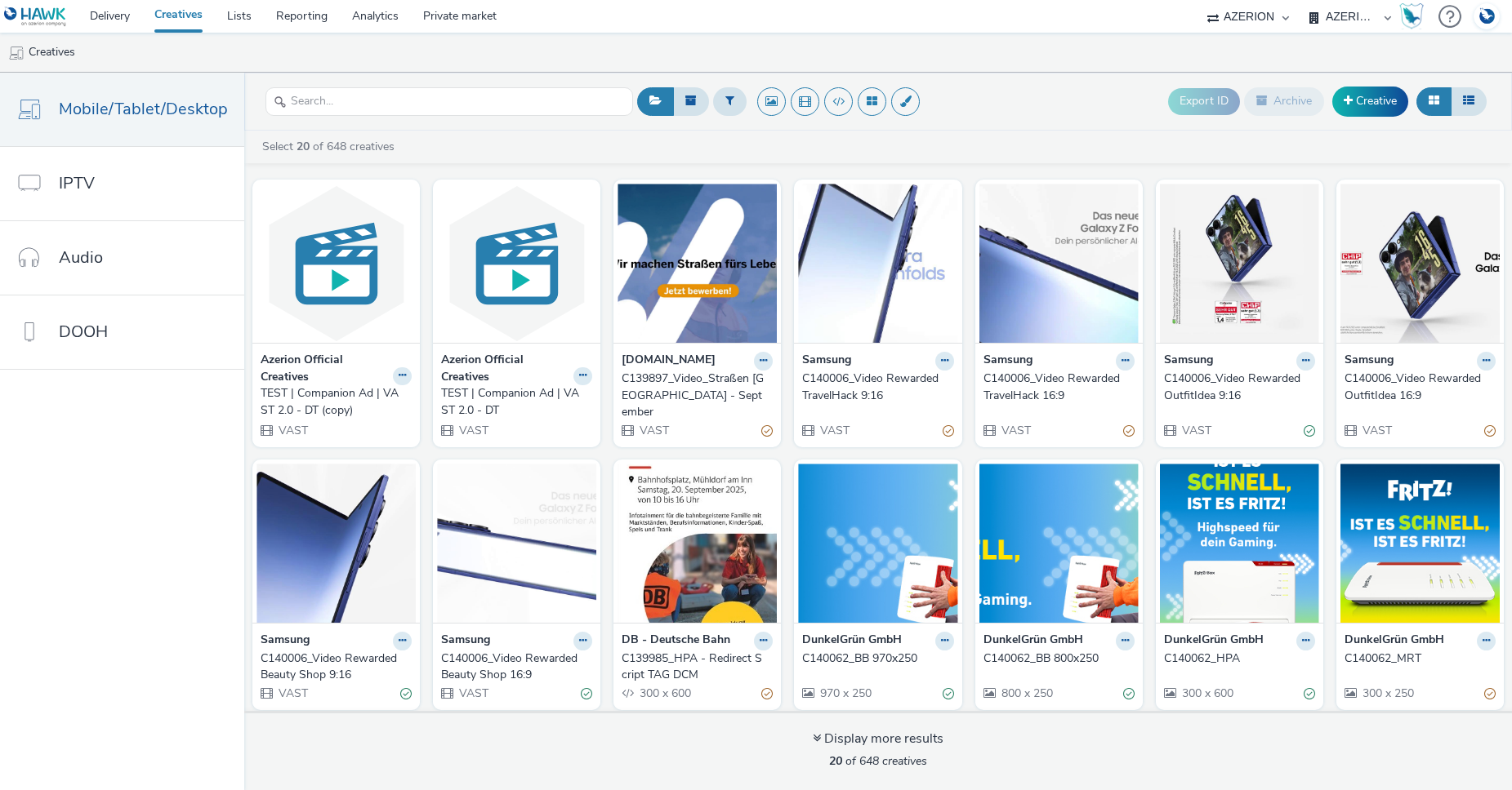
click at [393, 368] on div at bounding box center [402, 377] width 19 height 19
click at [399, 378] on icon at bounding box center [402, 376] width 7 height 10
click at [350, 503] on link "Archive" at bounding box center [351, 503] width 123 height 33
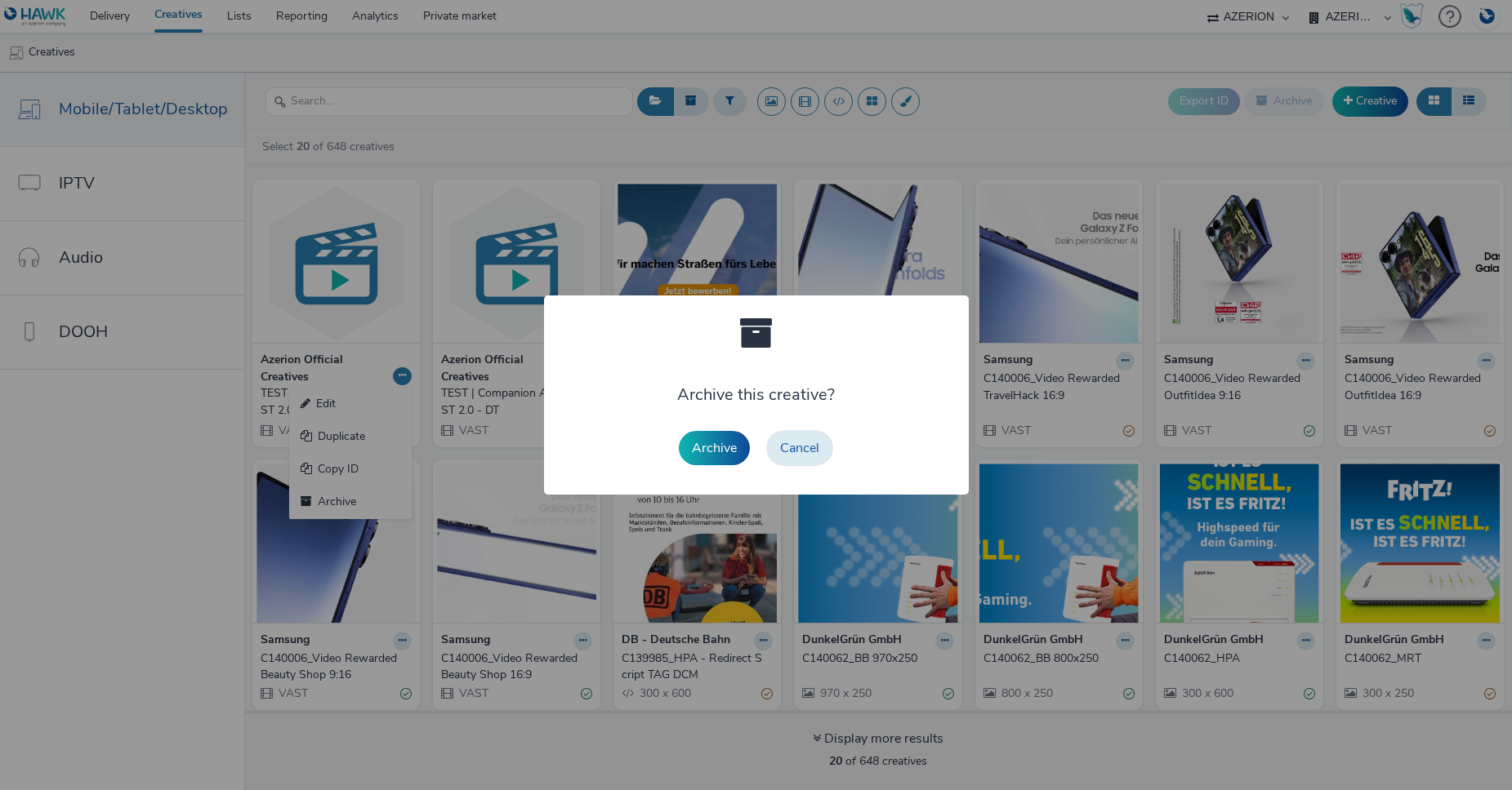
click at [706, 447] on button "Archive" at bounding box center [714, 448] width 71 height 35
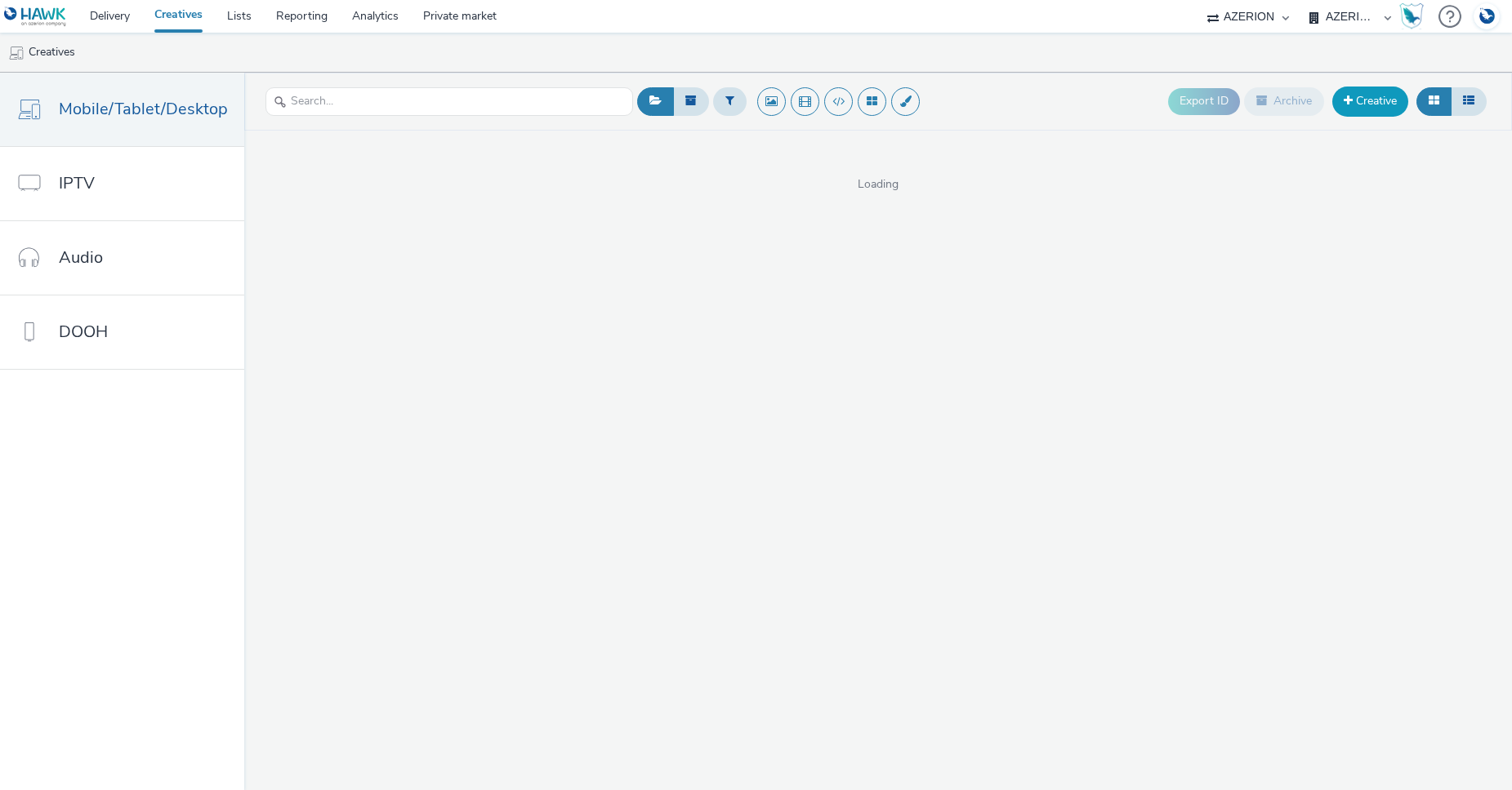
click at [1367, 109] on link "Creative" at bounding box center [1369, 101] width 76 height 30
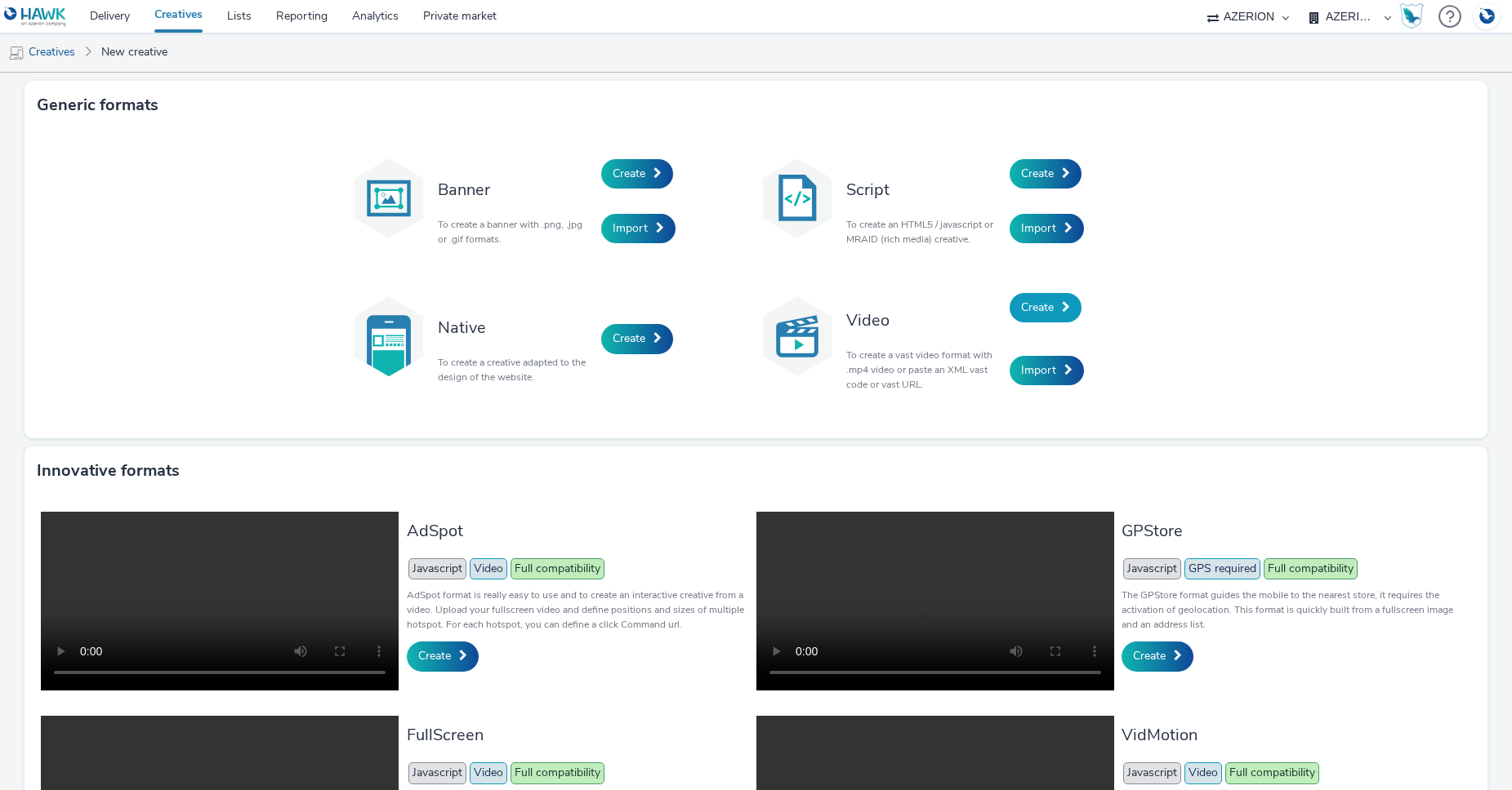
click at [1046, 300] on span "Create" at bounding box center [1037, 307] width 33 height 16
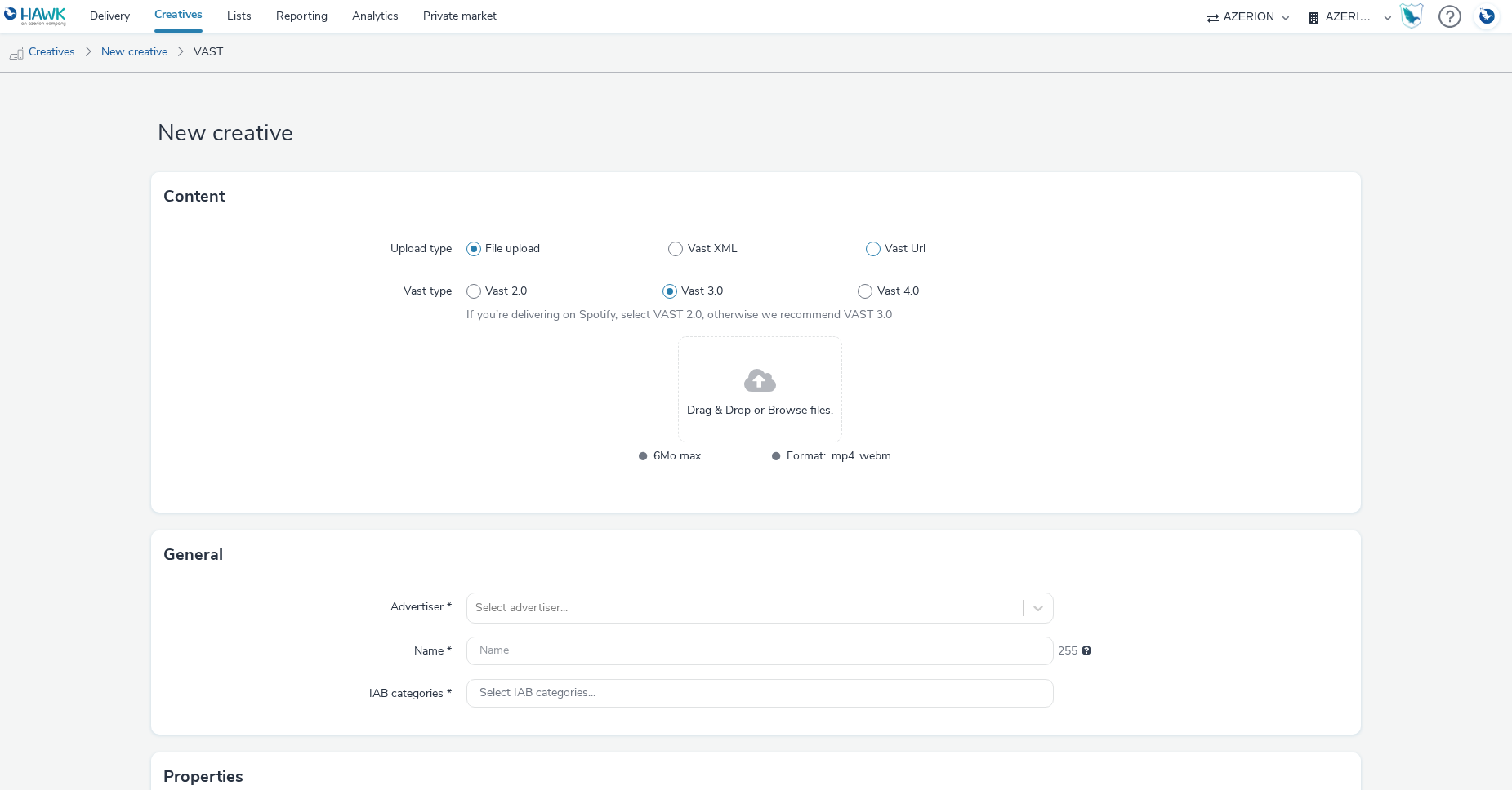
click at [885, 243] on span "Vast Url" at bounding box center [904, 249] width 41 height 16
click at [876, 244] on input "Vast Url" at bounding box center [871, 249] width 11 height 11
radio input "false"
radio input "true"
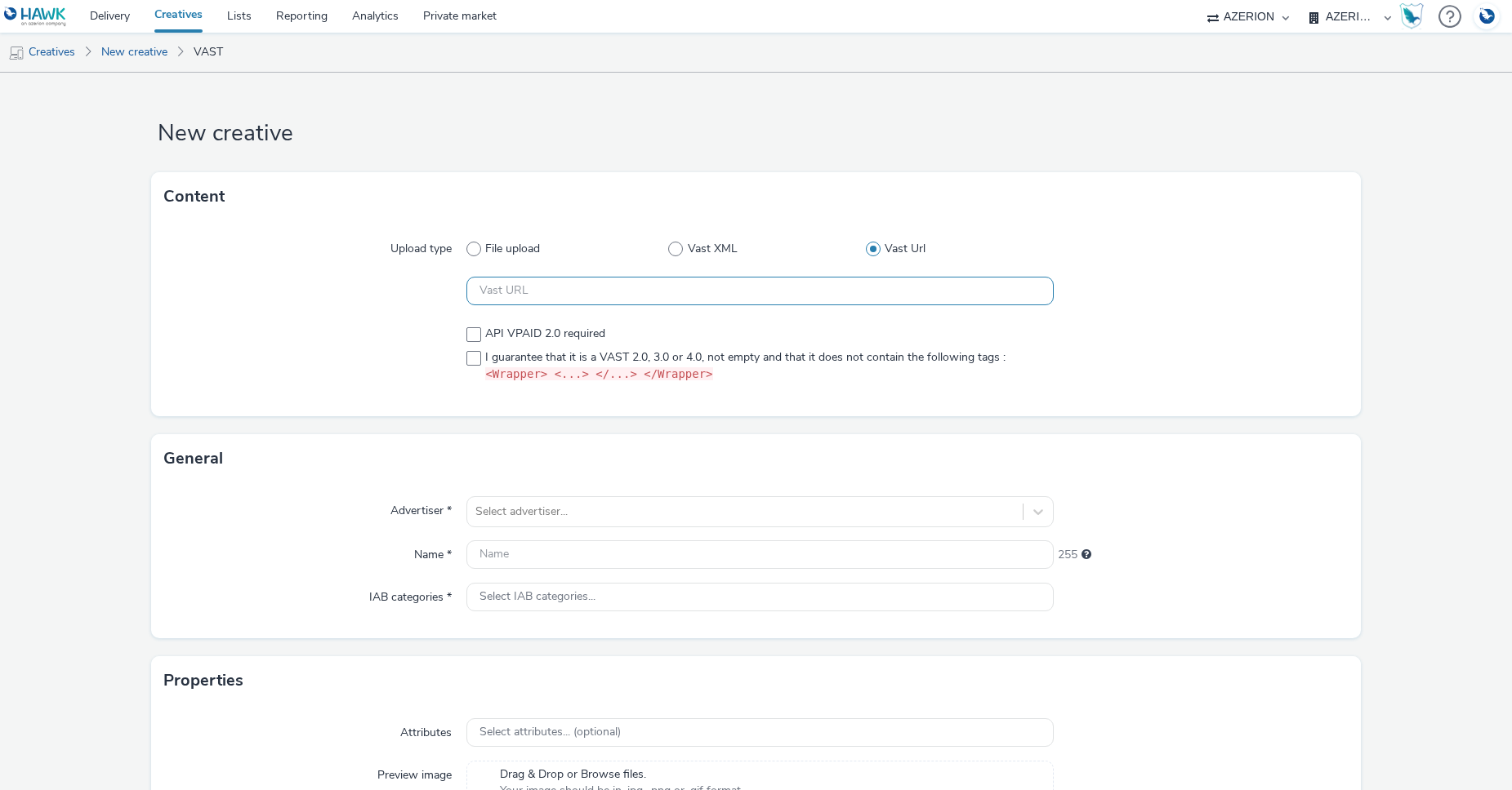
click at [557, 291] on input "text" at bounding box center [759, 290] width 587 height 29
paste input "https://[DOMAIN_NAME]/f7e74966/vast.xml?accountId=b3e9685d&iosAdvId=${HAWK_DEVI…"
type input "https://[DOMAIN_NAME]/f7e74966/vast.xml?accountId=b3e9685d&iosAdvId=${HAWK_DEVI…"
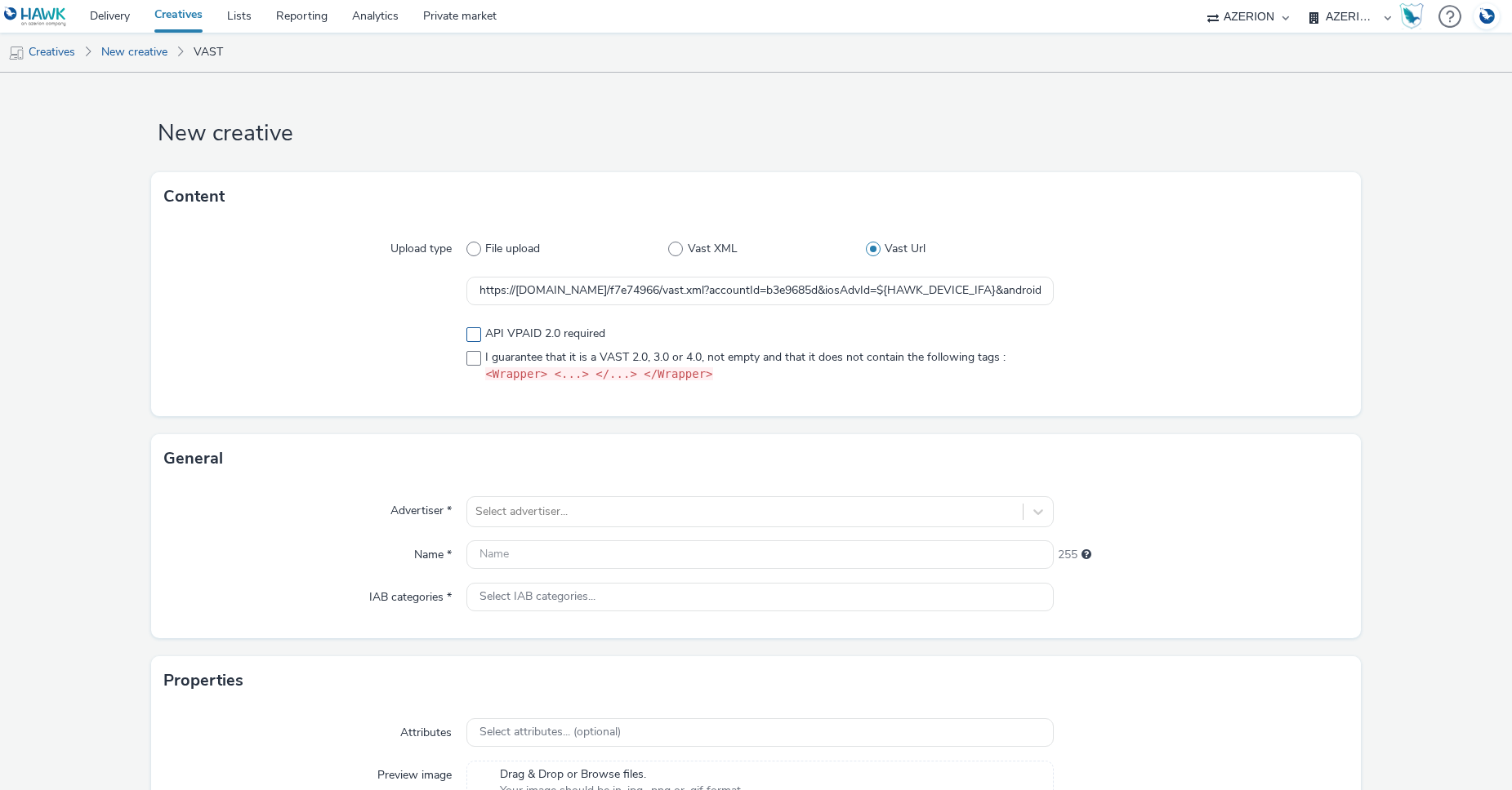
click at [469, 338] on span at bounding box center [473, 334] width 15 height 15
checkbox input "true"
click at [475, 359] on span at bounding box center [473, 358] width 15 height 15
checkbox input "true"
drag, startPoint x: 1060, startPoint y: 317, endPoint x: 1090, endPoint y: 298, distance: 35.5
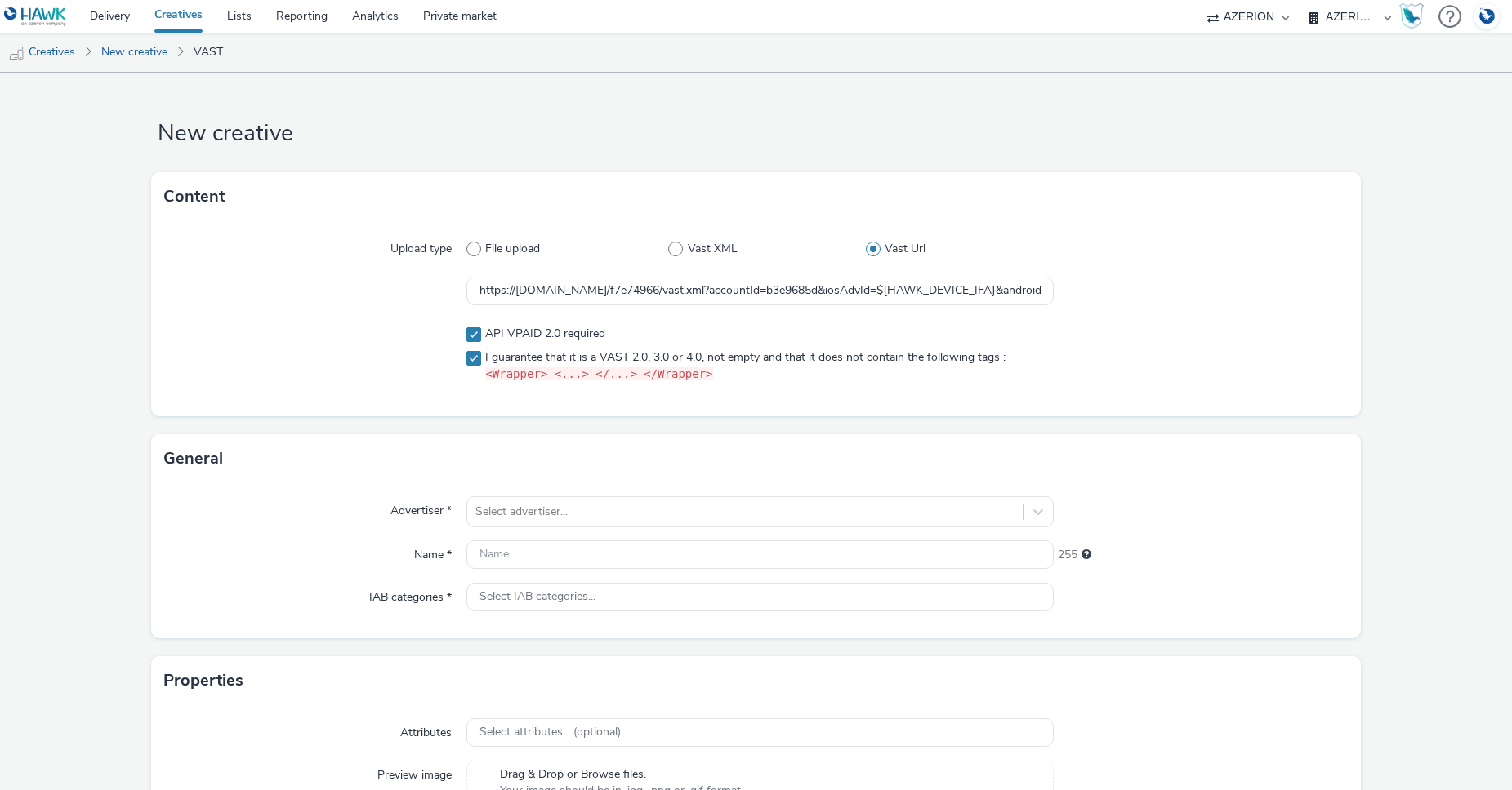
click at [1071, 319] on div "Upload type File upload Vast XML Vast Url https://ads.celtra.com/f7e74966/vast.…" at bounding box center [756, 318] width 1210 height 195
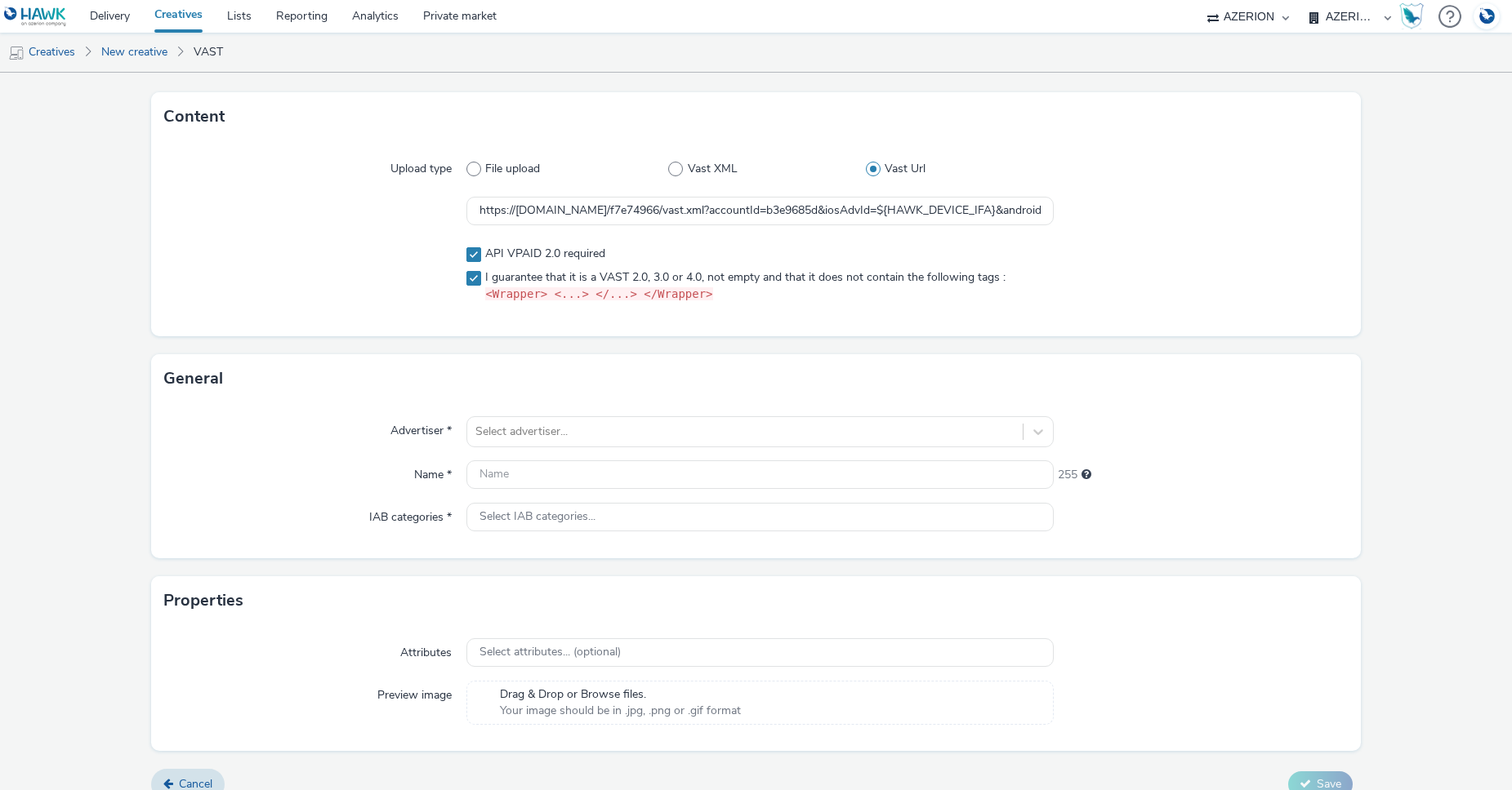
scroll to position [101, 0]
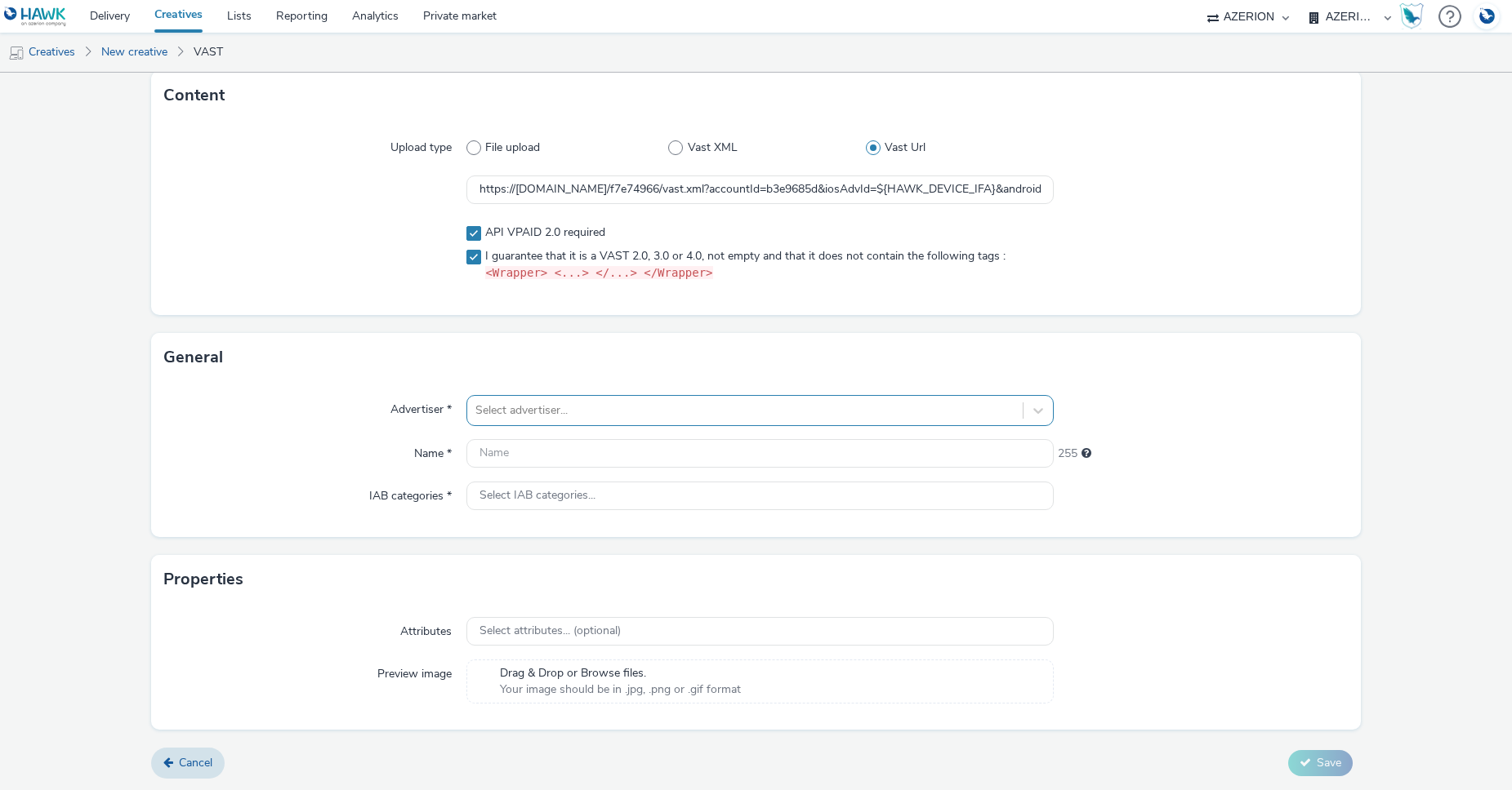
click at [580, 414] on div at bounding box center [745, 410] width 539 height 20
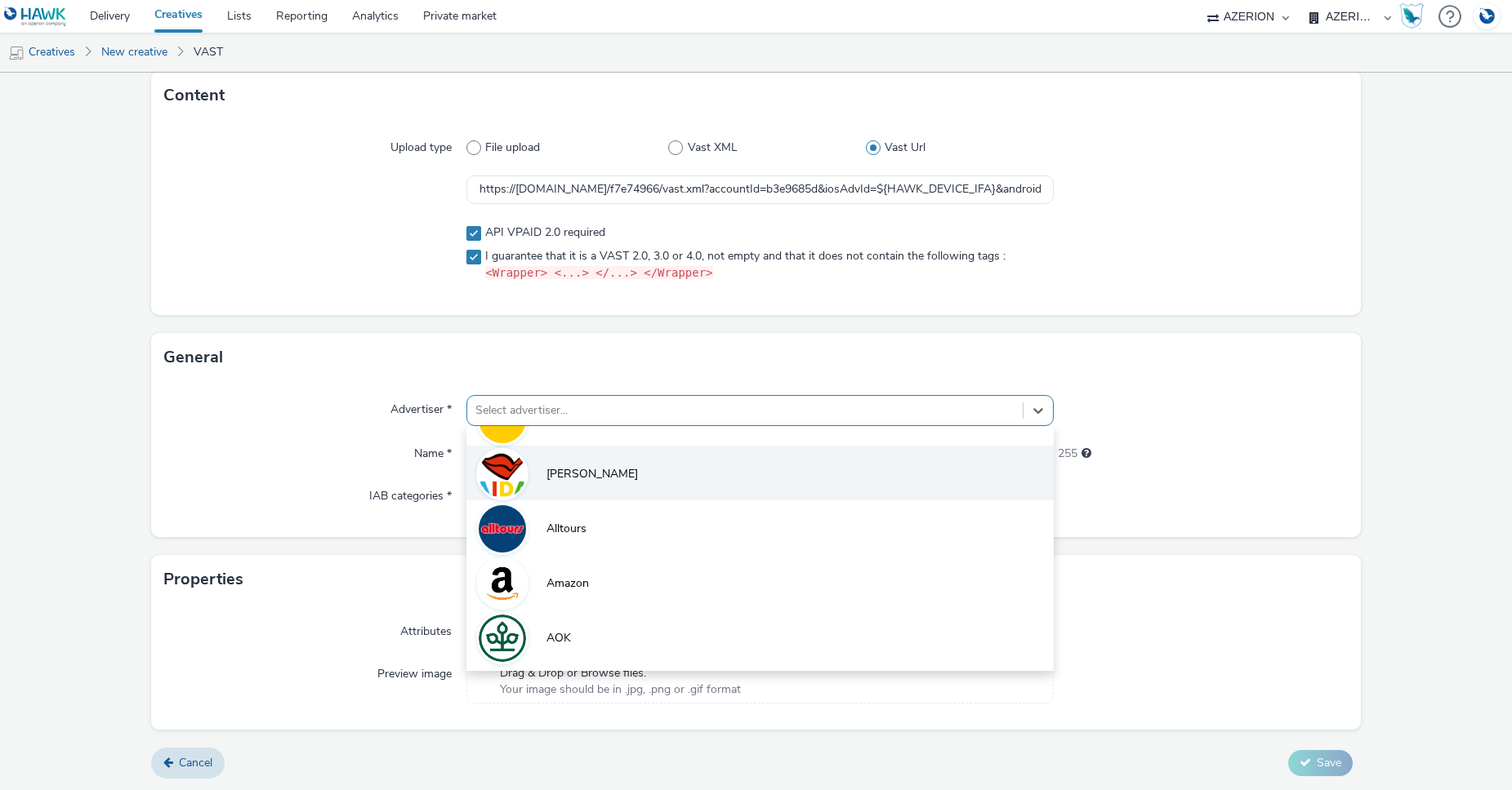
scroll to position [139, 0]
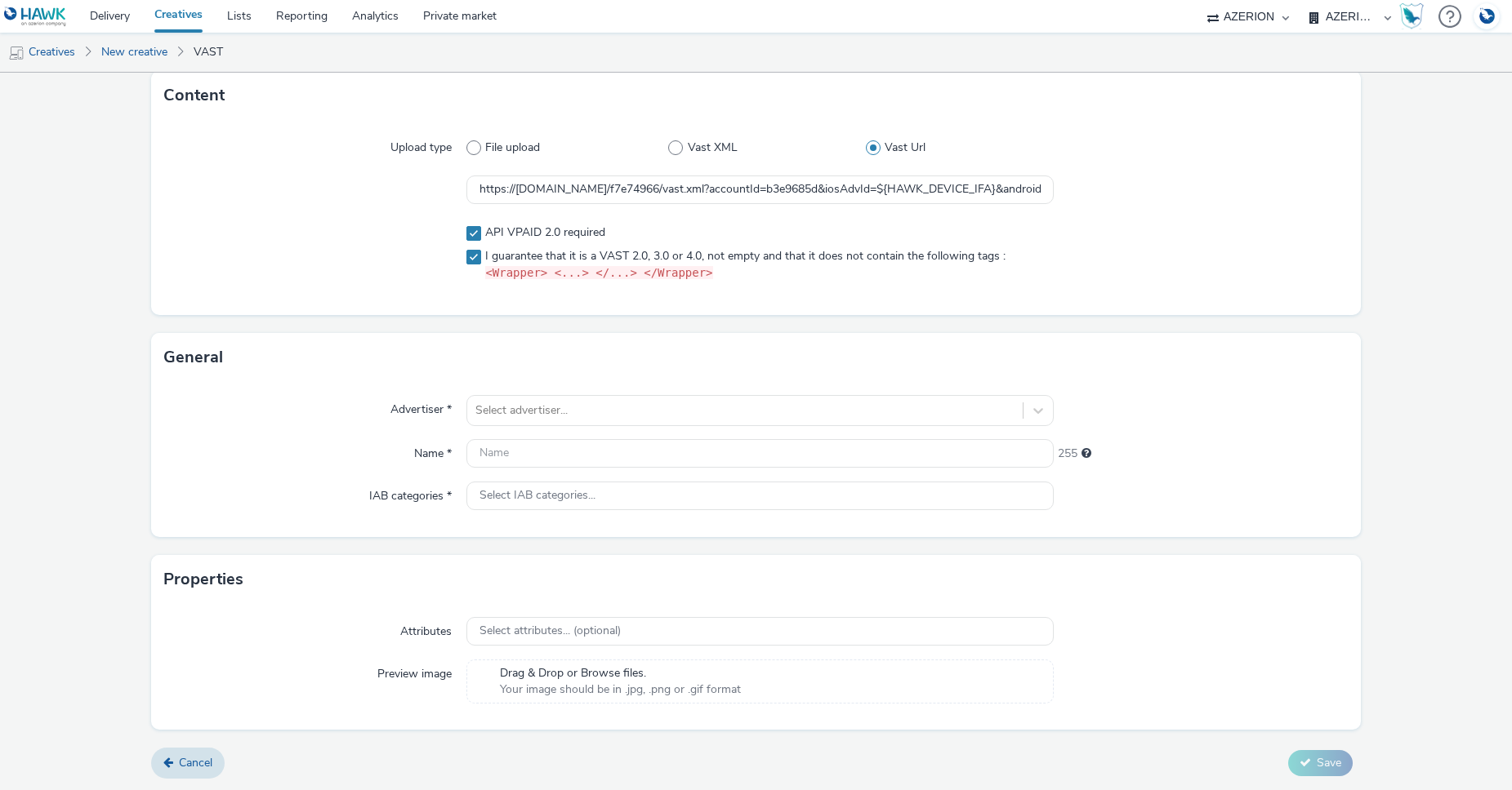
click at [1304, 274] on div at bounding box center [1201, 253] width 294 height 70
click at [128, 52] on link "New creative" at bounding box center [134, 53] width 82 height 40
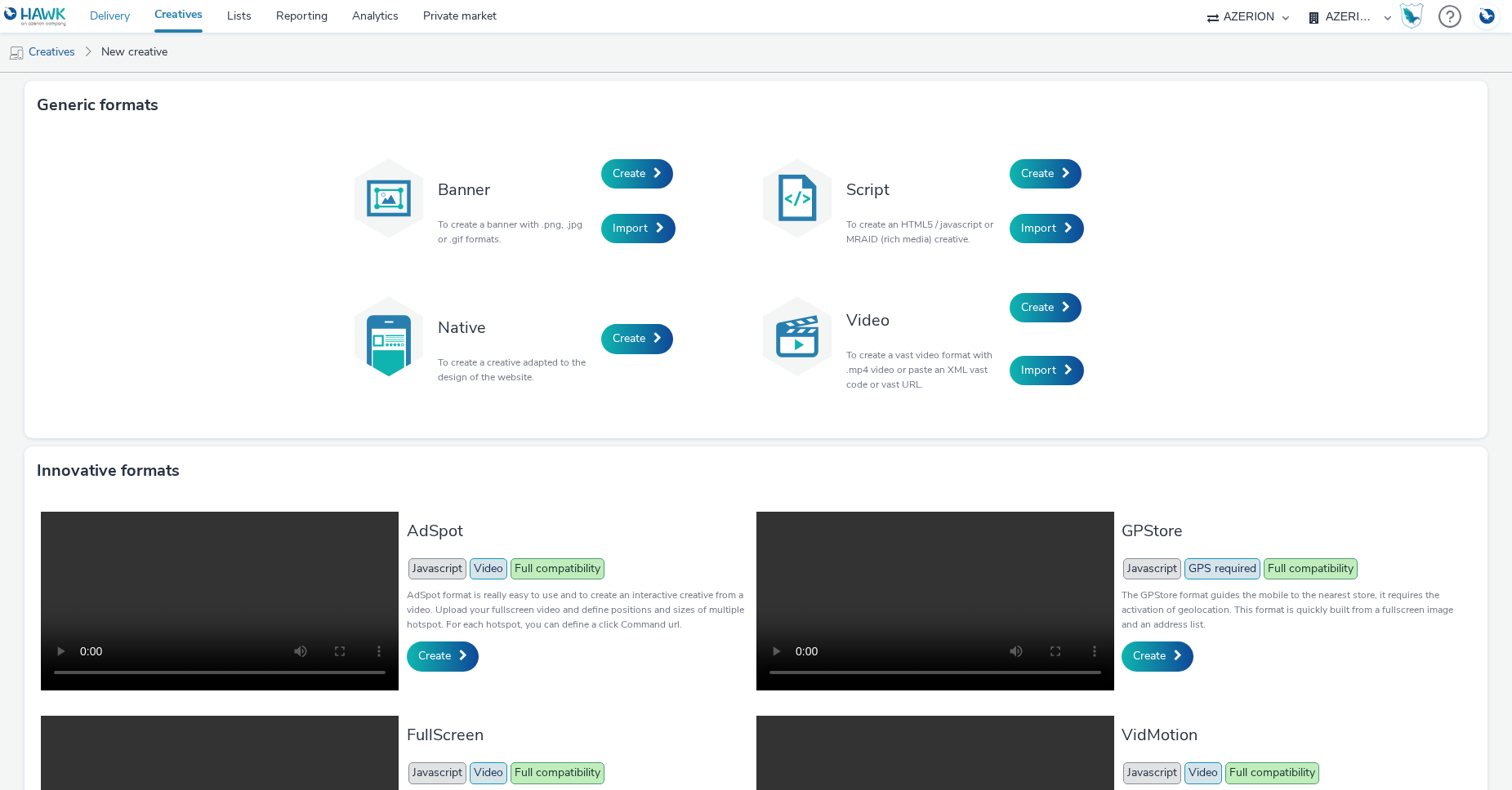
click at [113, 12] on link "Delivery" at bounding box center [109, 16] width 64 height 33
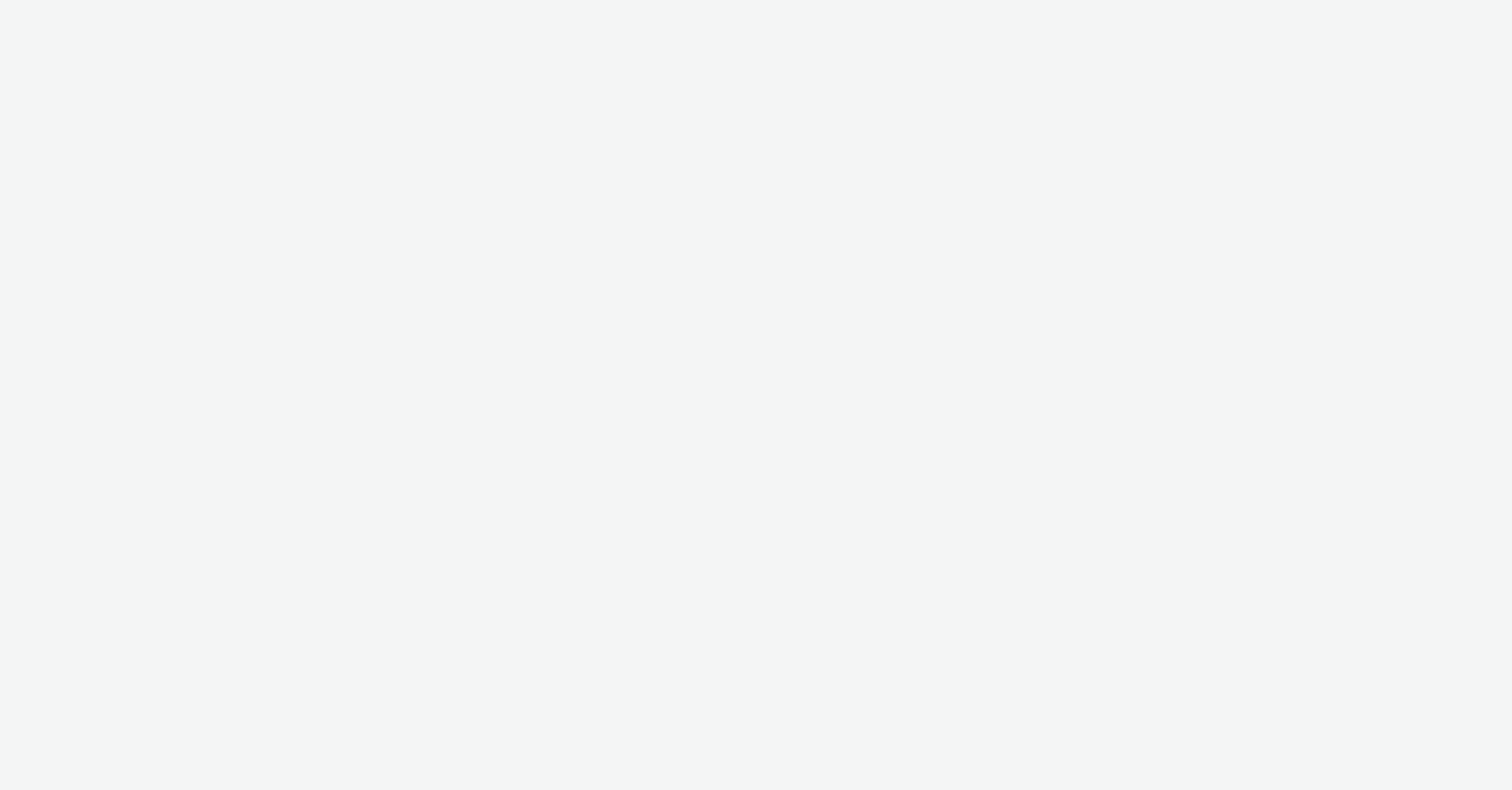
select select "b626f941-834b-427f-b453-0a2b95f57350"
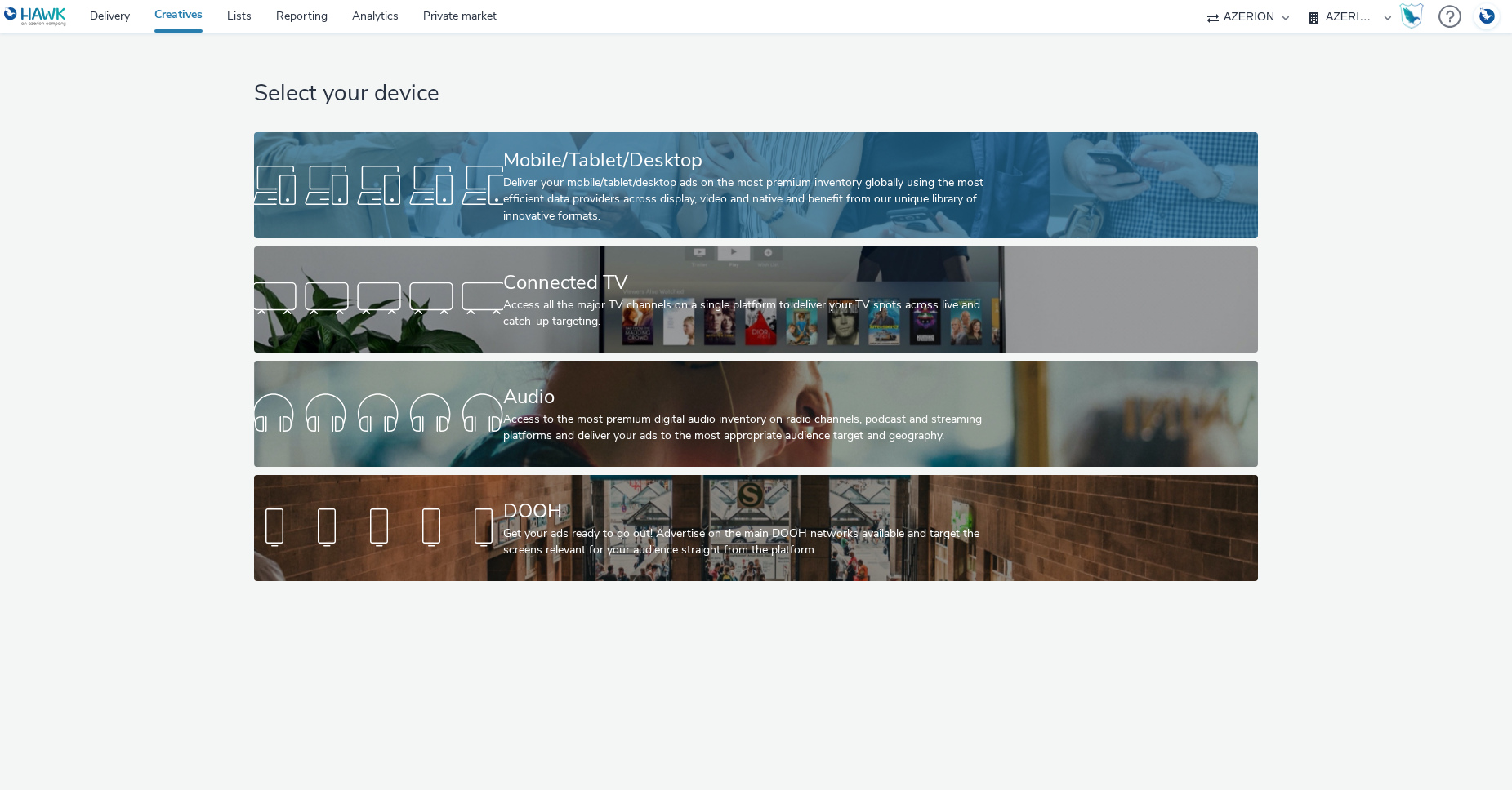
click at [670, 187] on div "Deliver your mobile/tablet/desktop ads on the most premium inventory globally u…" at bounding box center [752, 199] width 499 height 50
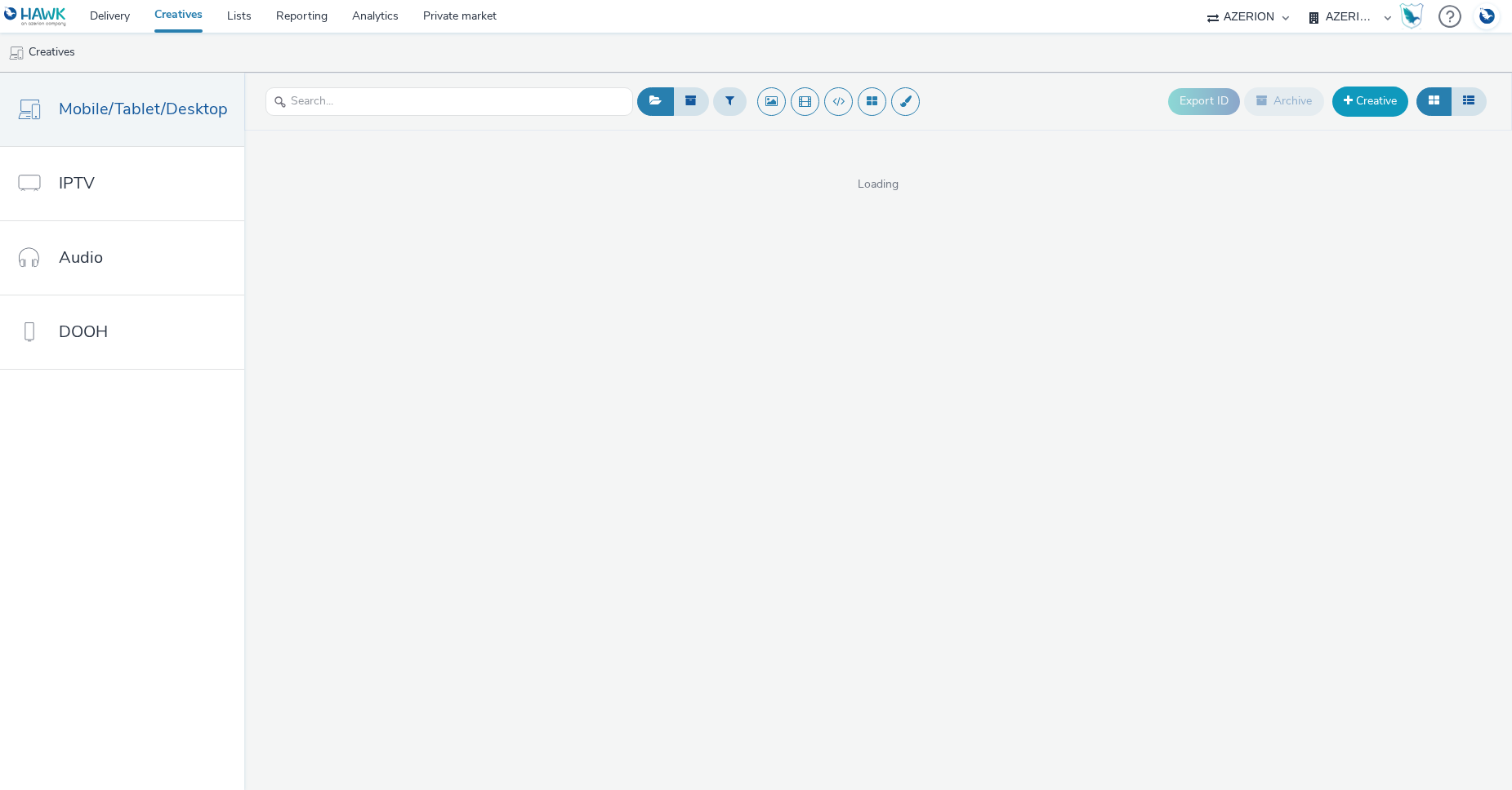
click at [1382, 98] on link "Creative" at bounding box center [1369, 101] width 76 height 30
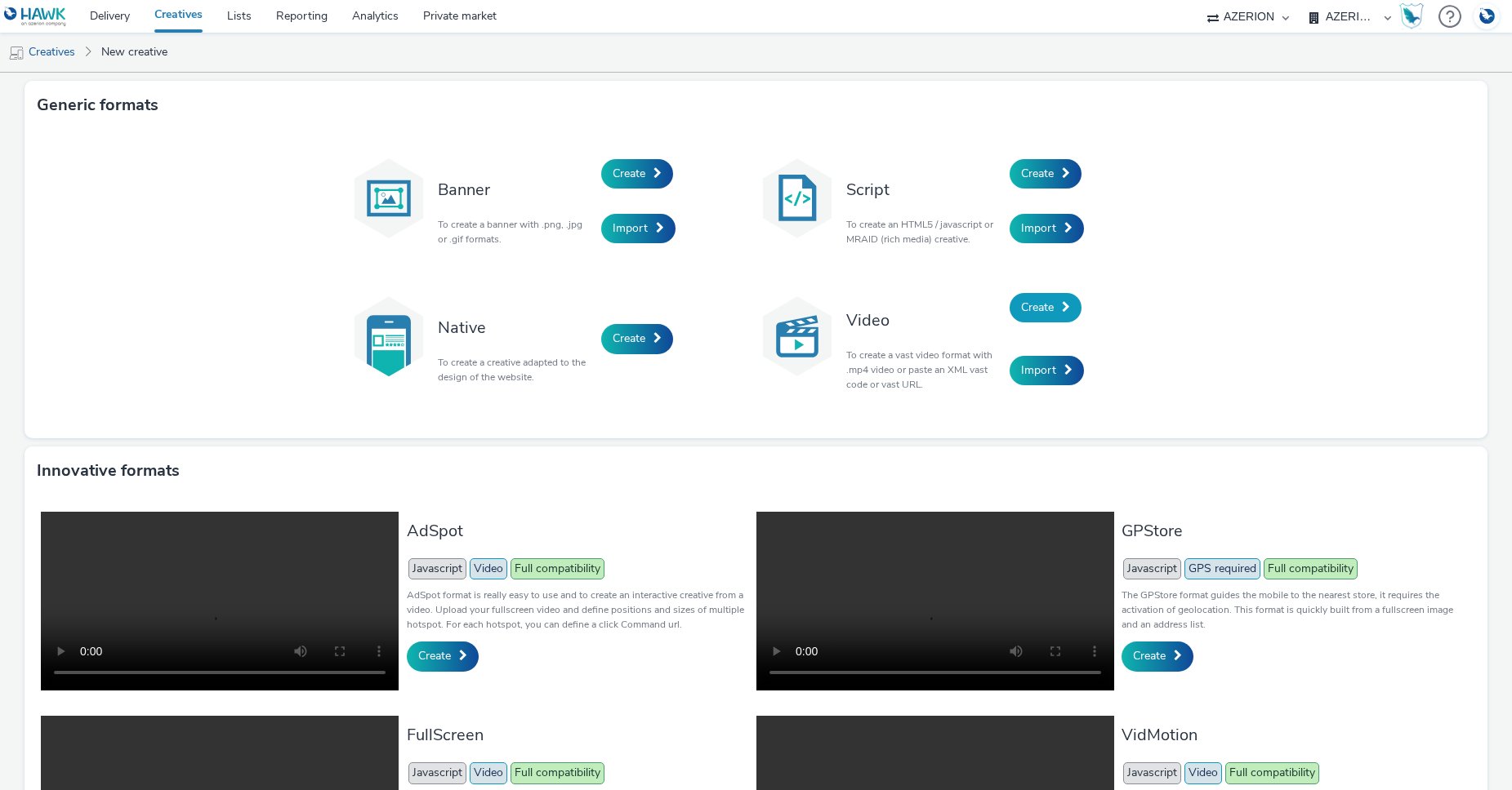
click at [1044, 308] on span "Create" at bounding box center [1037, 307] width 33 height 16
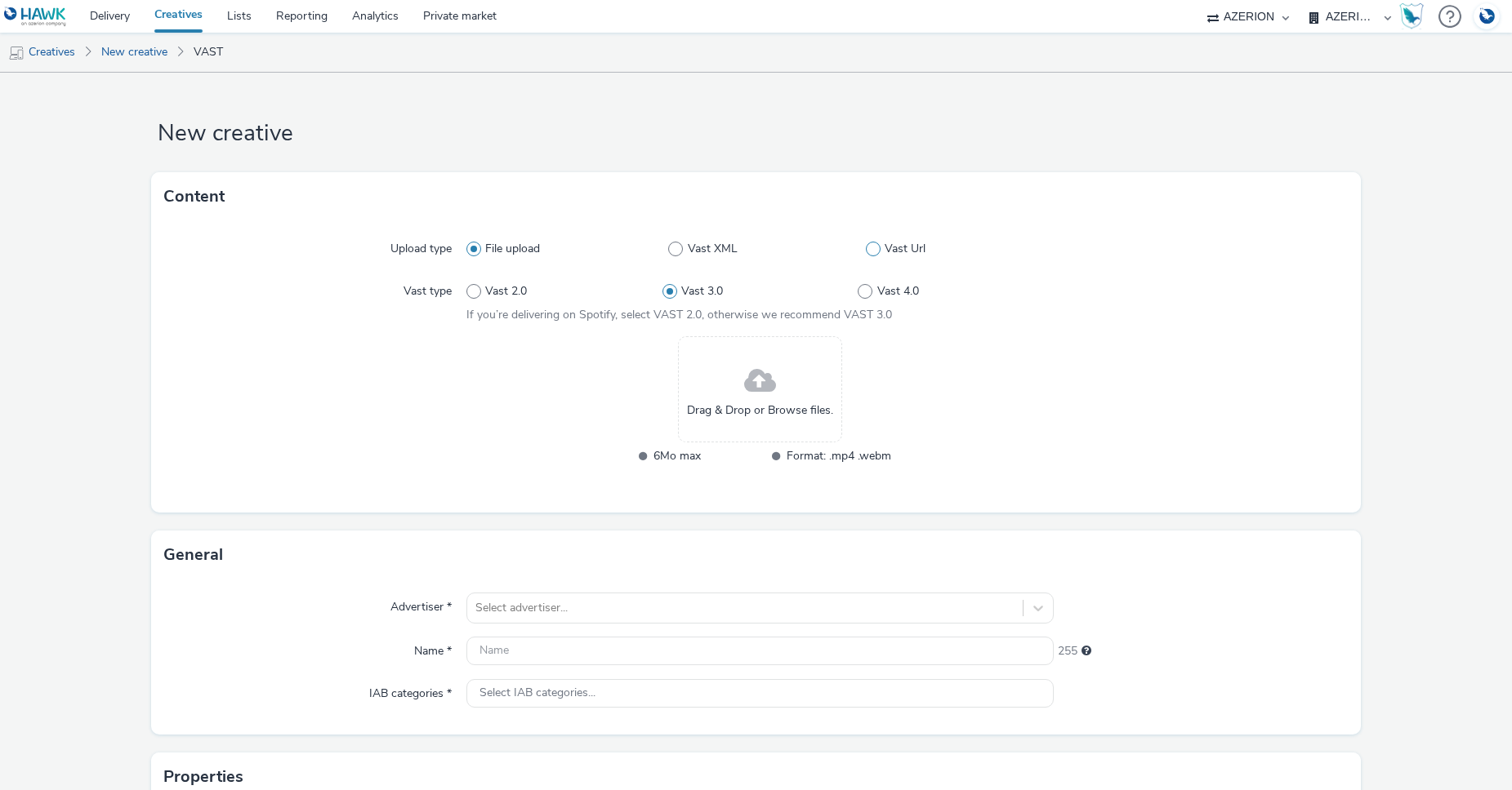
click at [892, 249] on span "Vast Url" at bounding box center [904, 249] width 41 height 16
click at [876, 249] on input "Vast Url" at bounding box center [871, 249] width 11 height 11
radio input "false"
radio input "true"
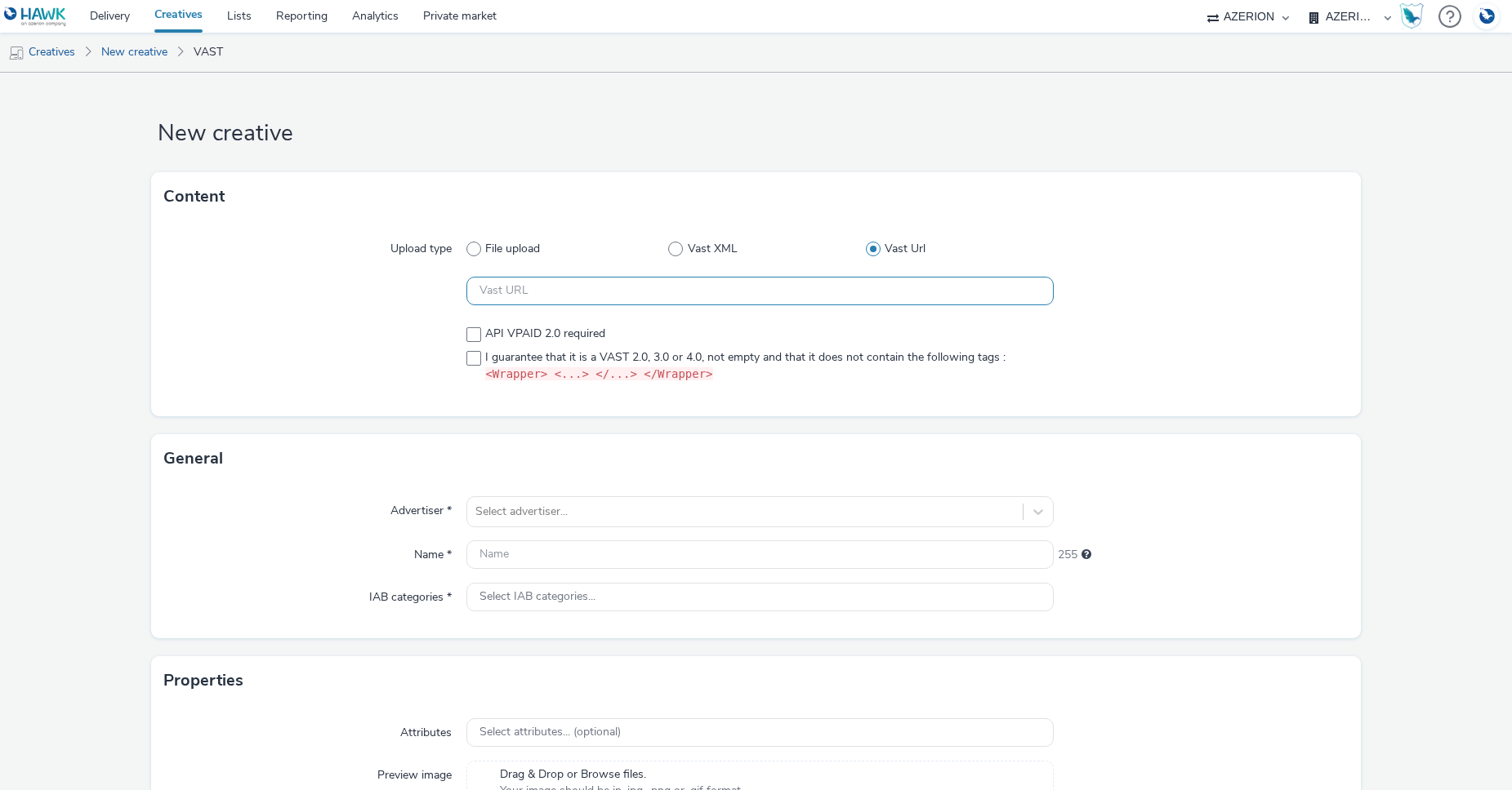
click at [730, 294] on input "text" at bounding box center [759, 290] width 587 height 29
paste input "https://[DOMAIN_NAME]/f7e74966/vast.xml?accountId=b3e9685d&iosAdvId=${HAWK_DEVI…"
type input "https://[DOMAIN_NAME]/f7e74966/vast.xml?accountId=b3e9685d&iosAdvId=${HAWK_DEVI…"
click at [468, 358] on span at bounding box center [473, 358] width 15 height 15
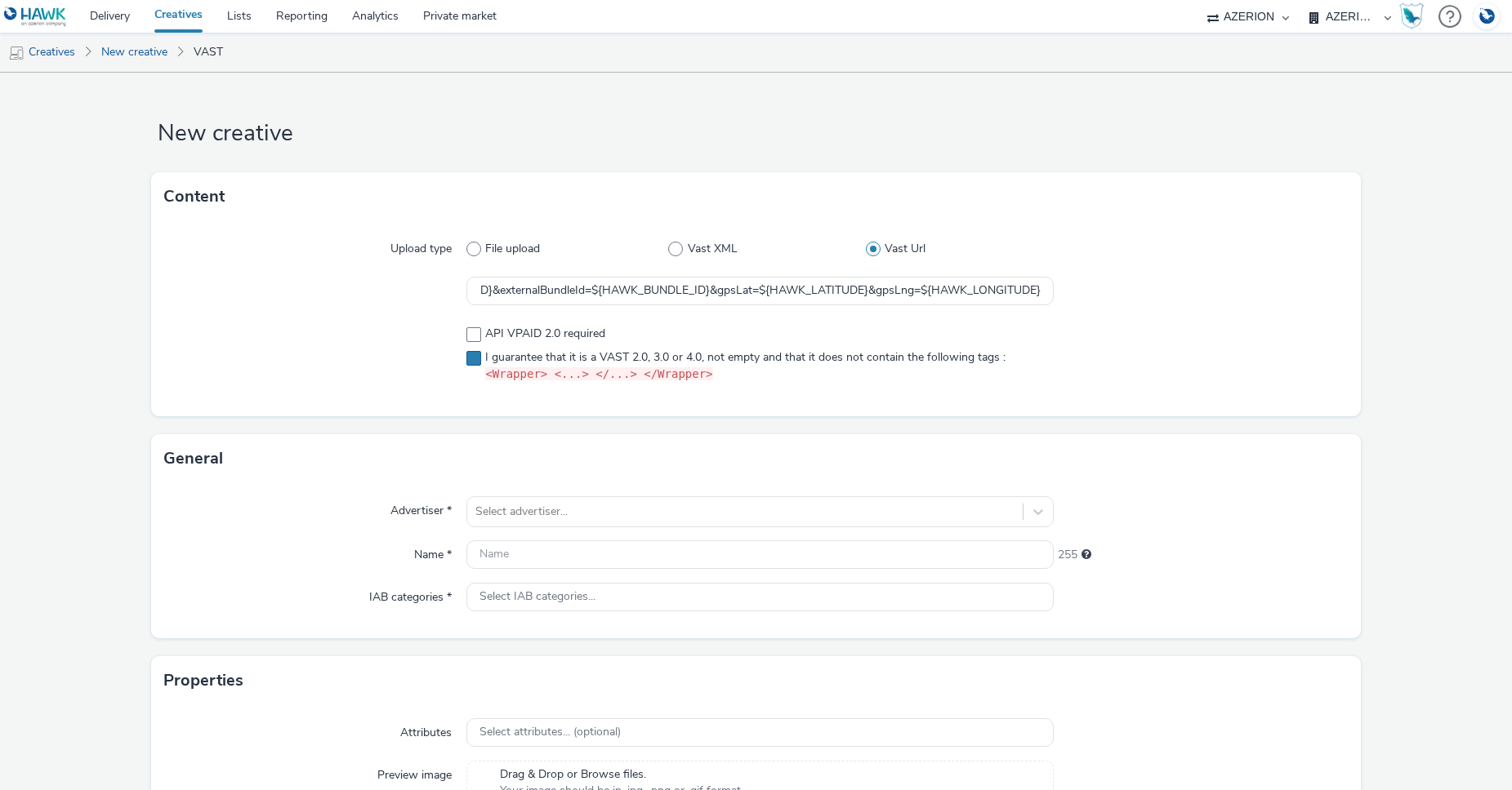
scroll to position [0, 0]
checkbox input "true"
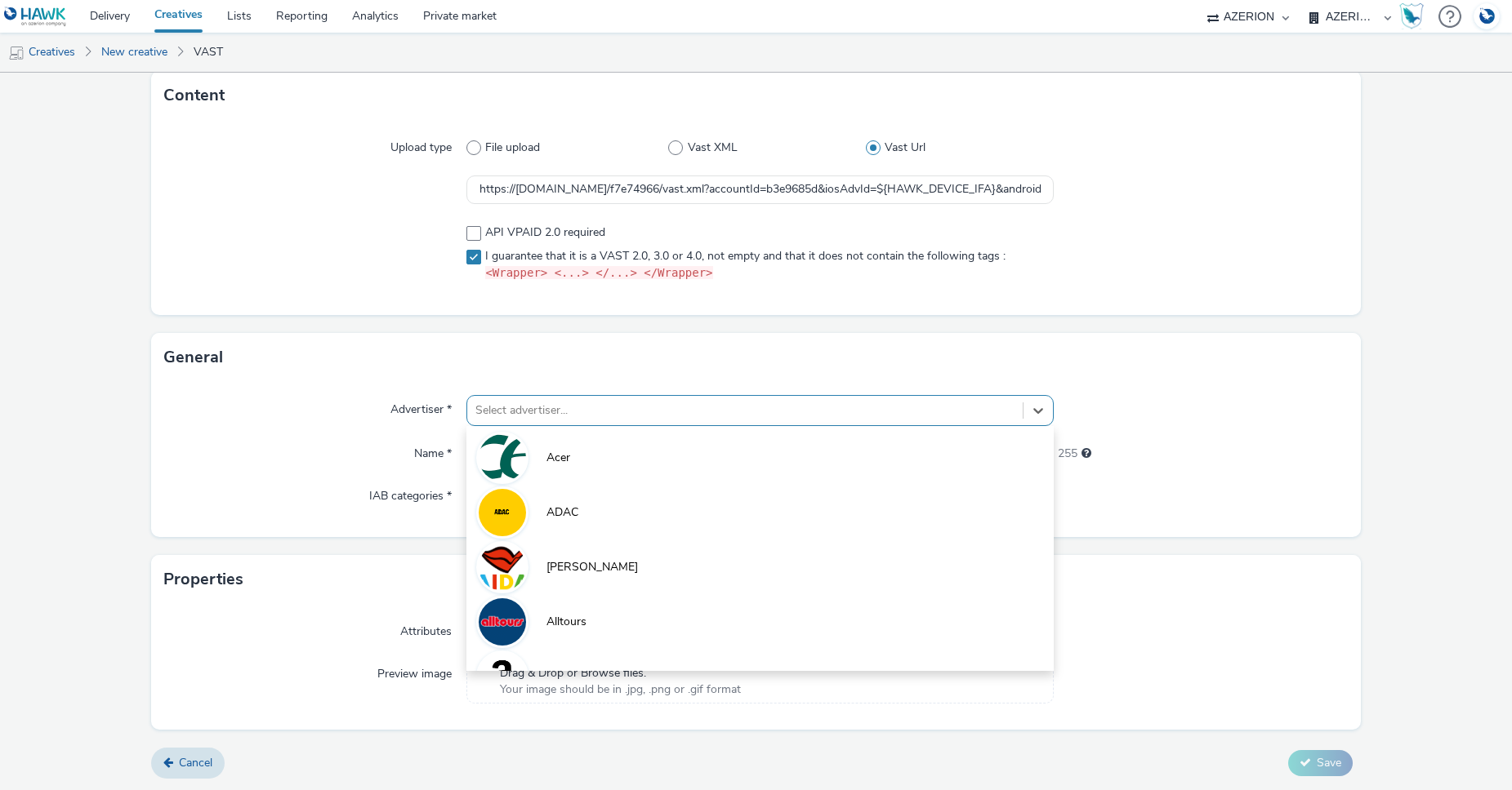
click at [525, 409] on div at bounding box center [745, 410] width 539 height 20
type input "az"
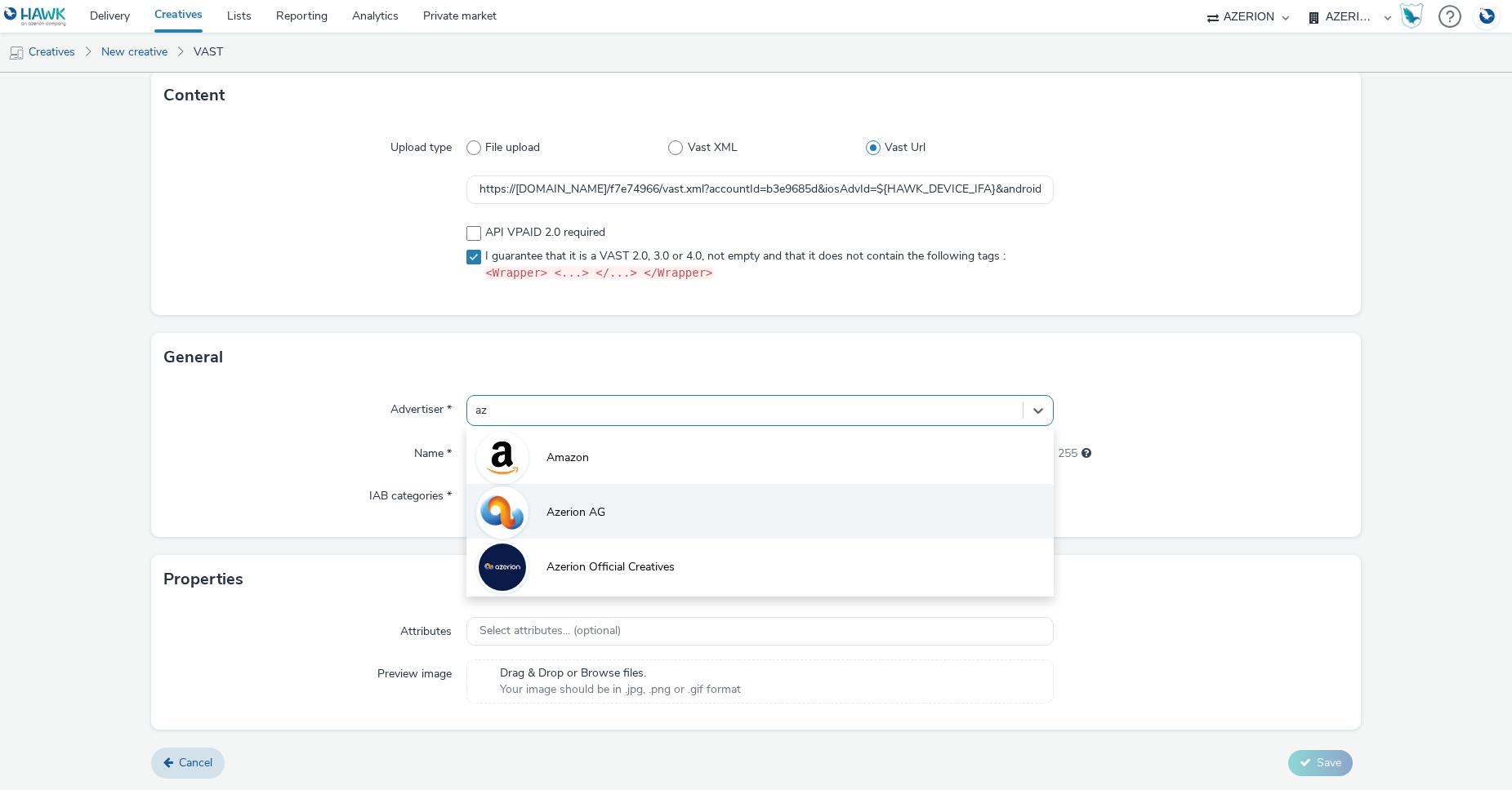
click at [560, 507] on span "Azerion AG" at bounding box center [575, 512] width 58 height 16
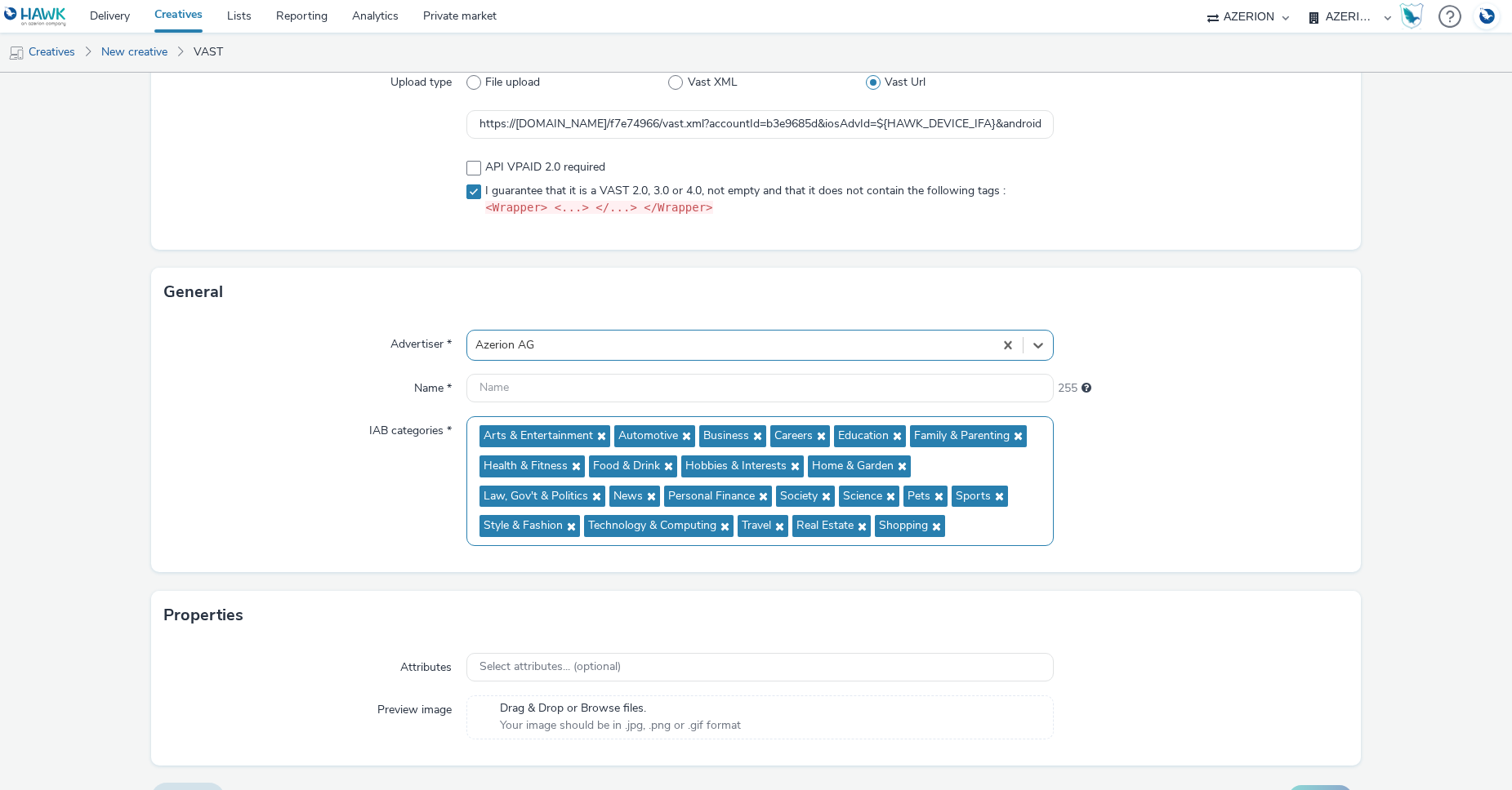
scroll to position [201, 0]
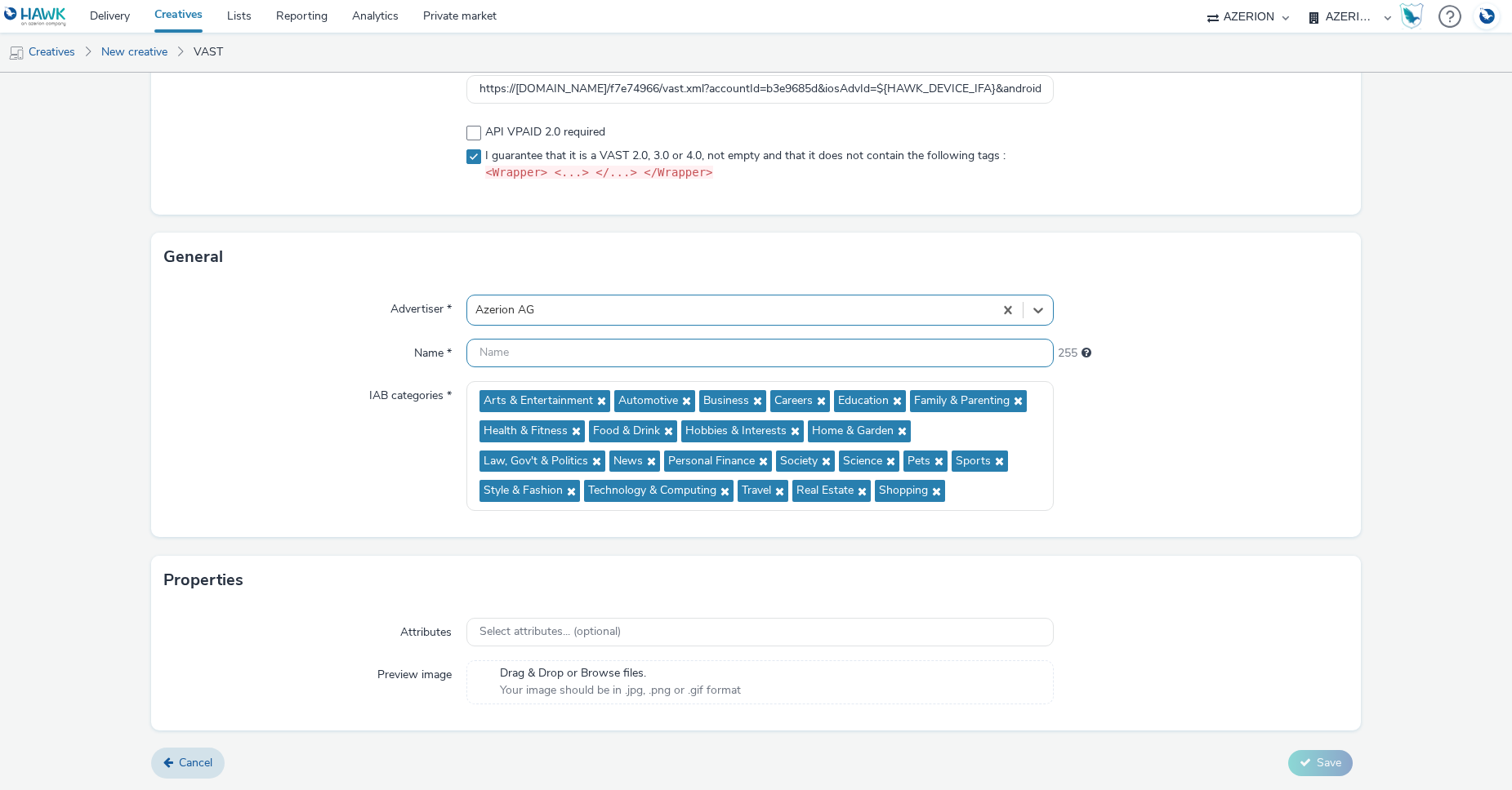
click at [586, 350] on input "text" at bounding box center [759, 353] width 587 height 29
type input "t"
type input "Test | Companion Ad | VAST 2.0 - DT"
click at [1319, 765] on span "Save" at bounding box center [1329, 763] width 25 height 16
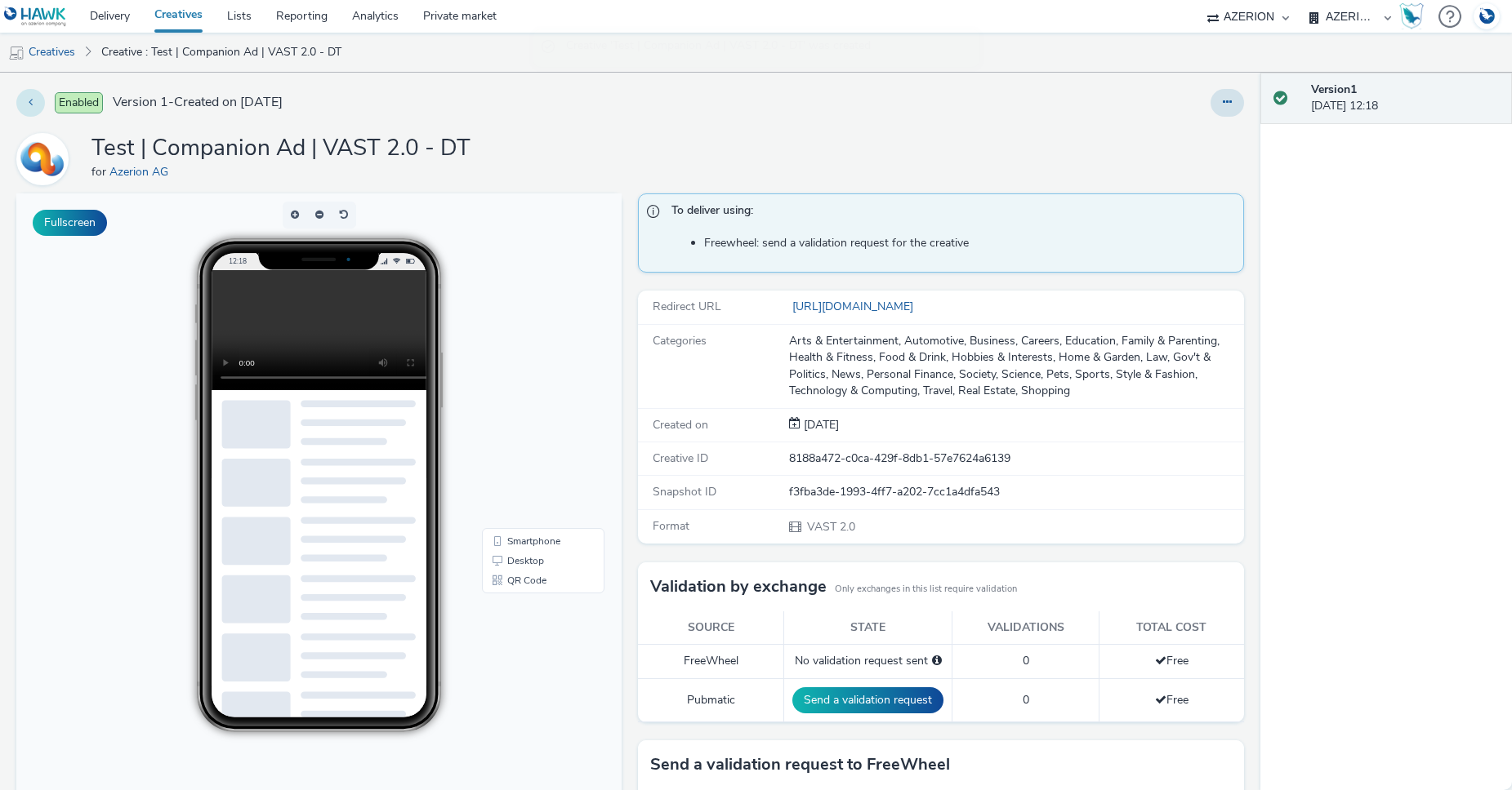
click at [25, 102] on button at bounding box center [30, 103] width 29 height 28
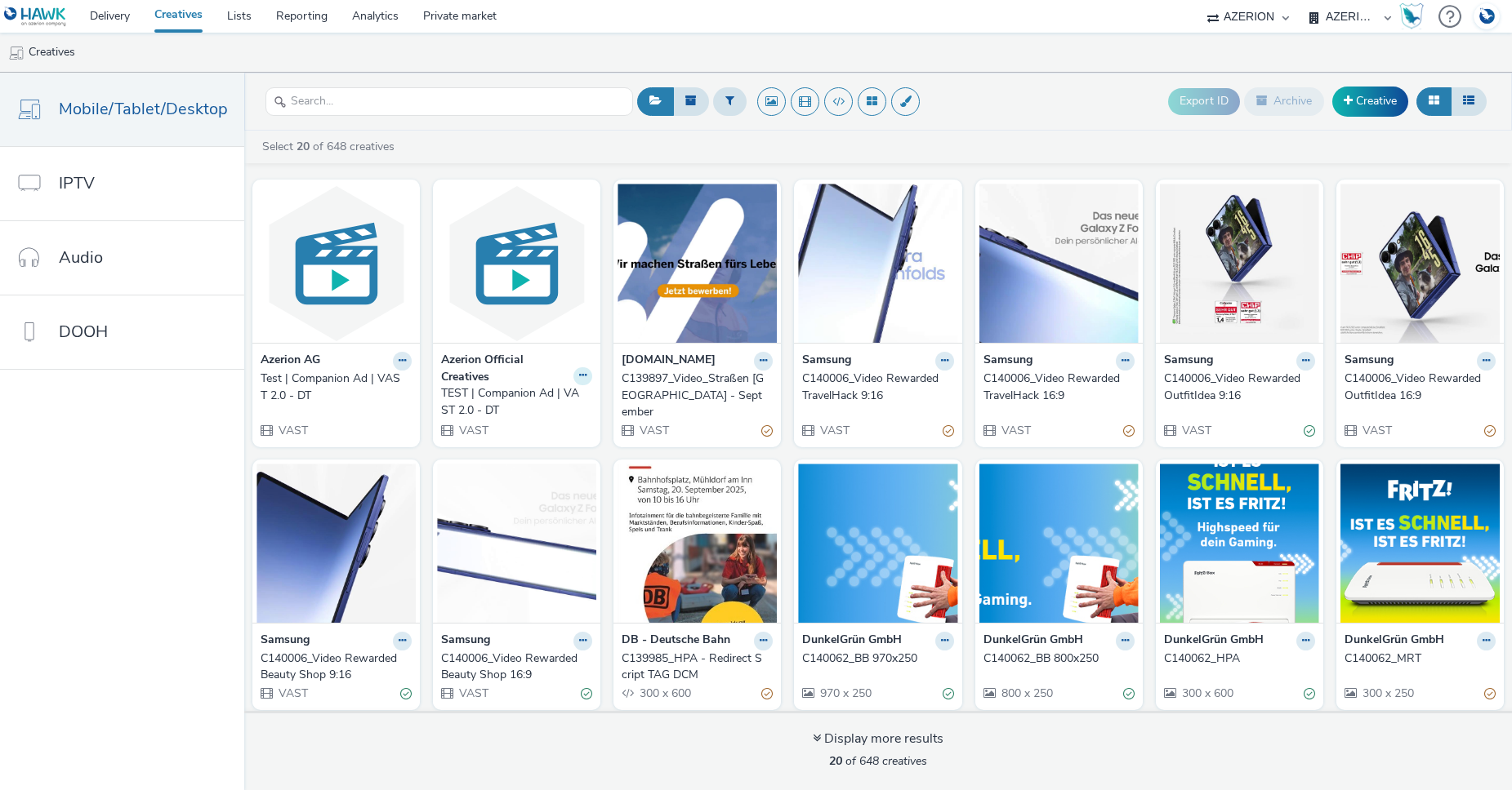
click at [406, 366] on icon at bounding box center [402, 361] width 7 height 10
click at [515, 505] on link "Archive" at bounding box center [531, 503] width 123 height 33
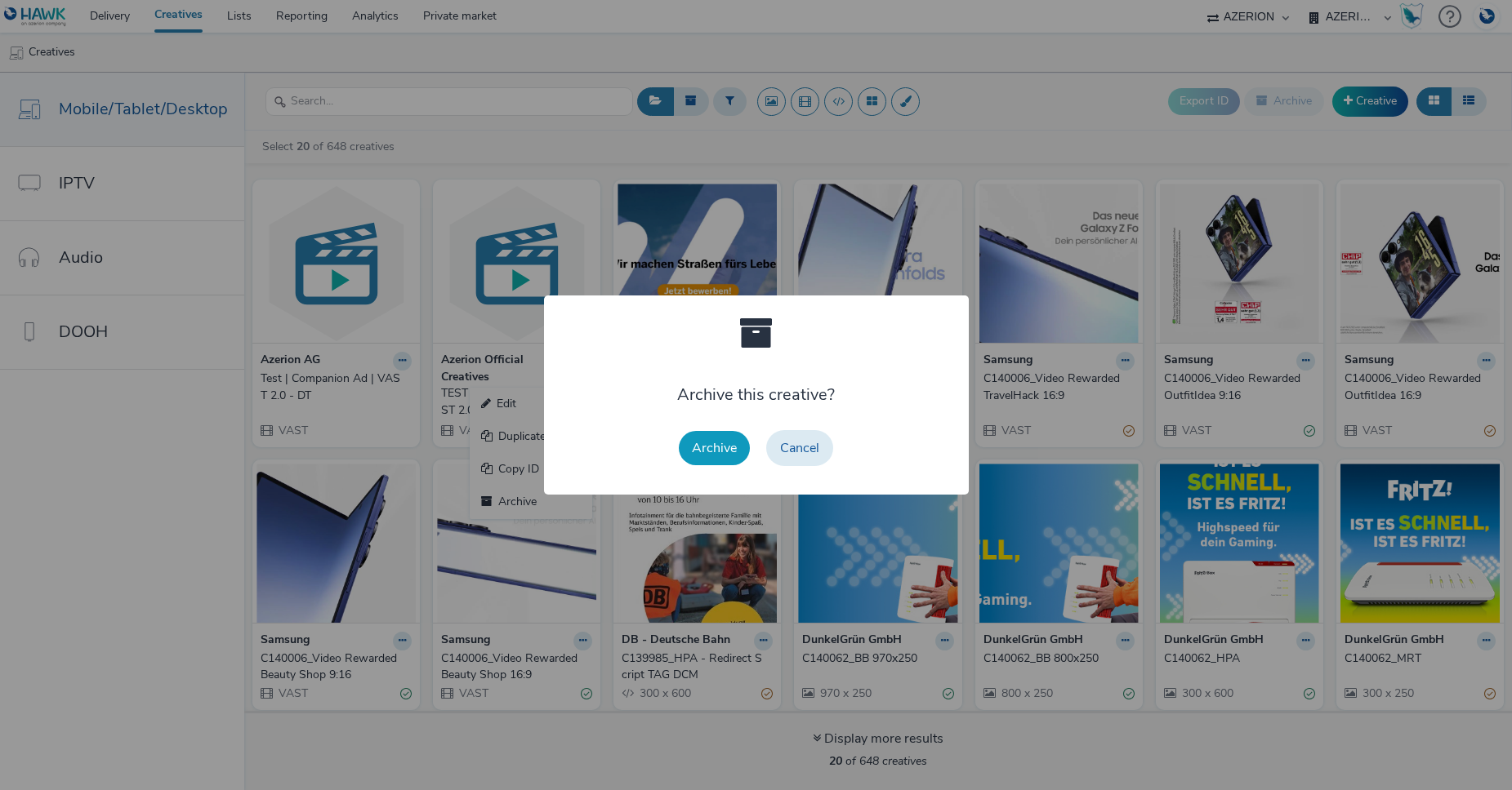
click at [734, 444] on button "Archive" at bounding box center [714, 448] width 71 height 35
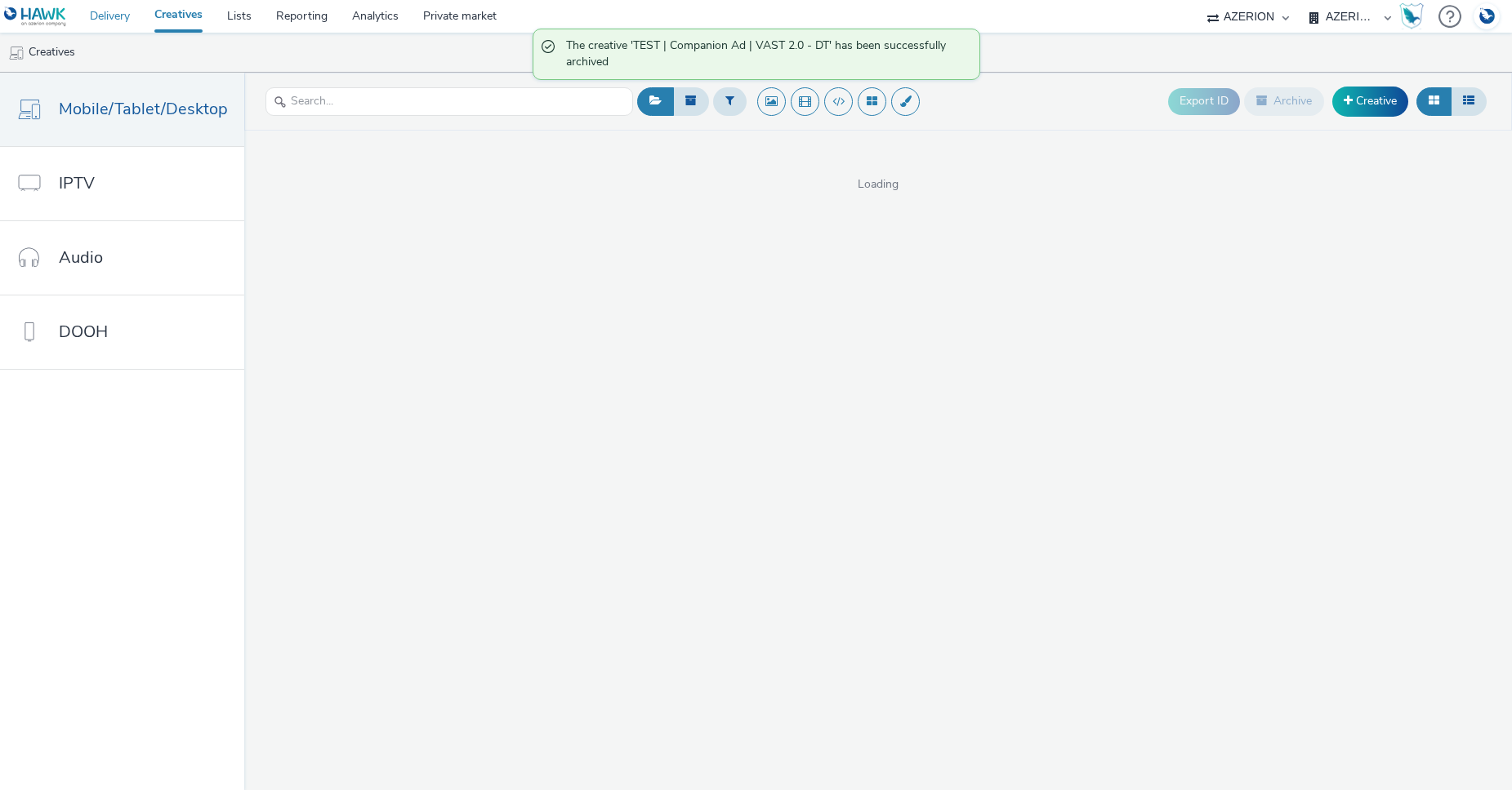
click at [114, 15] on link "Delivery" at bounding box center [109, 16] width 64 height 33
